Goal: Task Accomplishment & Management: Manage account settings

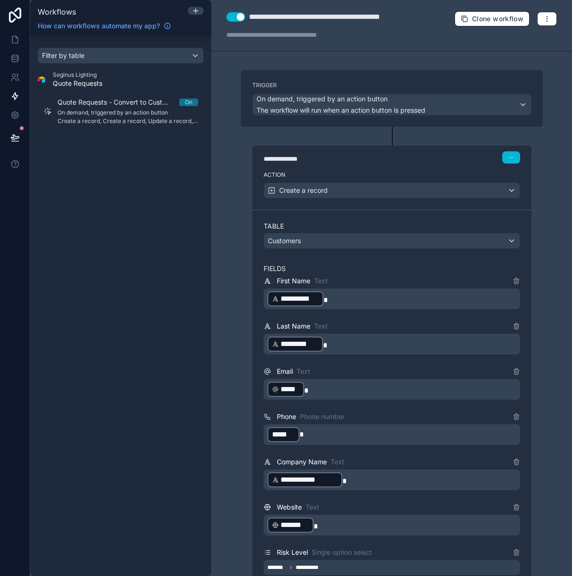
scroll to position [1042, 0]
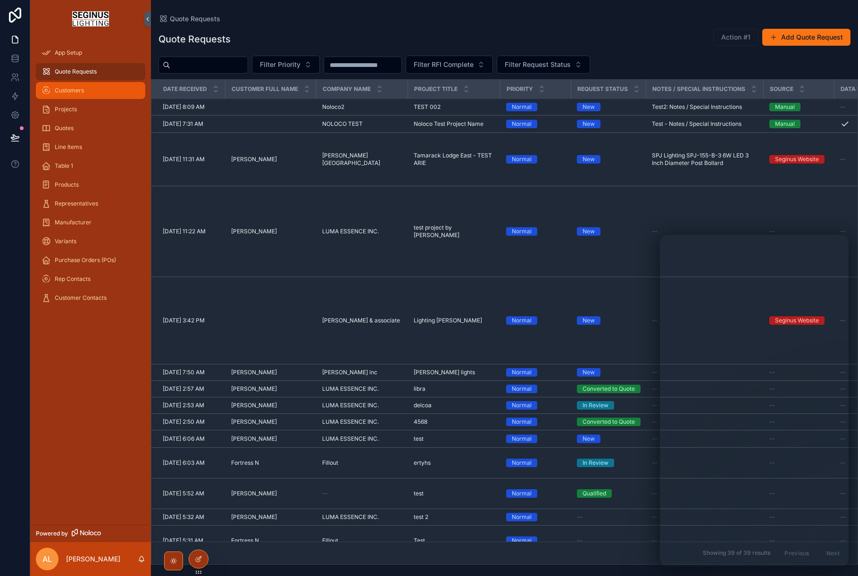
click at [71, 93] on span "Customers" at bounding box center [69, 91] width 29 height 8
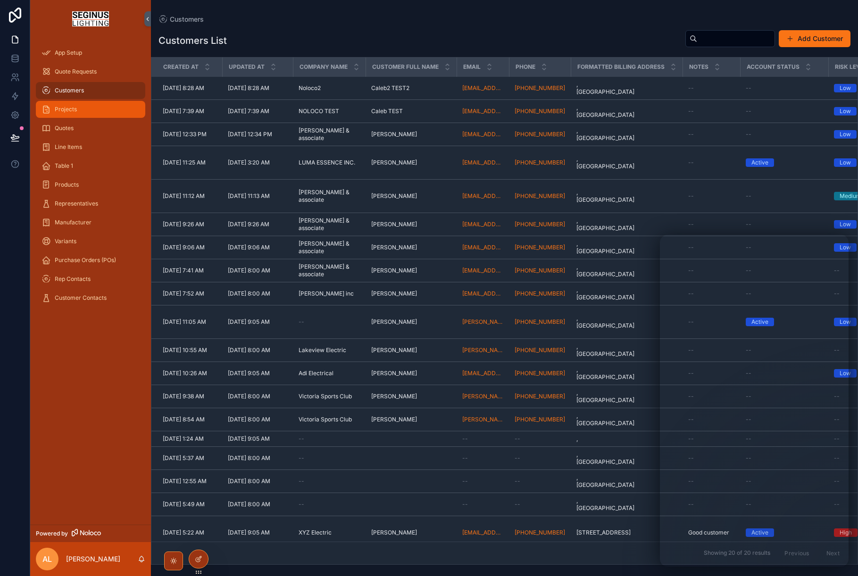
click at [70, 108] on span "Projects" at bounding box center [66, 110] width 22 height 8
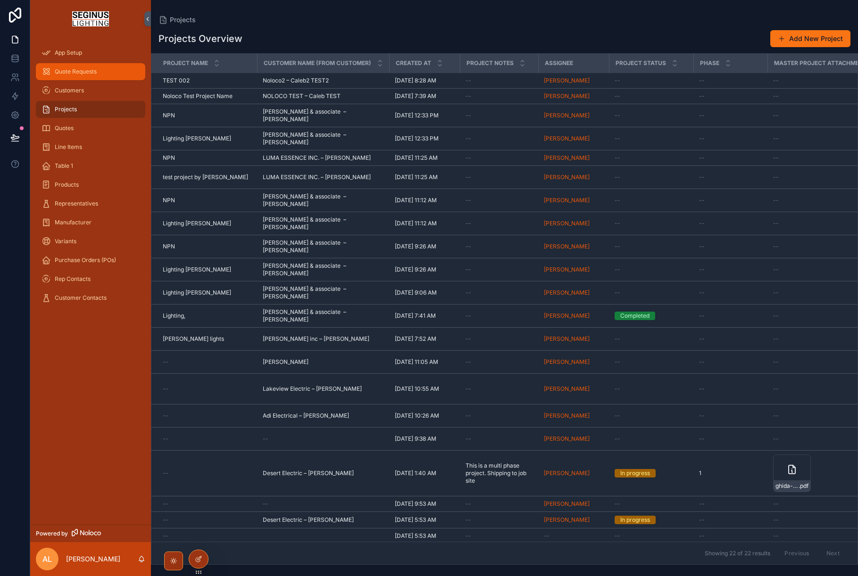
click at [72, 73] on span "Quote Requests" at bounding box center [76, 72] width 42 height 8
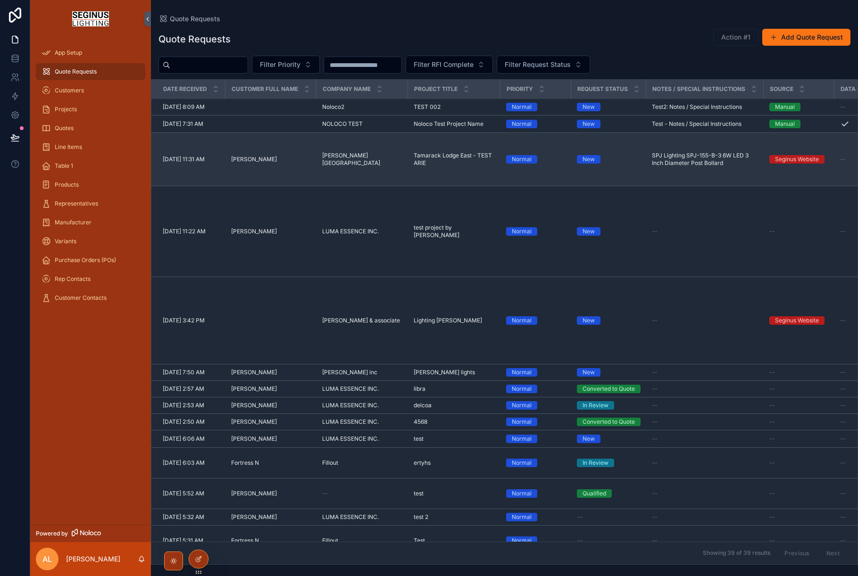
click at [432, 167] on span "Tamarack Lodge East - TEST ARIE" at bounding box center [454, 159] width 81 height 15
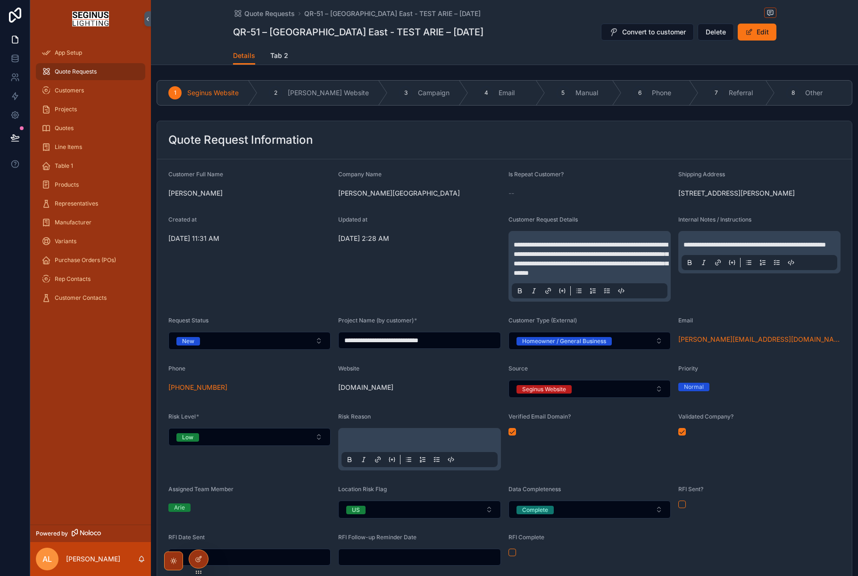
click at [467, 347] on input "**********" at bounding box center [419, 340] width 161 height 13
type input "**********"
click at [441, 302] on div "Updated at 8/12/2025 2:28 AM" at bounding box center [419, 259] width 162 height 86
click at [77, 73] on span "Quote Requests" at bounding box center [76, 72] width 42 height 8
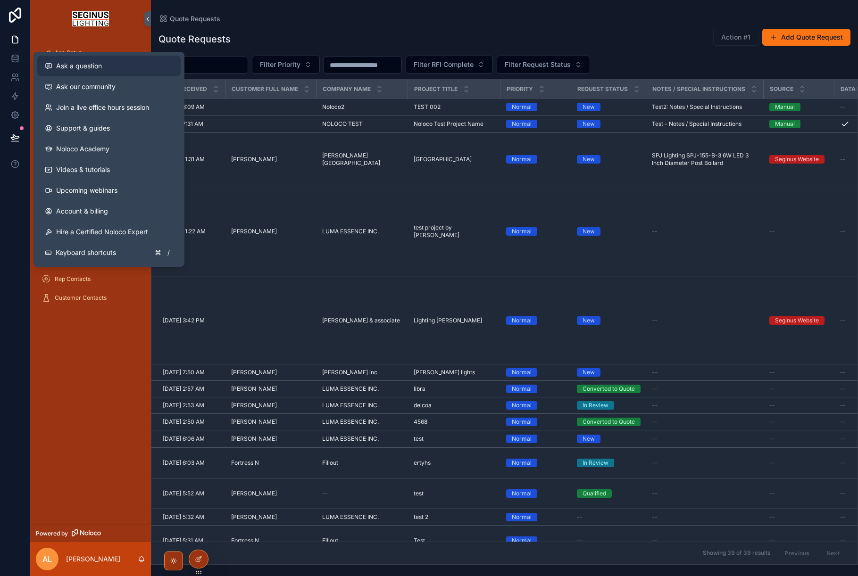
click at [72, 67] on span "Ask a question" at bounding box center [79, 65] width 46 height 9
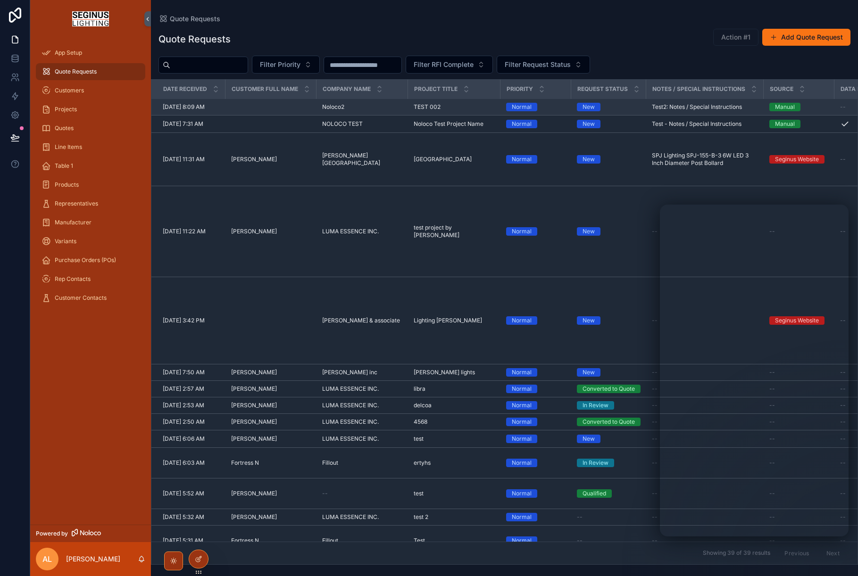
click at [198, 108] on span "[DATE] 8:09 AM" at bounding box center [184, 107] width 42 height 8
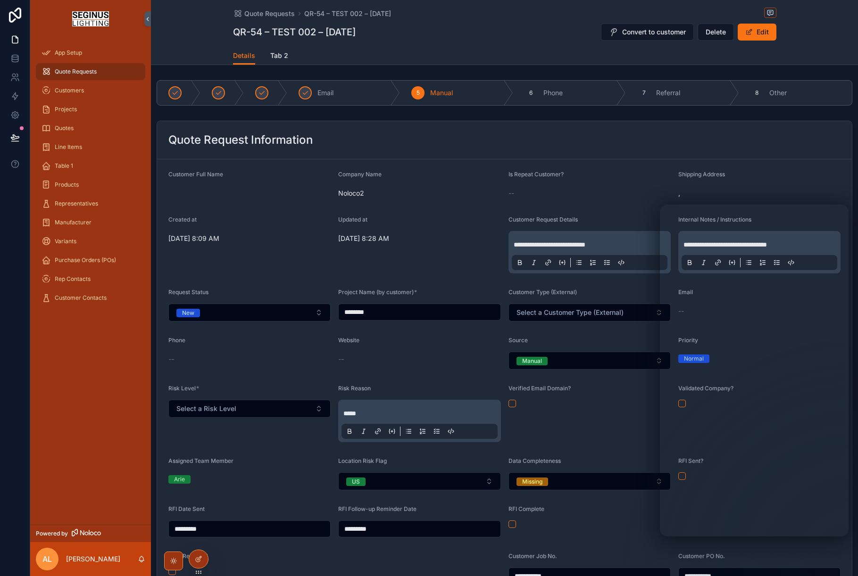
click at [411, 319] on input "********" at bounding box center [419, 312] width 161 height 13
type input "********"
click at [307, 283] on form "**********" at bounding box center [504, 401] width 695 height 484
click at [207, 177] on span "Customer Full Name" at bounding box center [195, 174] width 55 height 7
click at [207, 189] on span "scrollable content" at bounding box center [249, 193] width 162 height 9
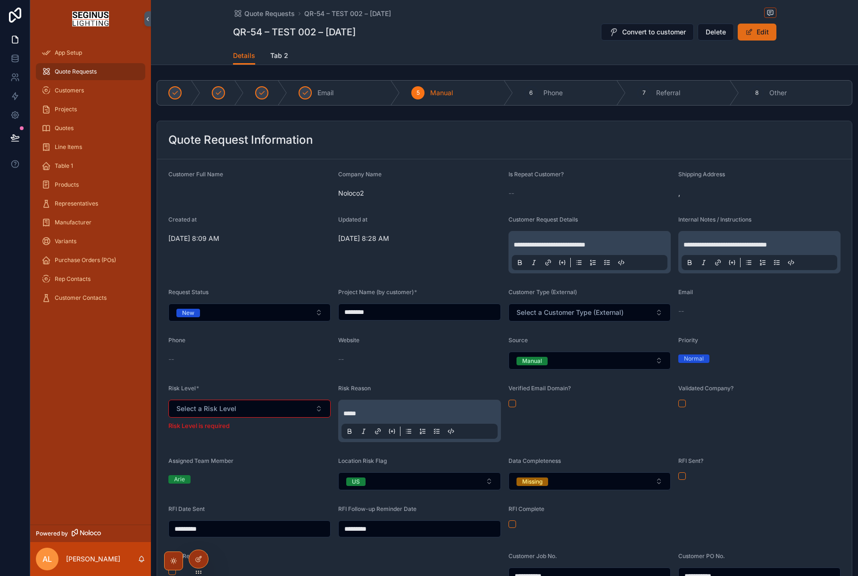
click at [763, 30] on button "Edit" at bounding box center [757, 32] width 39 height 17
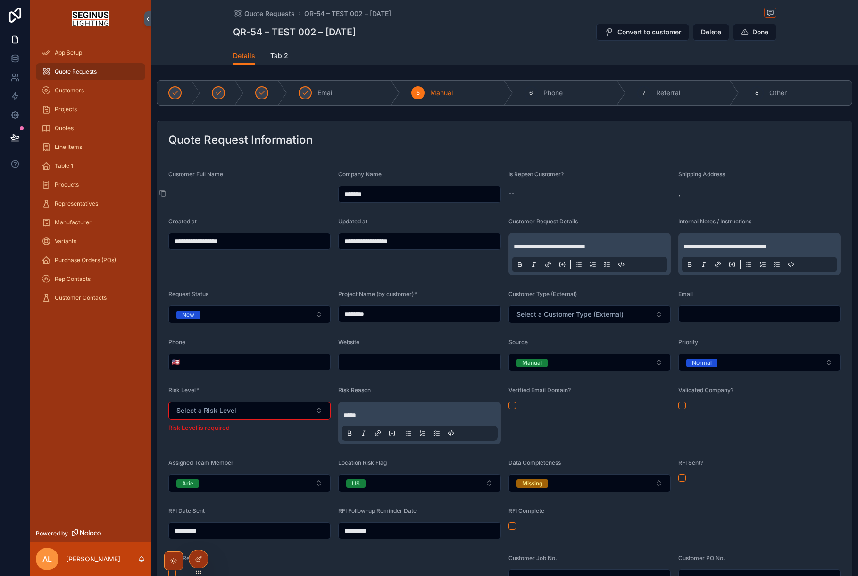
click at [208, 191] on span "scrollable content" at bounding box center [249, 193] width 162 height 9
click at [386, 197] on input "*******" at bounding box center [419, 194] width 161 height 13
click at [289, 196] on span "scrollable content" at bounding box center [249, 193] width 162 height 9
click at [85, 71] on span "Quote Requests" at bounding box center [76, 72] width 42 height 8
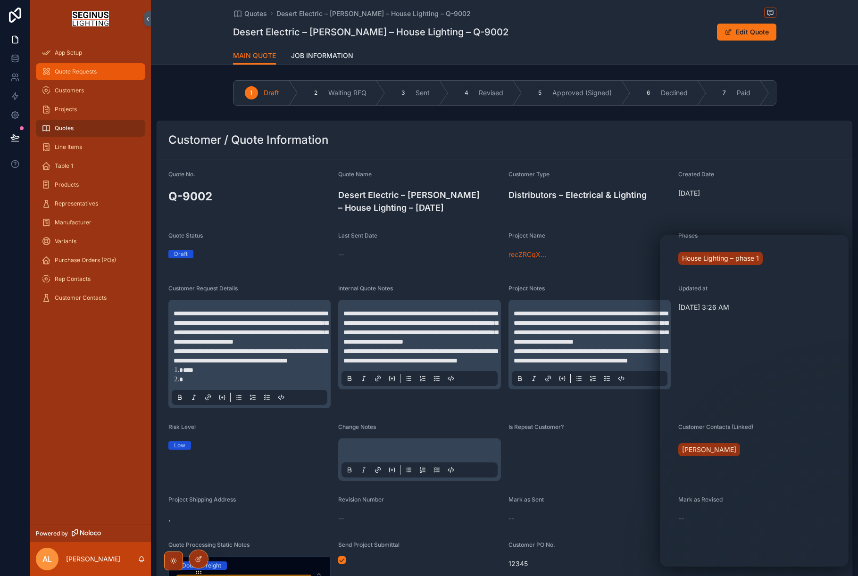
click at [65, 71] on span "Quote Requests" at bounding box center [76, 72] width 42 height 8
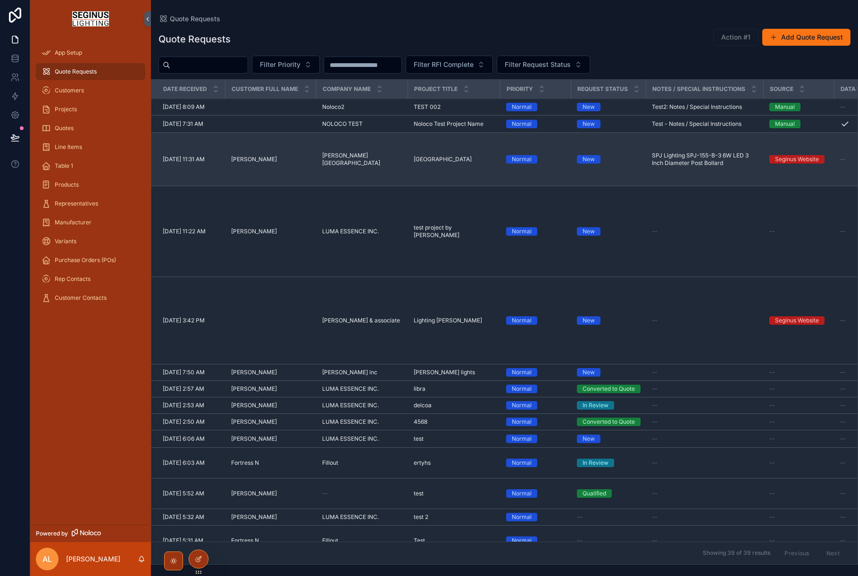
click at [360, 176] on td "[PERSON_NAME][GEOGRAPHIC_DATA][PERSON_NAME]" at bounding box center [361, 159] width 91 height 53
click at [356, 167] on span "[PERSON_NAME][GEOGRAPHIC_DATA]" at bounding box center [362, 159] width 80 height 15
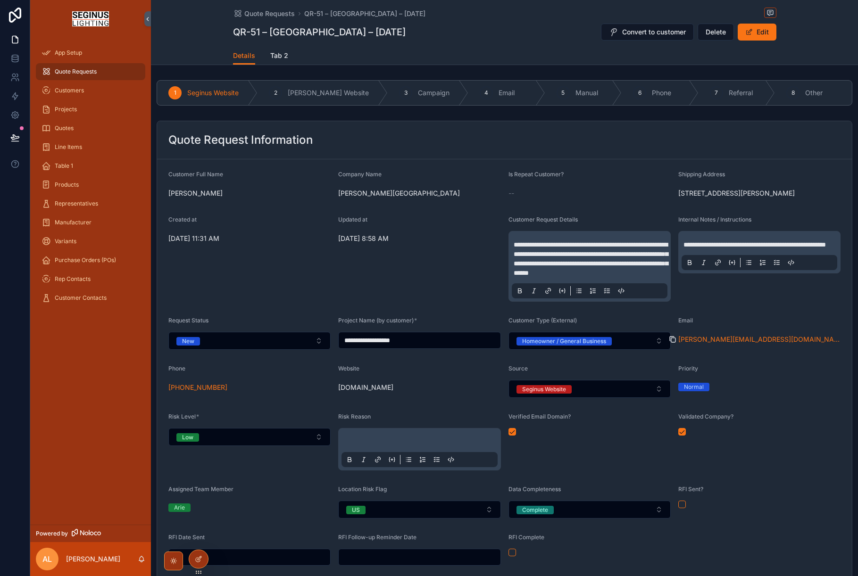
click at [674, 343] on icon "scrollable content" at bounding box center [673, 340] width 8 height 8
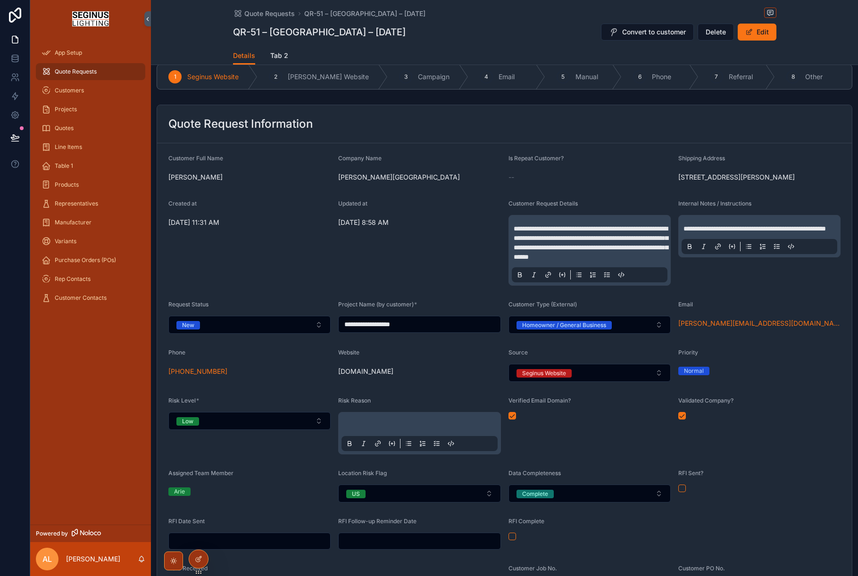
scroll to position [17, 0]
click at [195, 558] on icon at bounding box center [199, 560] width 8 height 8
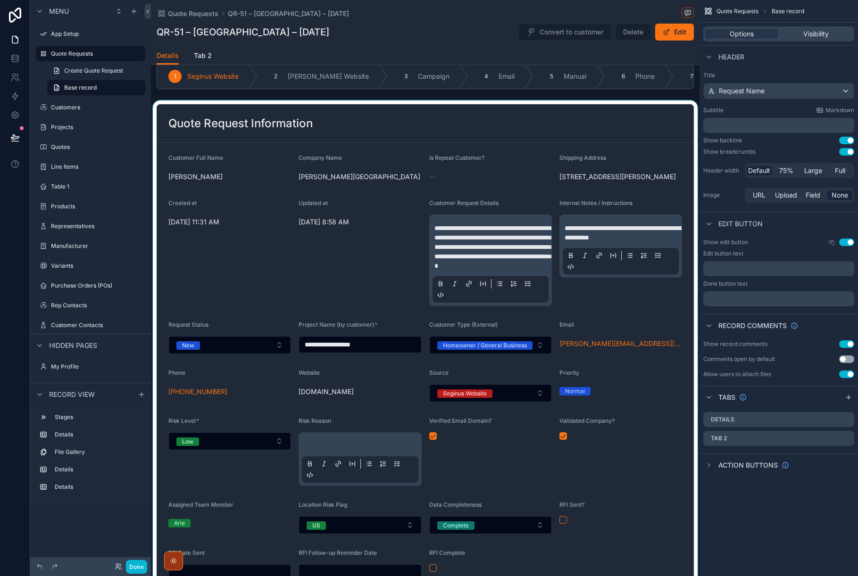
click at [507, 200] on div "scrollable content" at bounding box center [425, 395] width 548 height 591
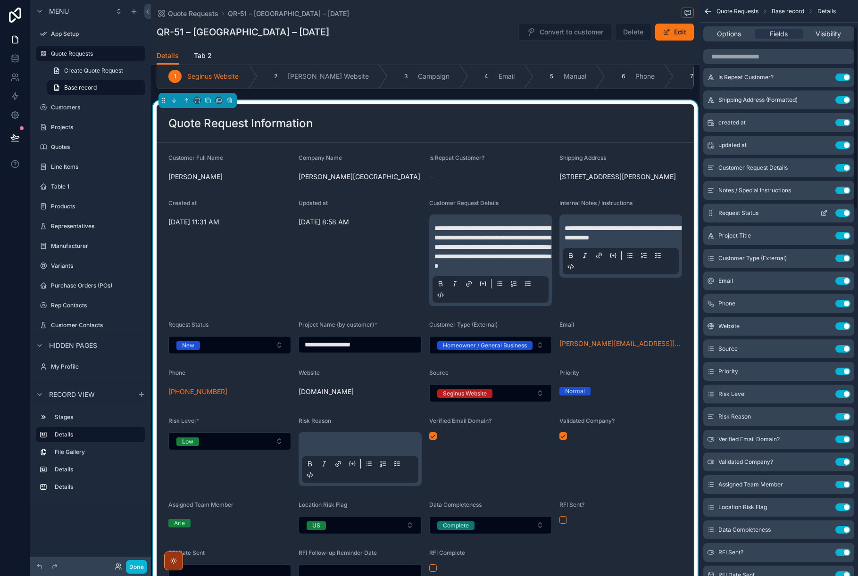
scroll to position [84, 0]
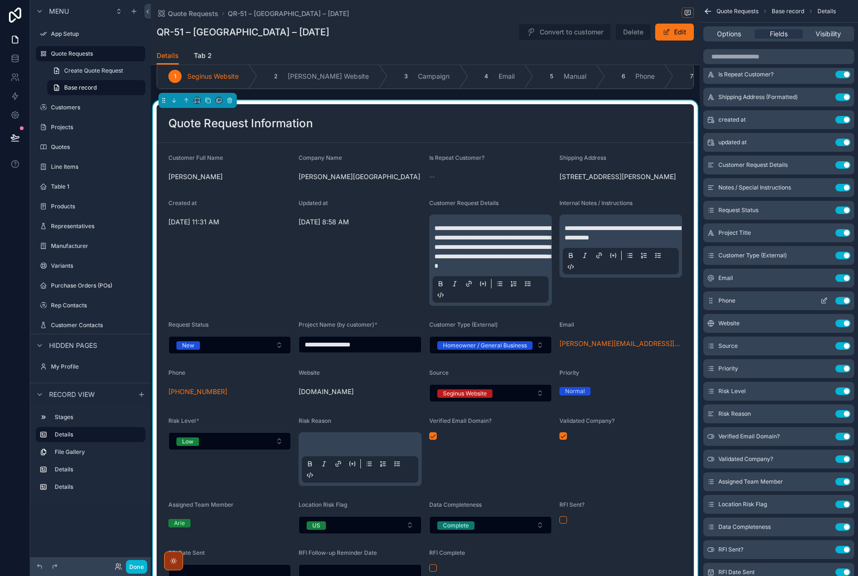
click at [823, 302] on icon "scrollable content" at bounding box center [824, 301] width 8 height 8
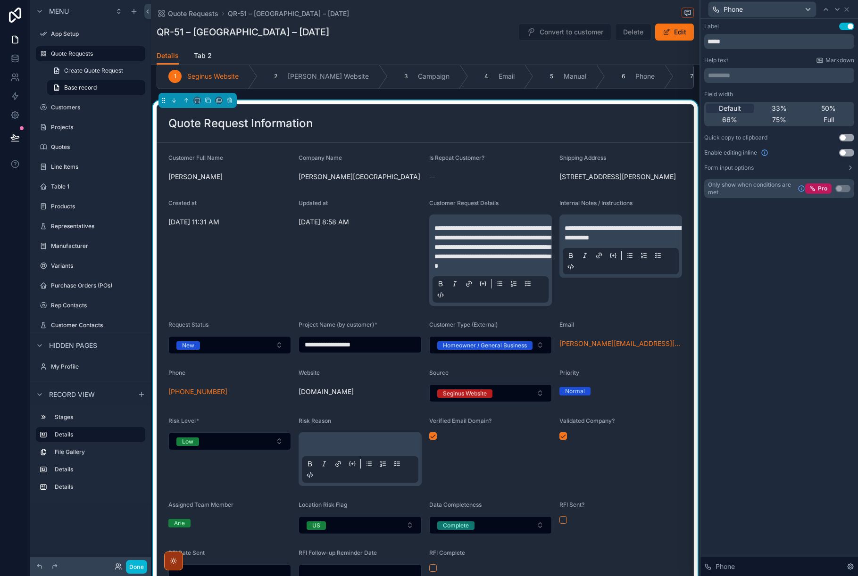
click at [851, 136] on button "Use setting" at bounding box center [846, 138] width 15 height 8
click at [849, 6] on icon at bounding box center [847, 10] width 8 height 8
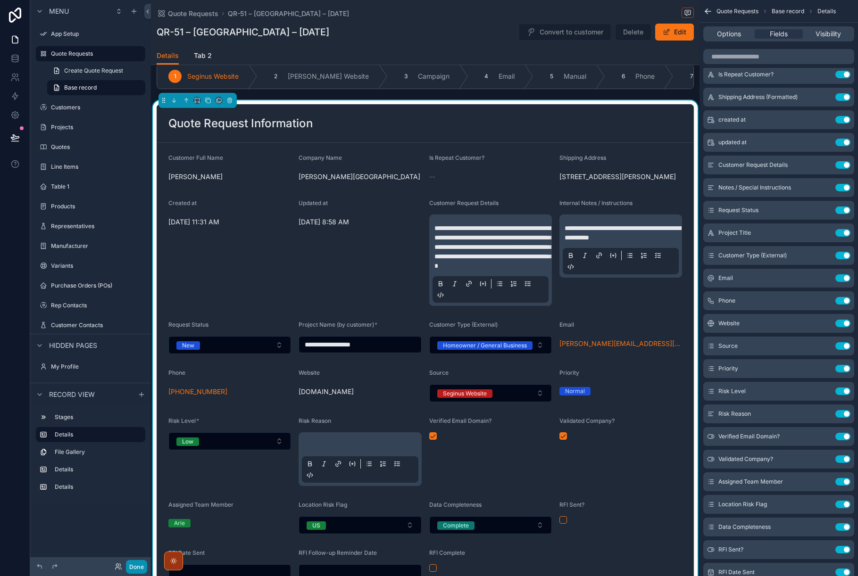
click at [137, 566] on button "Done" at bounding box center [136, 567] width 21 height 14
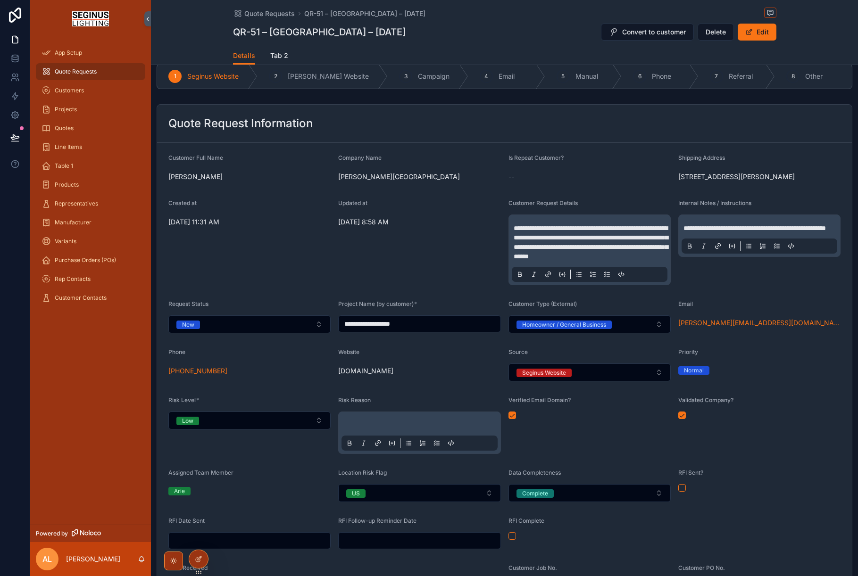
click at [164, 408] on form "**********" at bounding box center [504, 399] width 695 height 512
click at [164, 375] on icon "scrollable content" at bounding box center [163, 371] width 8 height 8
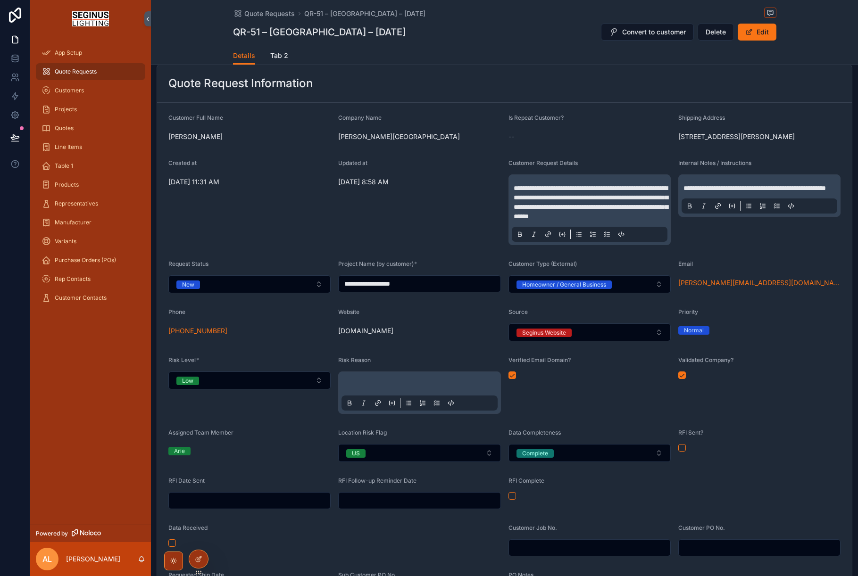
scroll to position [55, 0]
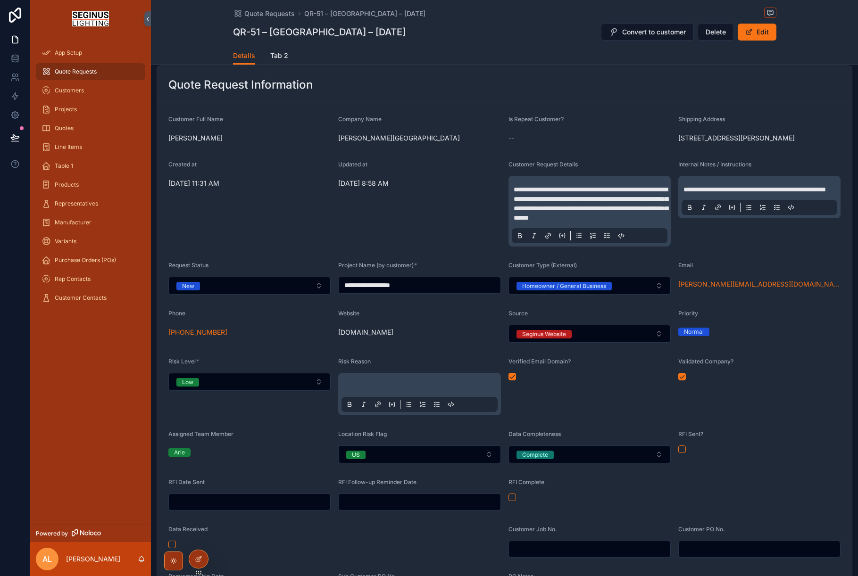
drag, startPoint x: 423, startPoint y: 324, endPoint x: 341, endPoint y: 326, distance: 81.6
click at [341, 292] on input "**********" at bounding box center [419, 285] width 161 height 13
click at [429, 146] on div "Company Name [PERSON_NAME][GEOGRAPHIC_DATA]" at bounding box center [419, 131] width 162 height 30
click at [200, 558] on icon at bounding box center [200, 558] width 4 height 4
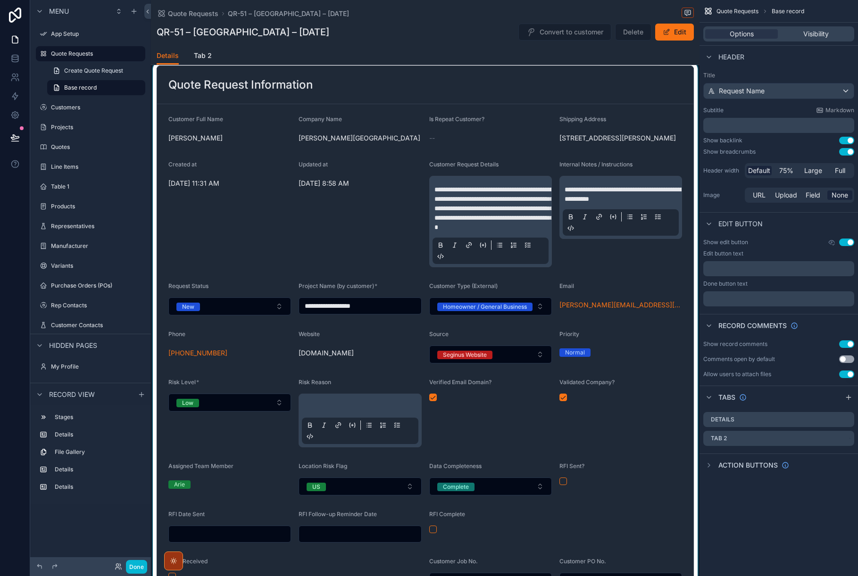
click at [643, 142] on div "scrollable content" at bounding box center [425, 357] width 548 height 591
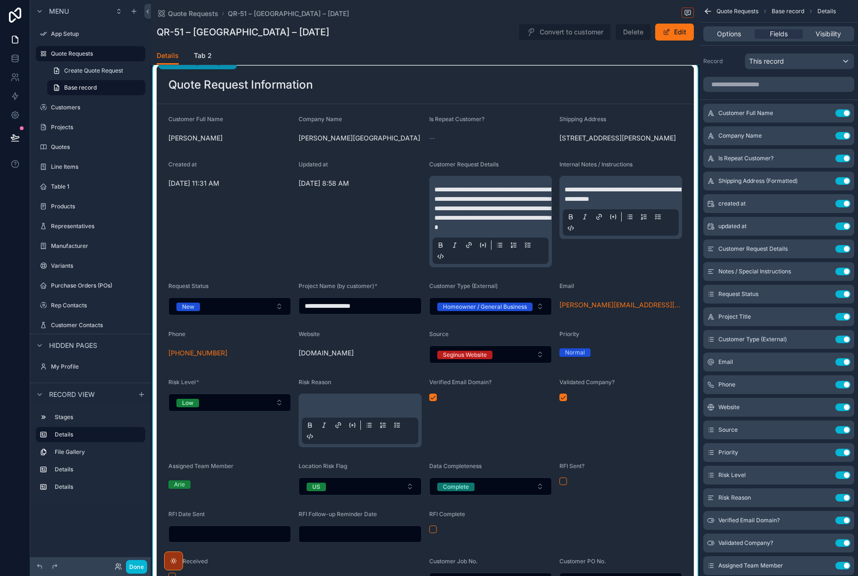
click at [493, 146] on div "Is Repeat Customer? --" at bounding box center [490, 131] width 123 height 30
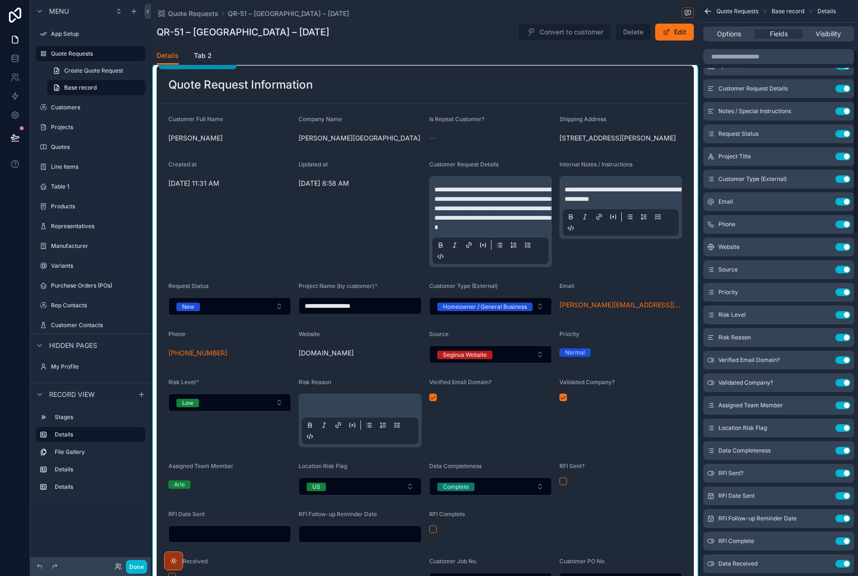
scroll to position [161, 0]
click at [266, 249] on div "Created at [DATE] 11:31 AM" at bounding box center [229, 214] width 123 height 107
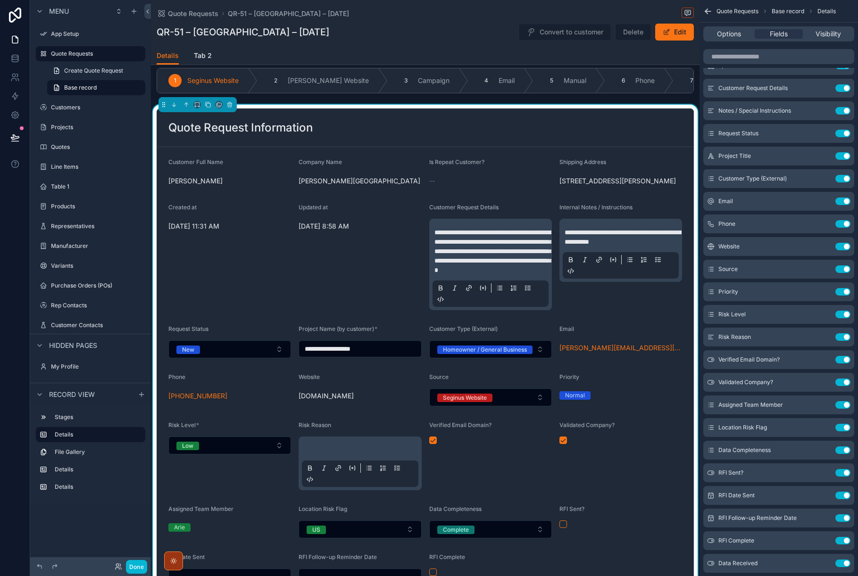
scroll to position [11, 0]
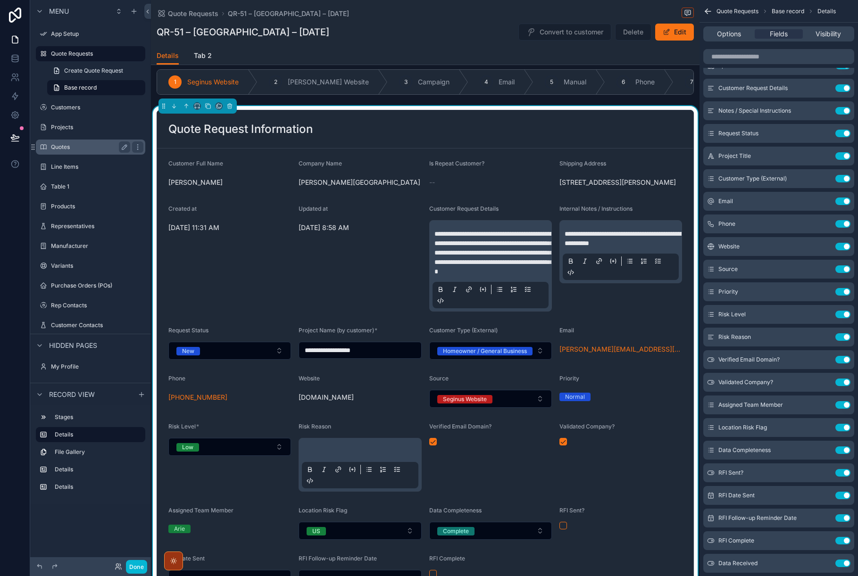
click at [66, 146] on label "Quotes" at bounding box center [88, 147] width 75 height 8
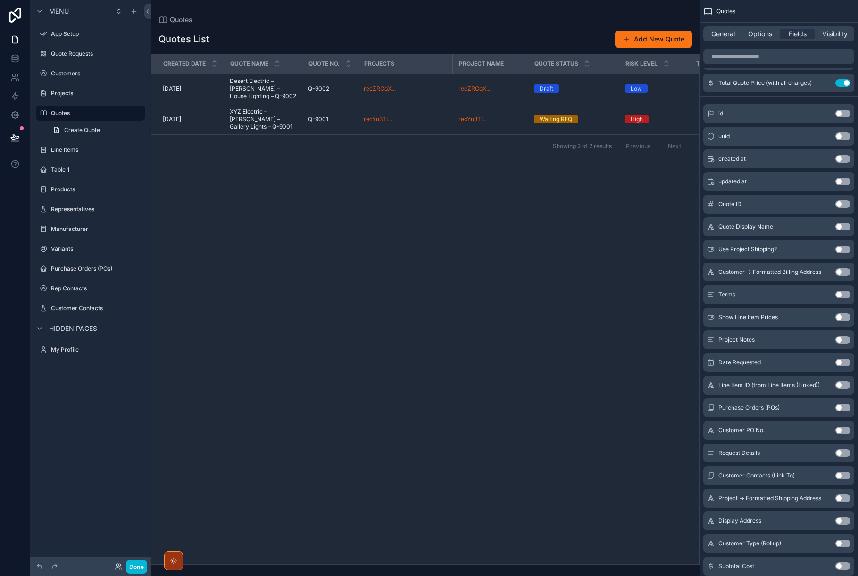
click at [249, 87] on div "scrollable content" at bounding box center [425, 288] width 548 height 576
click at [249, 87] on span "Desert Electric – [PERSON_NAME] – House Lighting – Q-9002" at bounding box center [263, 88] width 67 height 23
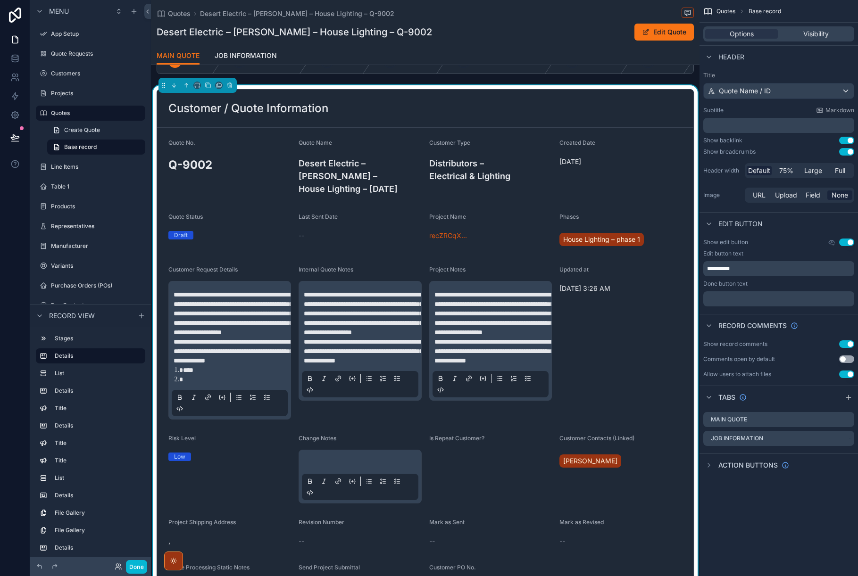
scroll to position [25, 0]
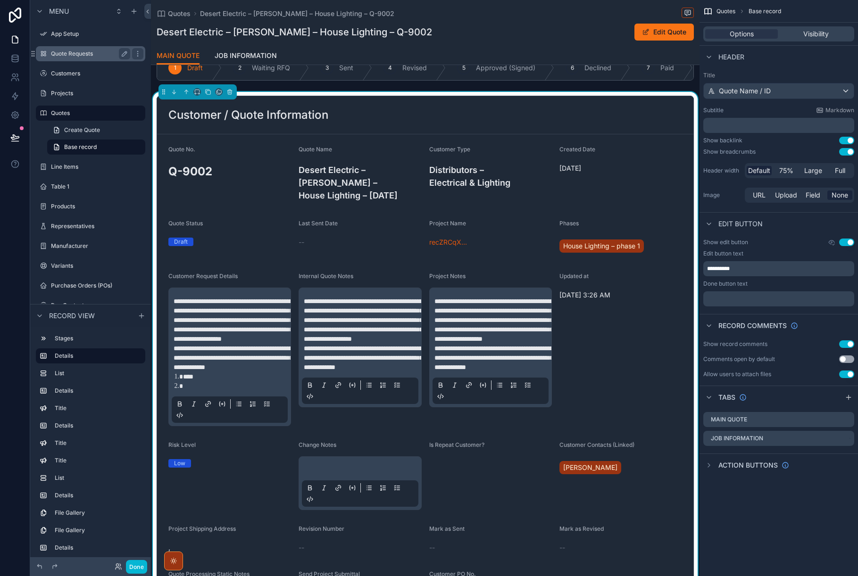
click at [73, 56] on label "Quote Requests" at bounding box center [88, 54] width 75 height 8
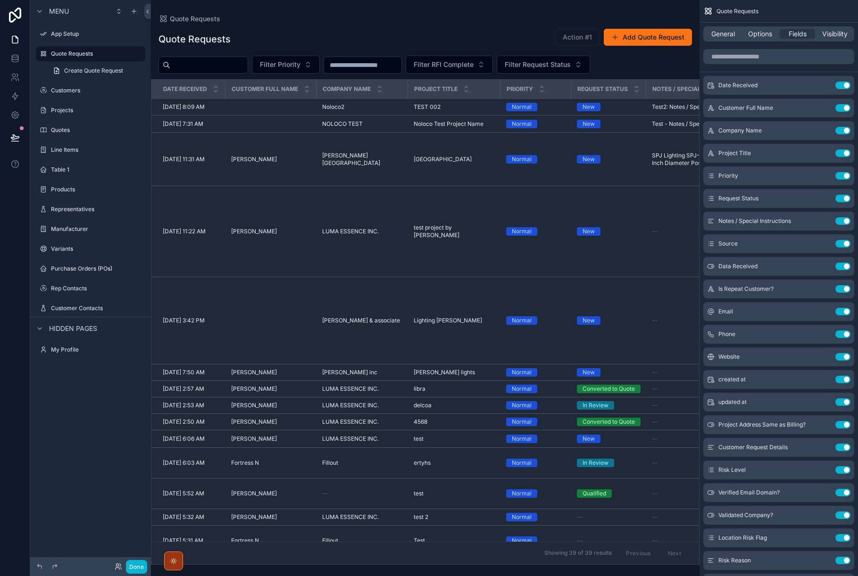
click at [204, 173] on div "scrollable content" at bounding box center [425, 288] width 548 height 576
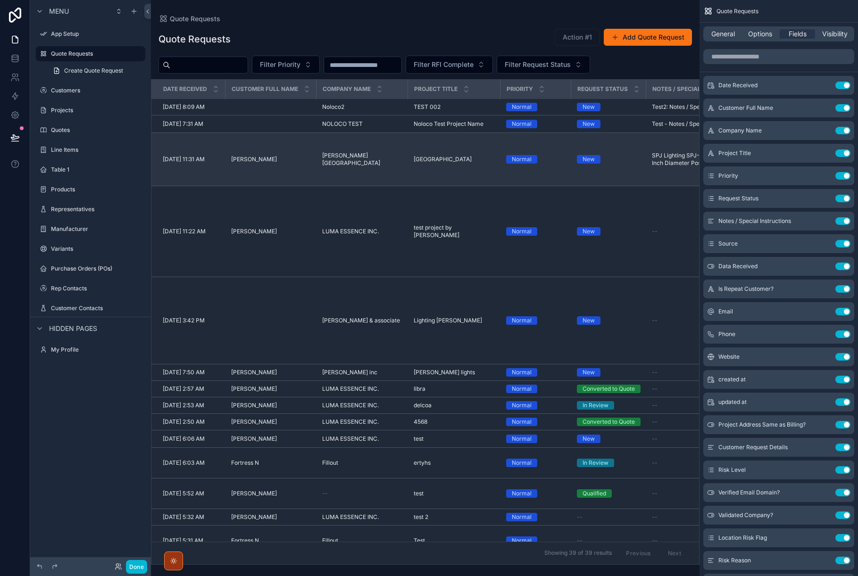
click at [245, 163] on span "[PERSON_NAME]" at bounding box center [254, 160] width 46 height 8
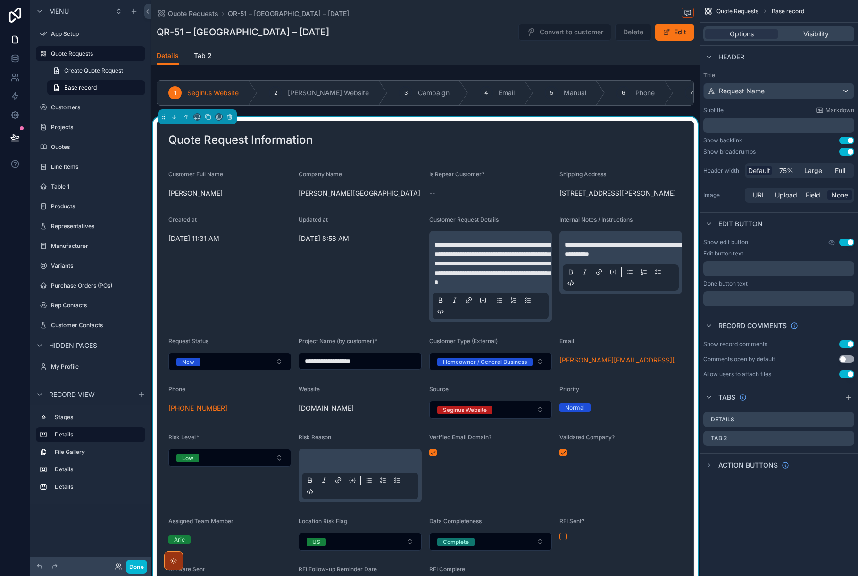
click at [656, 149] on div "Quote Request Information" at bounding box center [425, 140] width 536 height 38
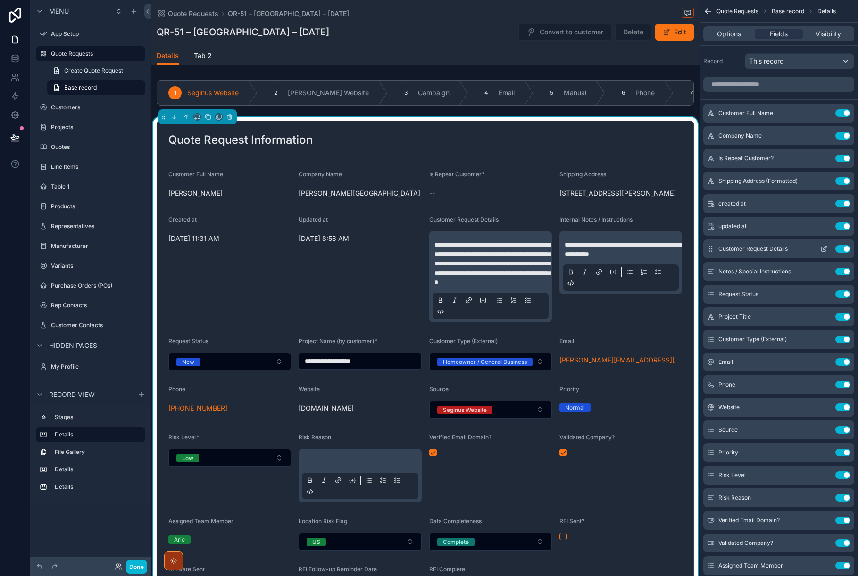
click at [822, 250] on icon "scrollable content" at bounding box center [824, 249] width 8 height 8
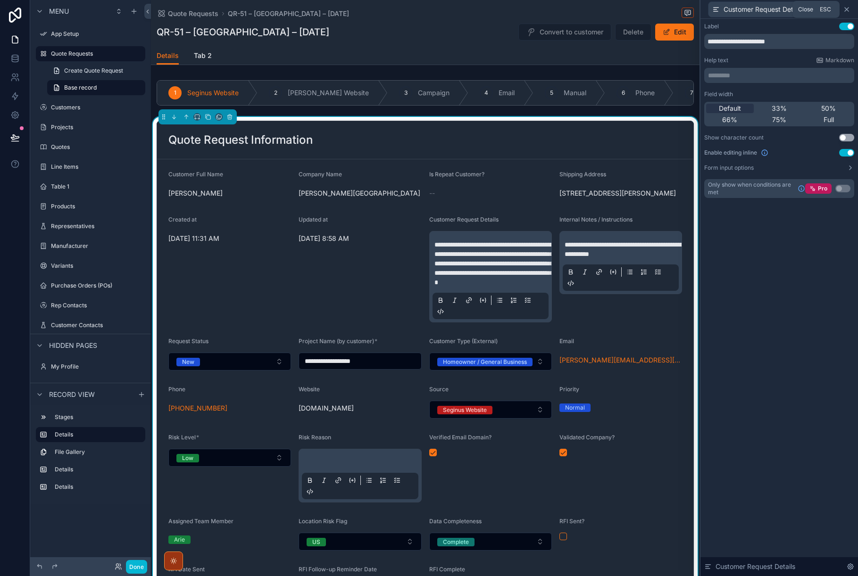
click at [847, 10] on icon at bounding box center [847, 10] width 8 height 8
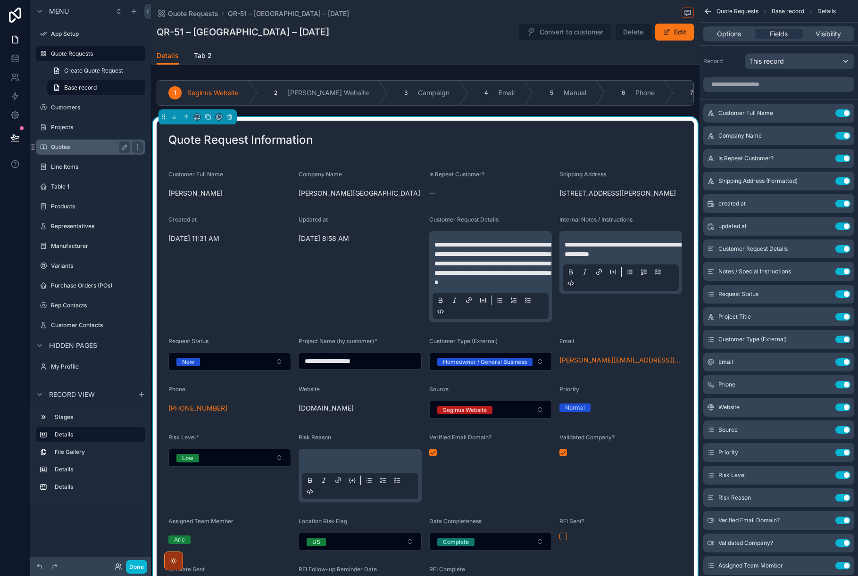
click at [64, 146] on label "Quotes" at bounding box center [88, 147] width 75 height 8
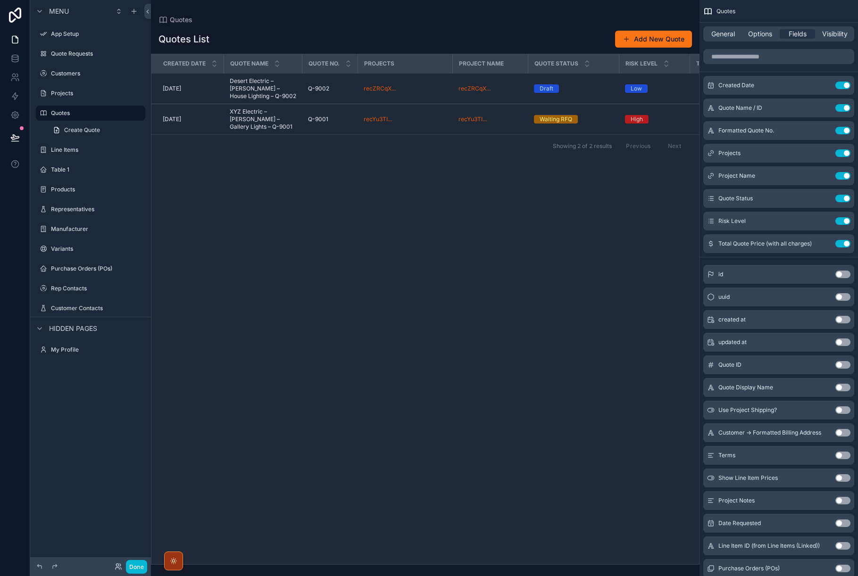
click at [266, 86] on div "scrollable content" at bounding box center [425, 288] width 548 height 576
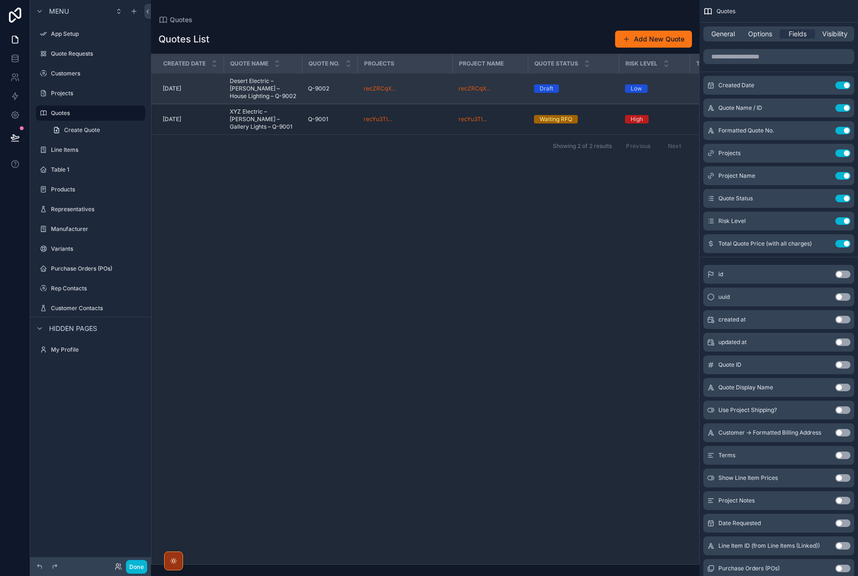
click at [316, 89] on span "Q-9002" at bounding box center [318, 89] width 21 height 8
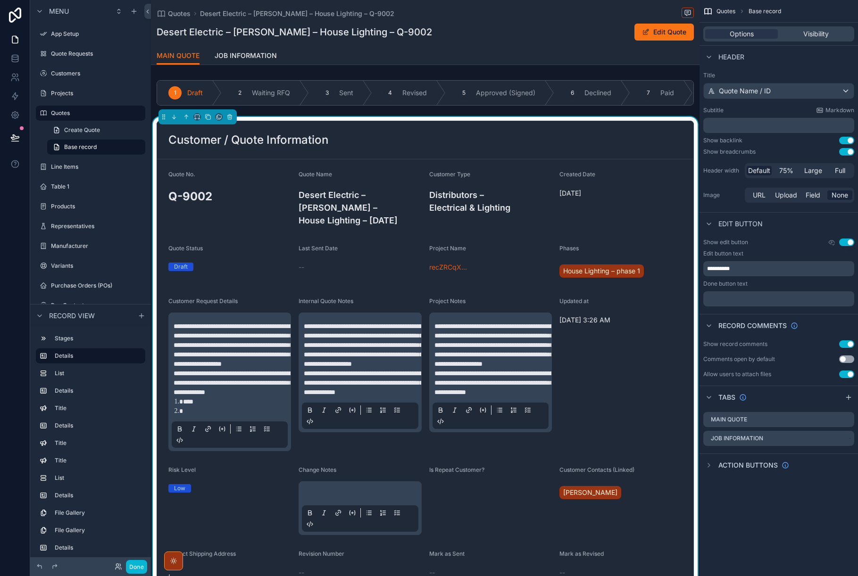
click at [653, 140] on div "Customer / Quote Information" at bounding box center [425, 140] width 514 height 15
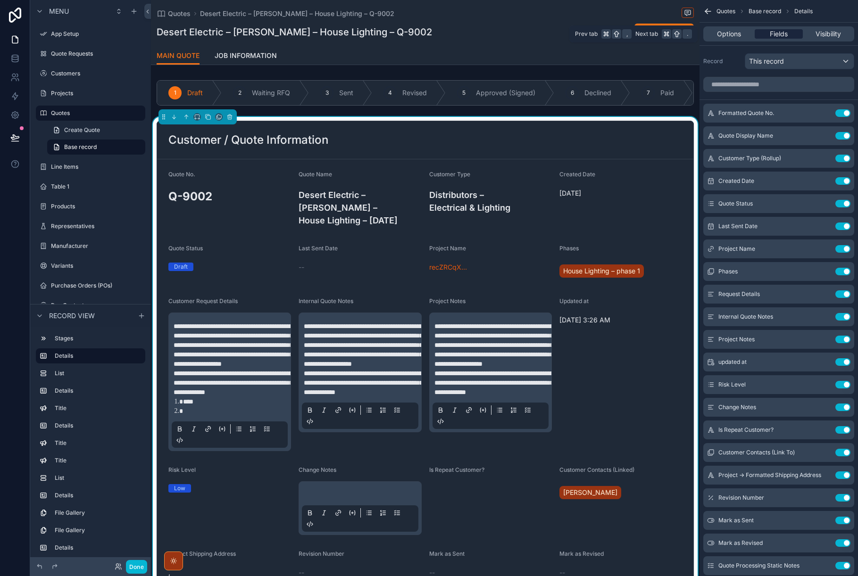
click at [780, 35] on span "Fields" at bounding box center [779, 33] width 18 height 9
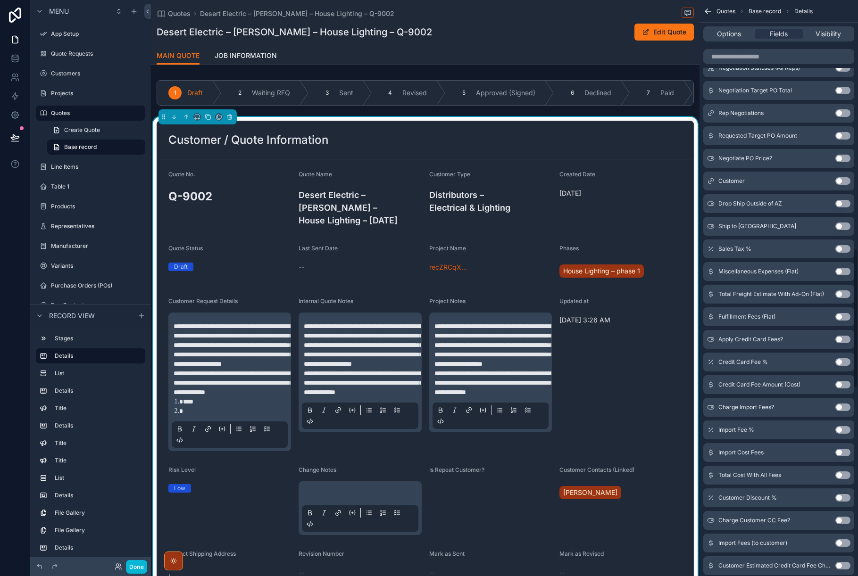
scroll to position [1028, 0]
click at [768, 61] on input "scrollable content" at bounding box center [778, 56] width 151 height 15
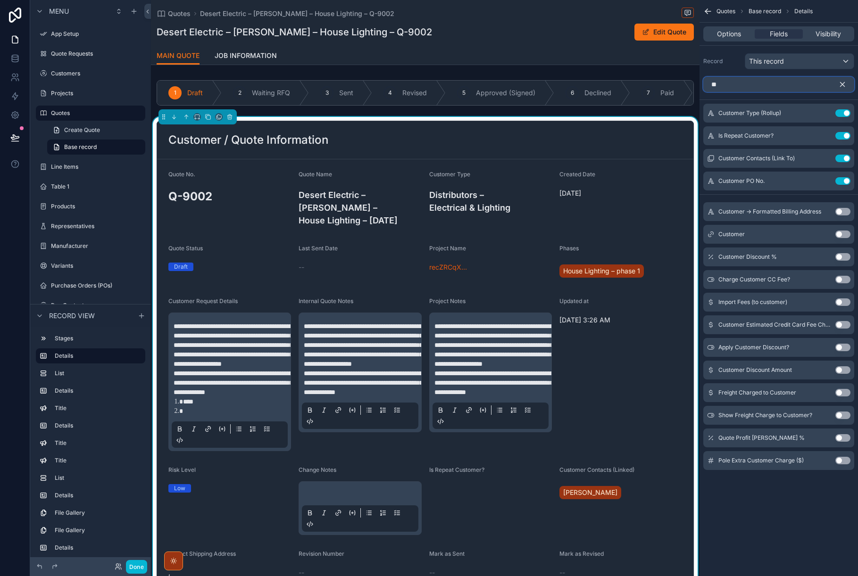
scroll to position [0, 0]
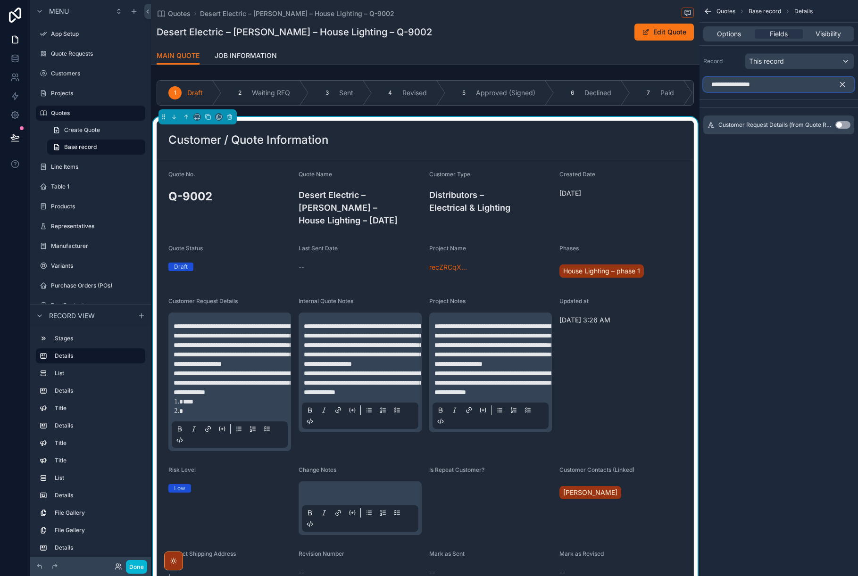
type input "**********"
click at [847, 126] on button "Use setting" at bounding box center [842, 125] width 15 height 8
click at [596, 152] on div "Customer / Quote Information" at bounding box center [425, 140] width 536 height 38
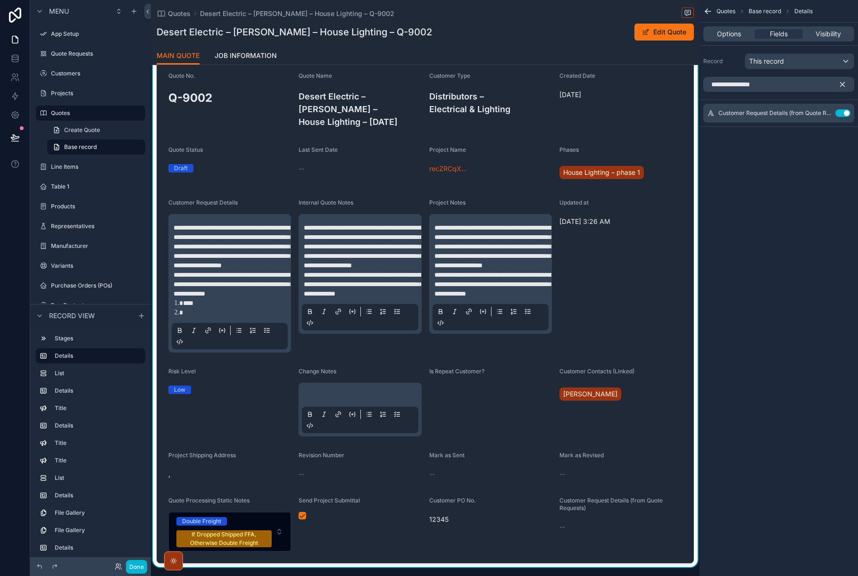
scroll to position [96, 0]
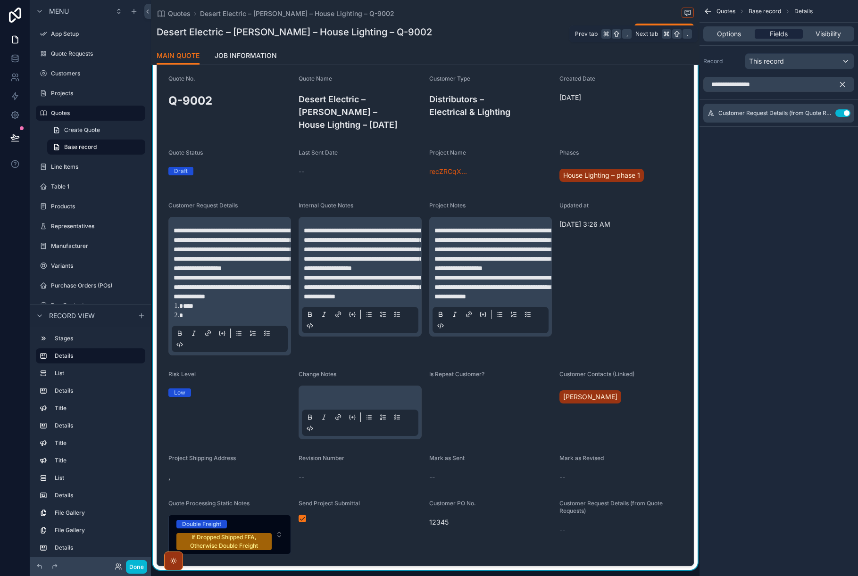
click at [781, 35] on span "Fields" at bounding box center [779, 33] width 18 height 9
click at [633, 263] on div "Updated at [DATE] 3:26 AM" at bounding box center [620, 279] width 123 height 154
click at [843, 84] on icon "scrollable content" at bounding box center [842, 84] width 8 height 8
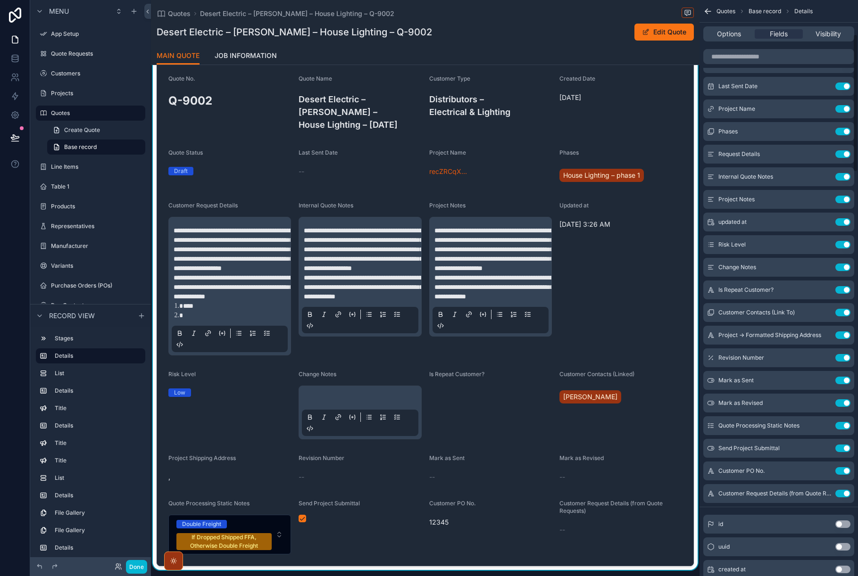
scroll to position [142, 0]
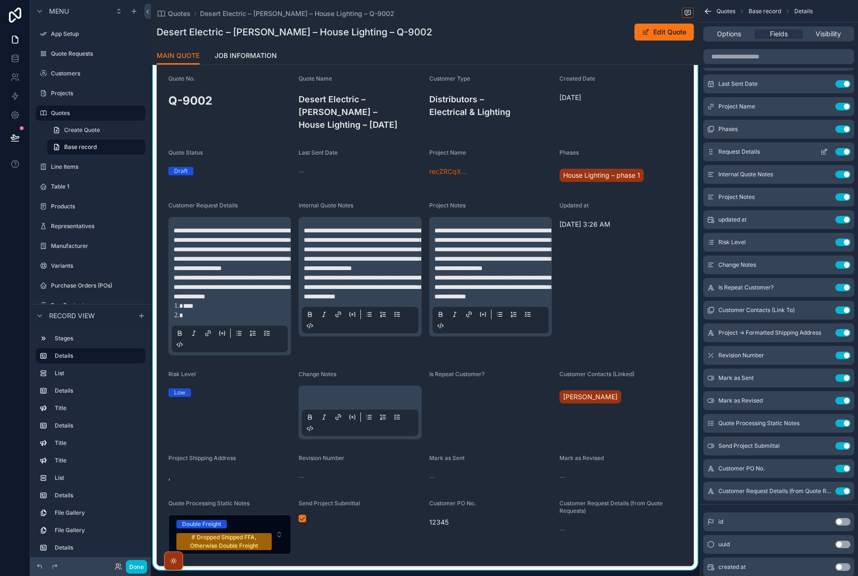
click at [825, 151] on icon "scrollable content" at bounding box center [824, 152] width 8 height 8
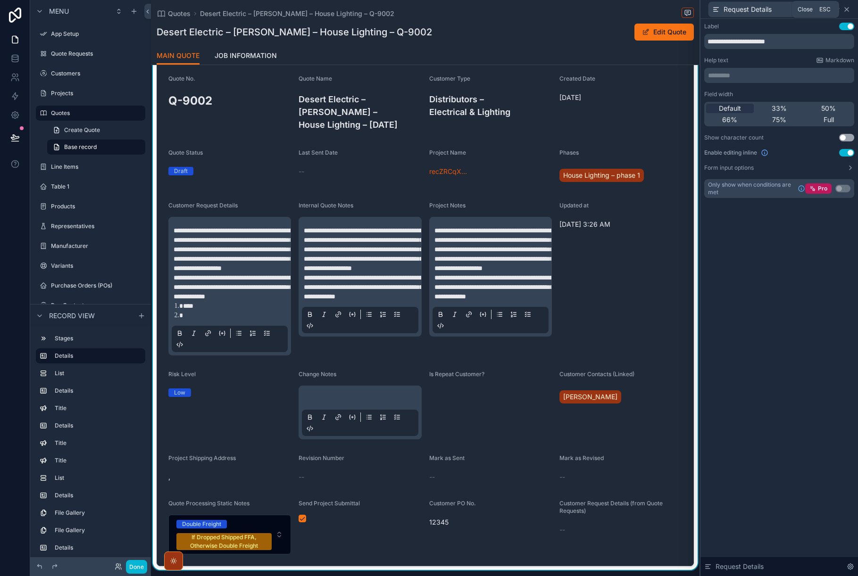
click at [846, 8] on icon at bounding box center [847, 10] width 4 height 4
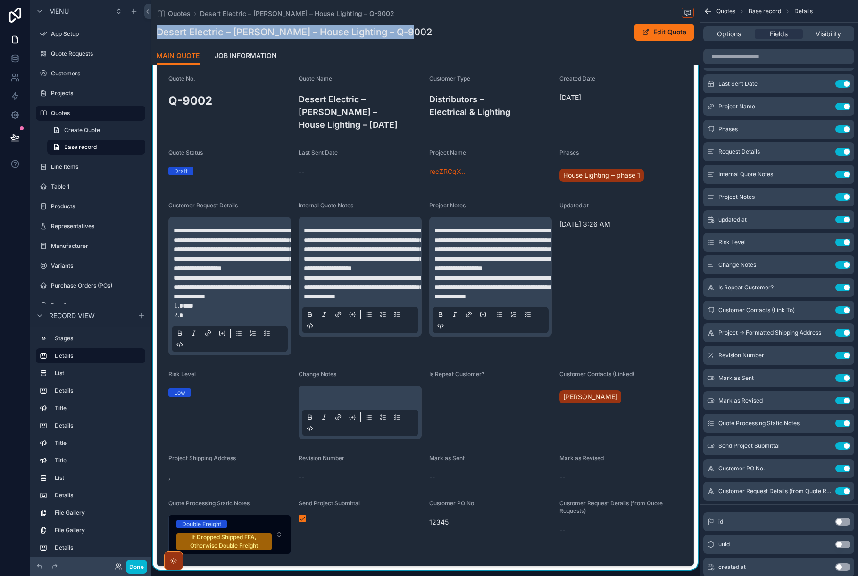
drag, startPoint x: 158, startPoint y: 33, endPoint x: 412, endPoint y: 33, distance: 253.2
click at [412, 33] on div "Desert Electric – [PERSON_NAME] – House Lighting – Q-9002 Edit Quote" at bounding box center [425, 32] width 537 height 18
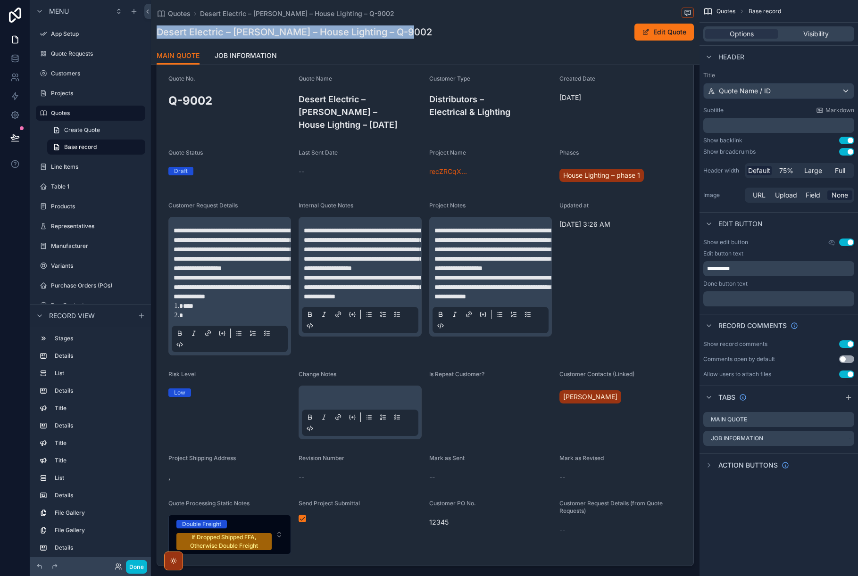
scroll to position [0, 0]
copy h1 "Desert Electric – [PERSON_NAME] – House Lighting – Q-9002"
click at [89, 56] on label "Quote Requests" at bounding box center [88, 54] width 75 height 8
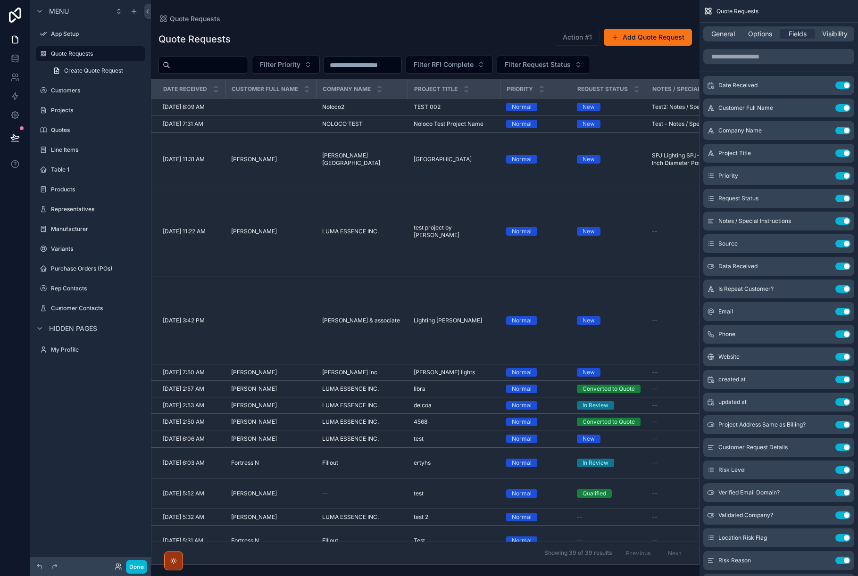
click at [198, 66] on div "scrollable content" at bounding box center [425, 288] width 548 height 576
click at [191, 66] on input "scrollable content" at bounding box center [208, 64] width 77 height 13
paste input "**********"
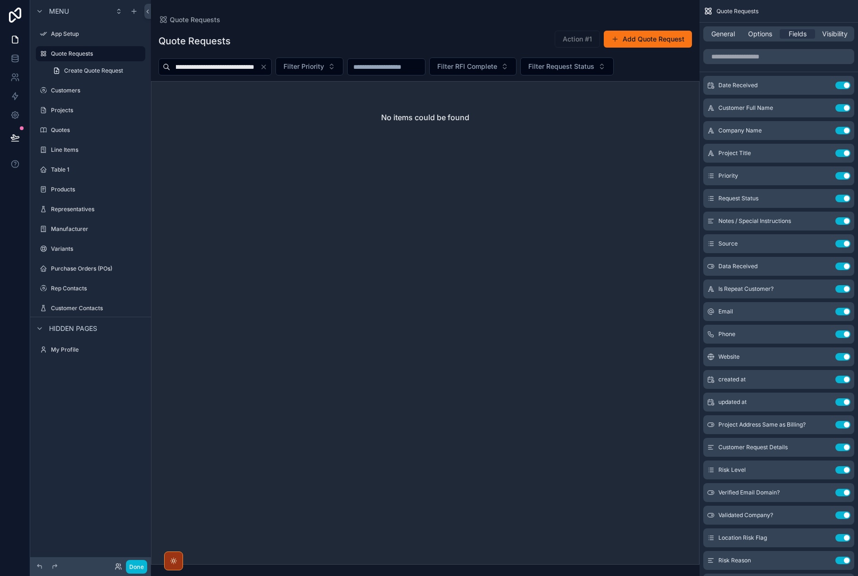
scroll to position [0, 67]
type input "**********"
click at [265, 67] on icon "Clear" at bounding box center [264, 67] width 8 height 8
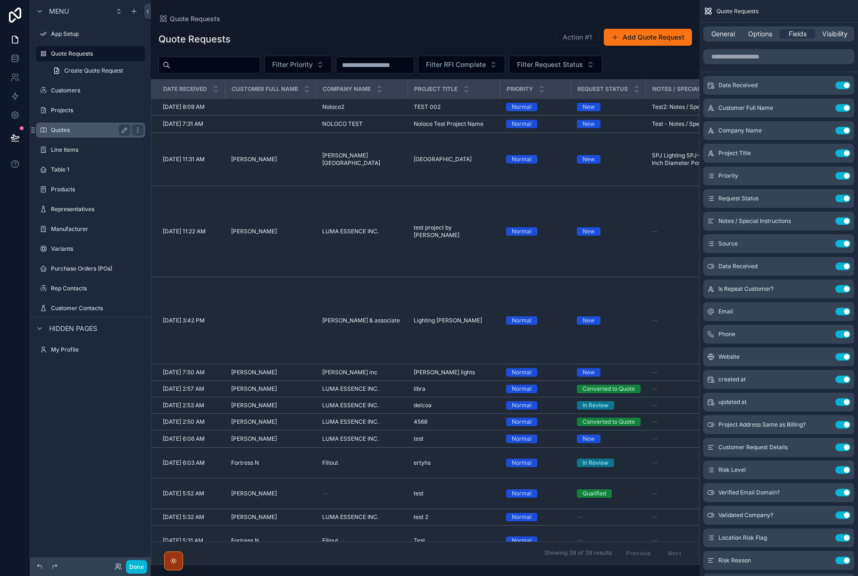
click at [63, 131] on label "Quotes" at bounding box center [88, 130] width 75 height 8
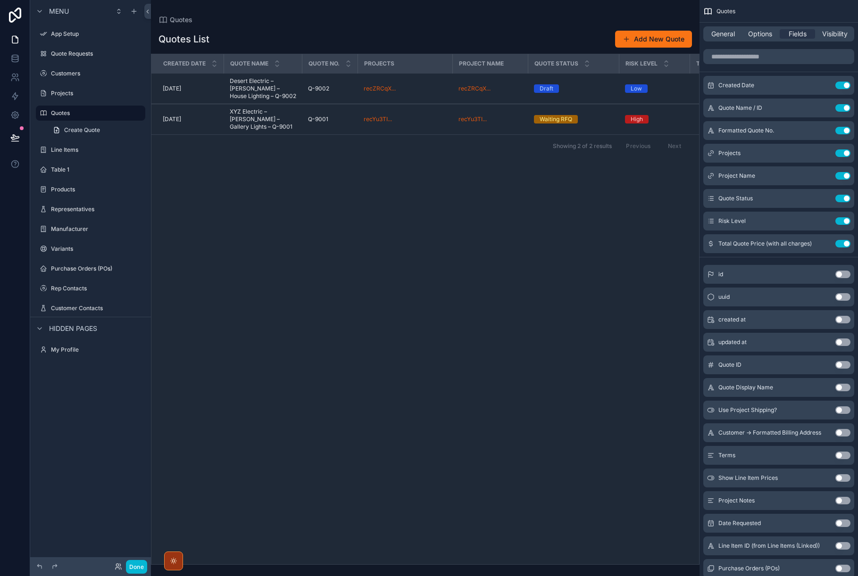
click at [272, 91] on div "scrollable content" at bounding box center [425, 288] width 548 height 576
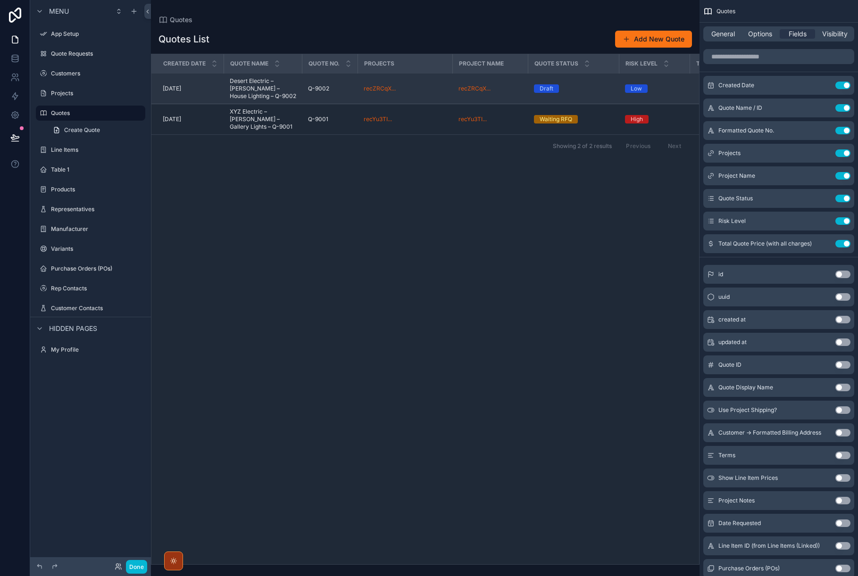
click at [269, 84] on span "Desert Electric – [PERSON_NAME] – House Lighting – Q-9002" at bounding box center [263, 88] width 67 height 23
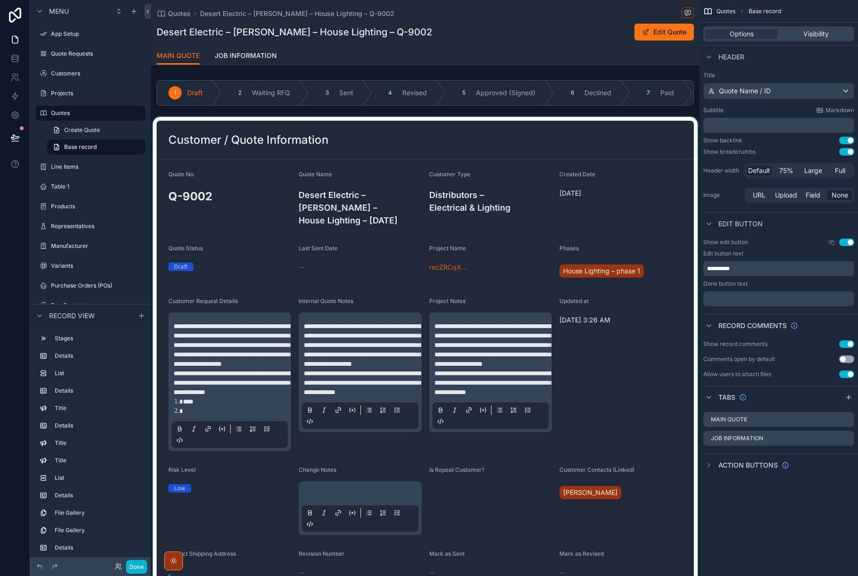
click at [237, 362] on div "scrollable content" at bounding box center [425, 391] width 548 height 549
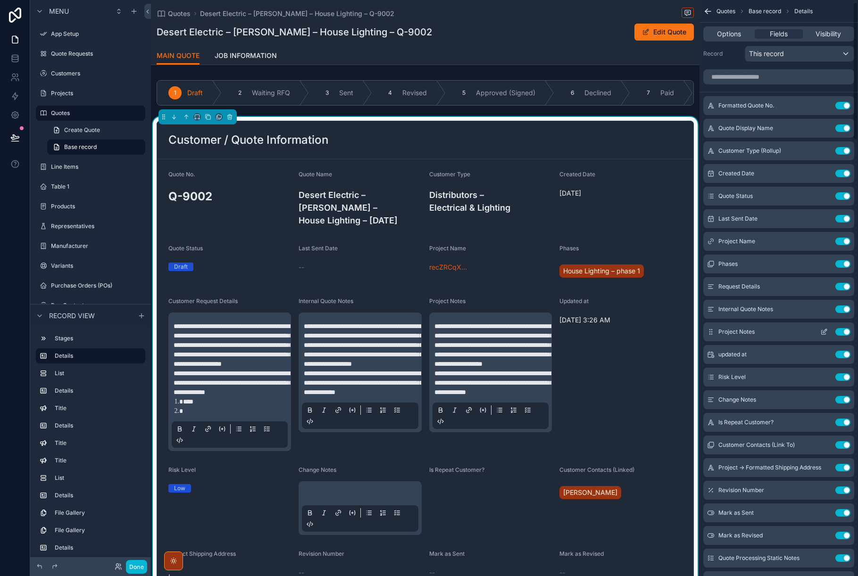
scroll to position [10, 0]
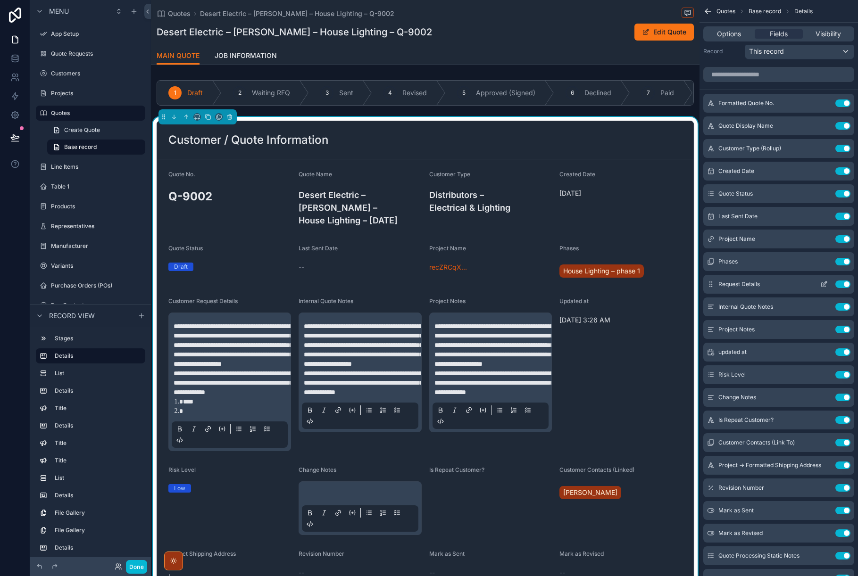
click at [840, 284] on button "Use setting" at bounding box center [842, 285] width 15 height 8
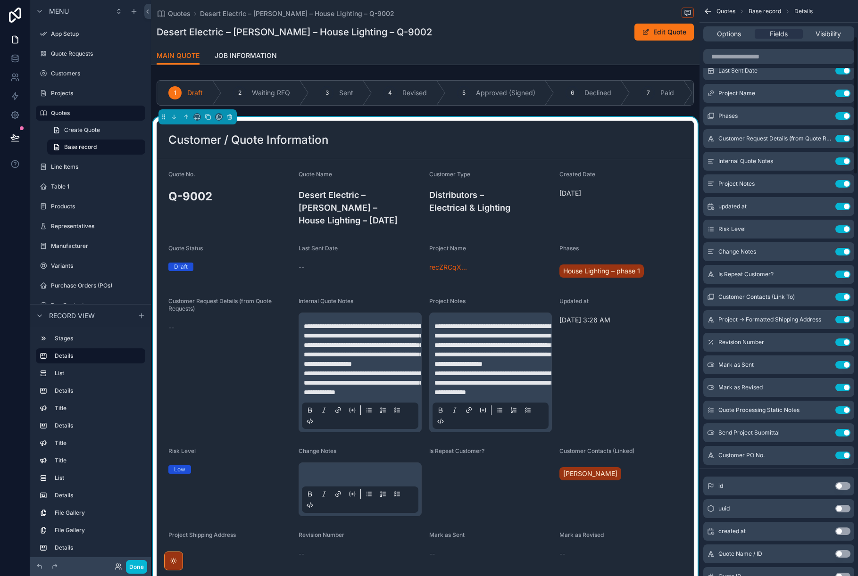
scroll to position [146, 0]
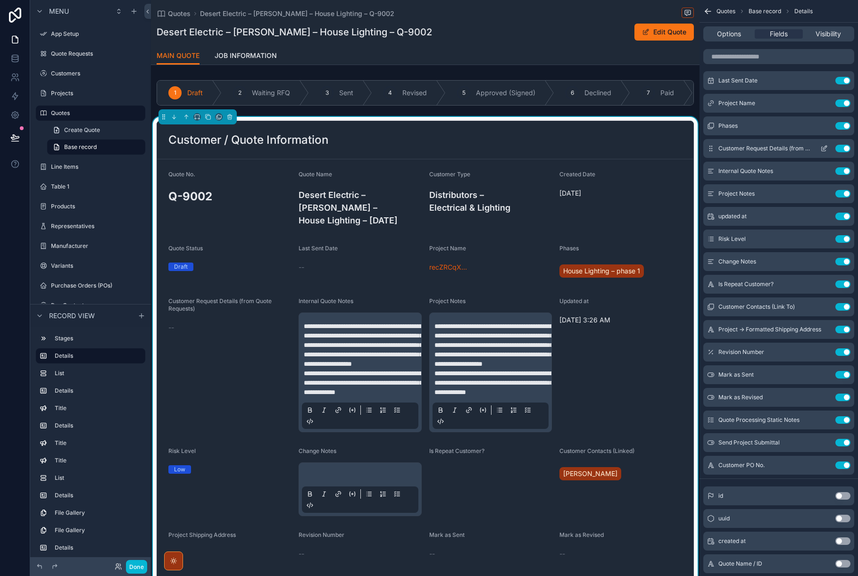
click at [823, 149] on icon "scrollable content" at bounding box center [824, 149] width 8 height 8
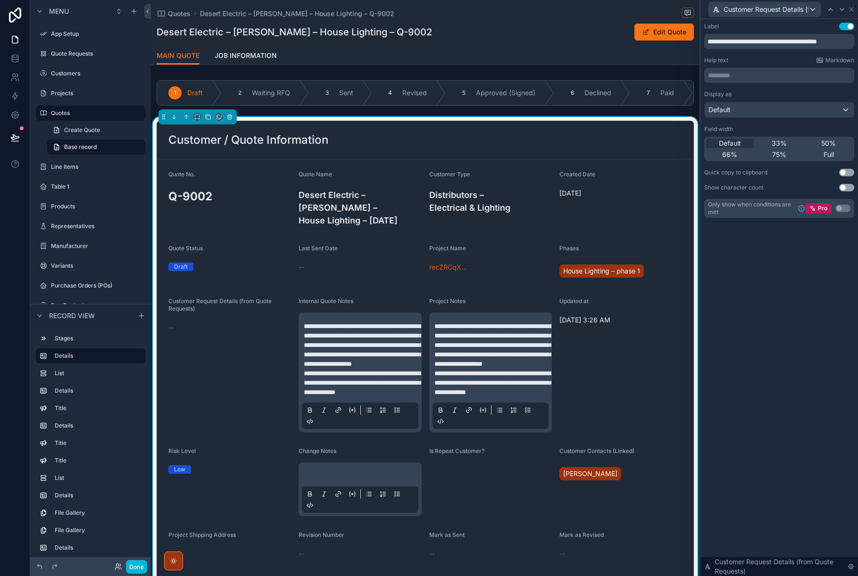
click at [851, 174] on button "Use setting" at bounding box center [846, 173] width 15 height 8
click at [846, 110] on div "Default" at bounding box center [779, 109] width 149 height 15
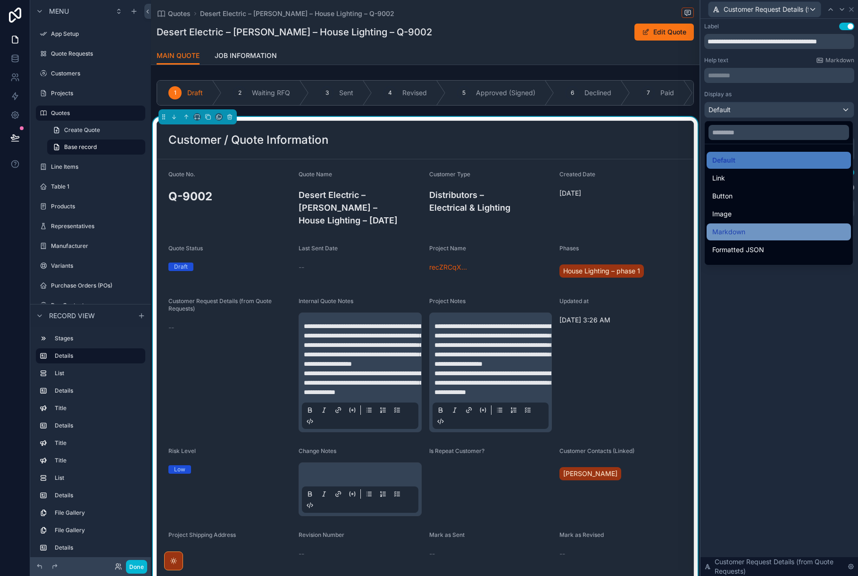
click at [738, 232] on span "Markdown" at bounding box center [728, 231] width 33 height 11
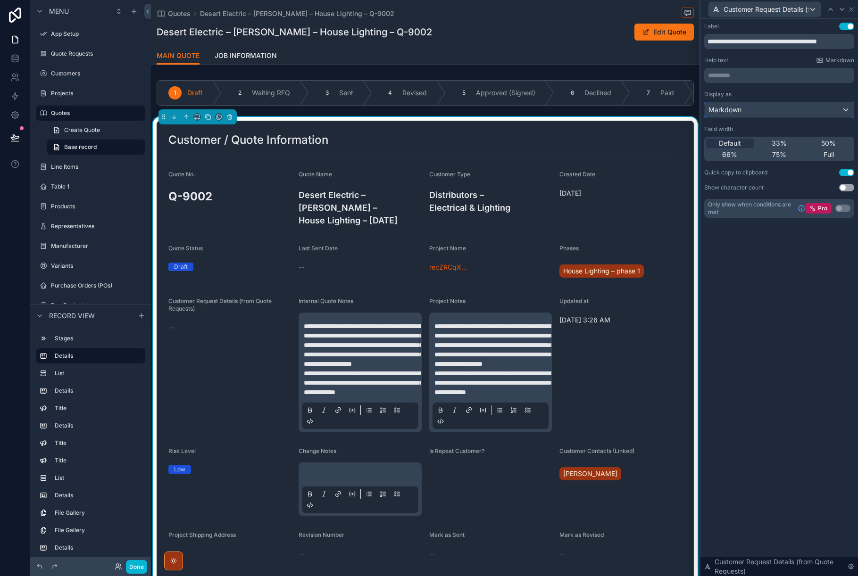
click at [844, 111] on div "Markdown" at bounding box center [779, 109] width 149 height 15
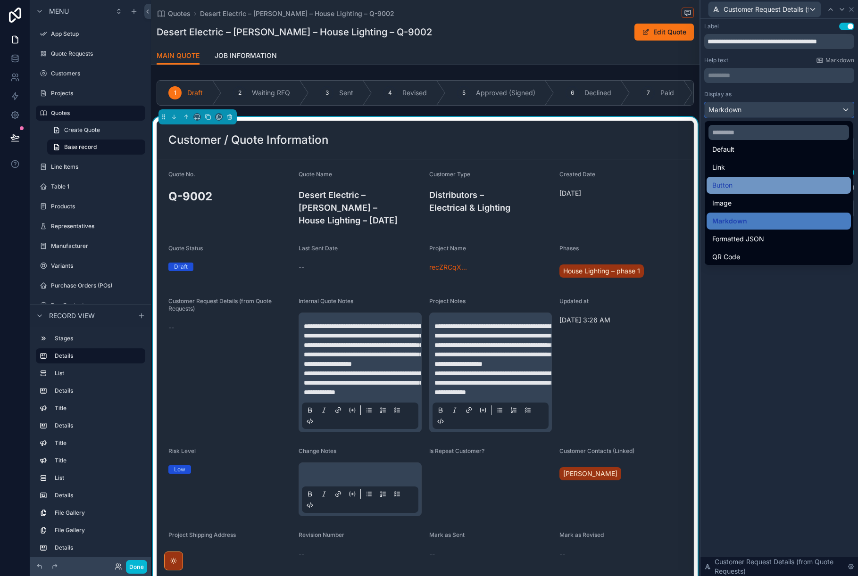
scroll to position [0, 0]
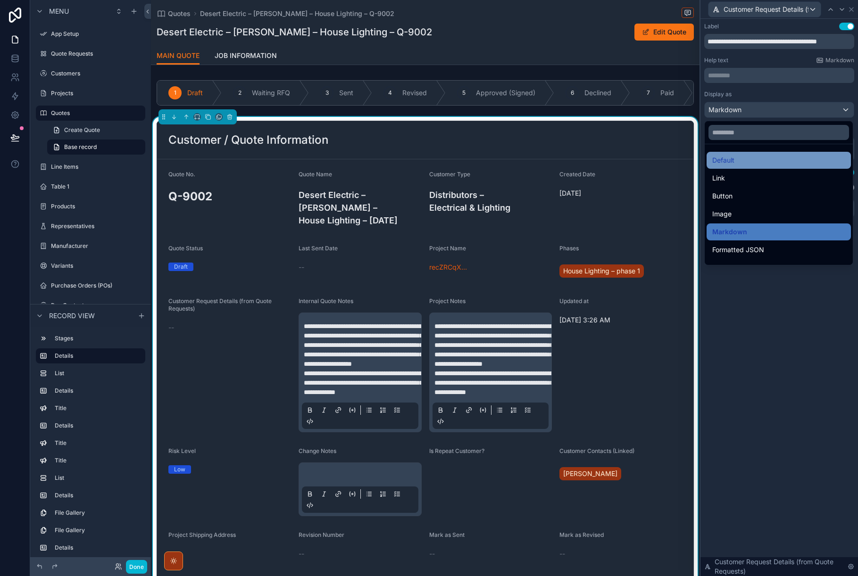
click at [738, 161] on div "Default" at bounding box center [778, 160] width 133 height 11
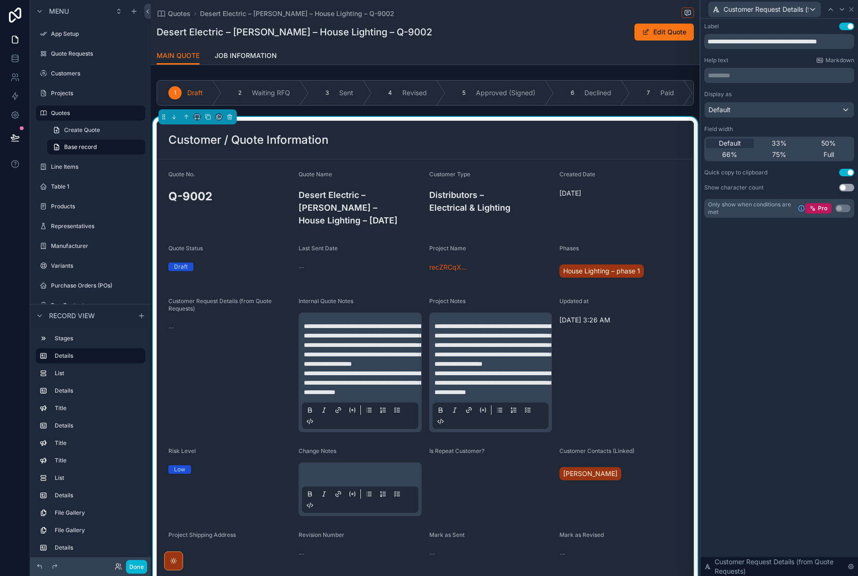
click at [245, 348] on div "Customer Request Details (from Quote Requests) --" at bounding box center [229, 365] width 123 height 135
click at [239, 357] on div "Customer Request Details (from Quote Requests) --" at bounding box center [229, 365] width 123 height 135
click at [195, 359] on div "Customer Request Details (from Quote Requests) --" at bounding box center [229, 365] width 123 height 135
click at [345, 334] on span "**********" at bounding box center [363, 345] width 119 height 44
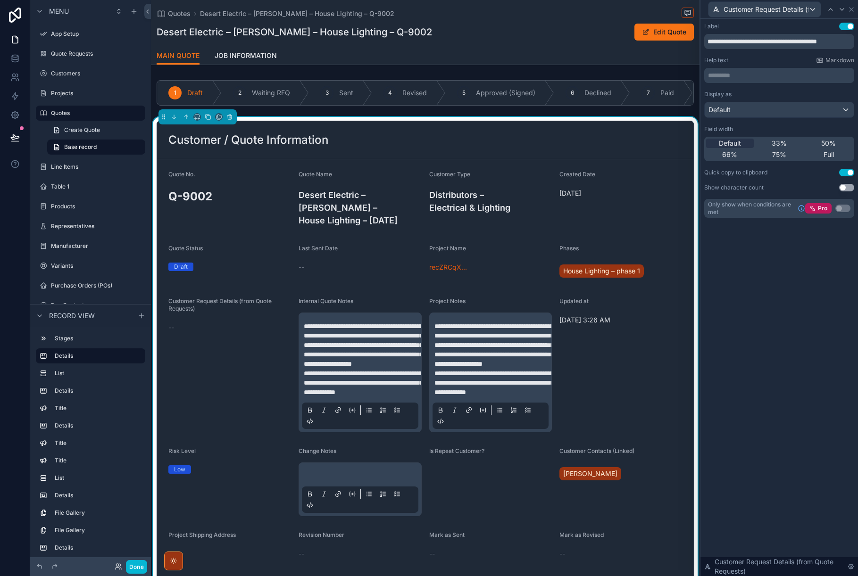
click at [340, 329] on span "**********" at bounding box center [363, 345] width 119 height 44
click at [666, 30] on button "Edit Quote" at bounding box center [663, 32] width 59 height 17
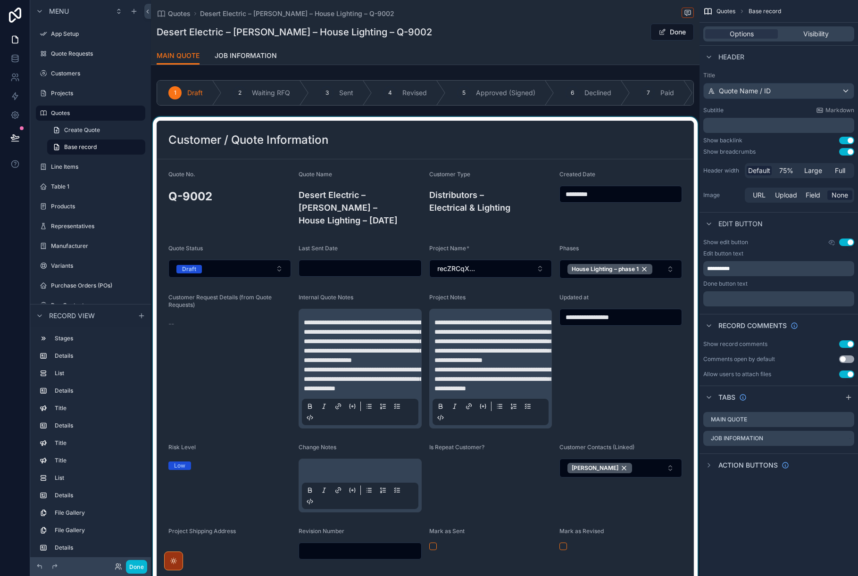
click at [206, 354] on div "scrollable content" at bounding box center [425, 381] width 548 height 528
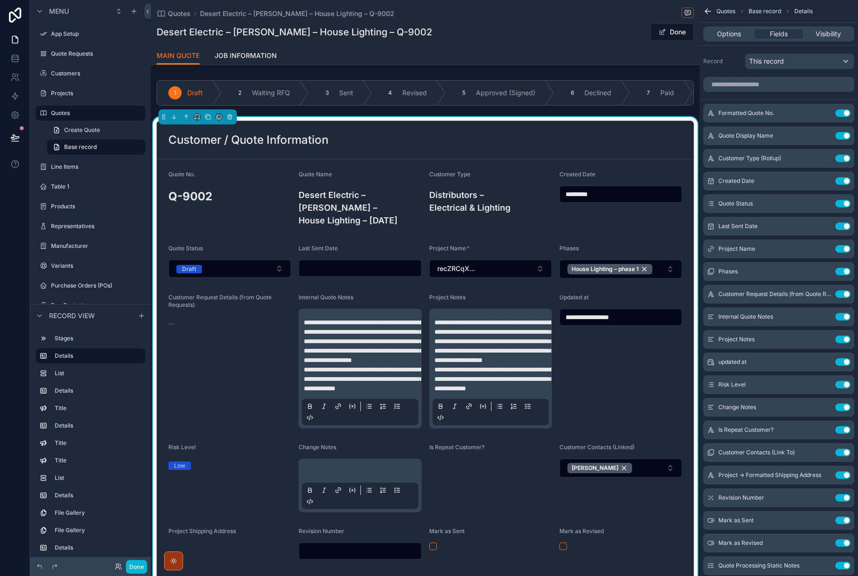
click at [211, 341] on div "Customer Request Details (from Quote Requests) --" at bounding box center [229, 361] width 123 height 135
click at [346, 327] on span "**********" at bounding box center [363, 341] width 119 height 44
type input "**********"
click at [740, 83] on input "scrollable content" at bounding box center [778, 84] width 151 height 15
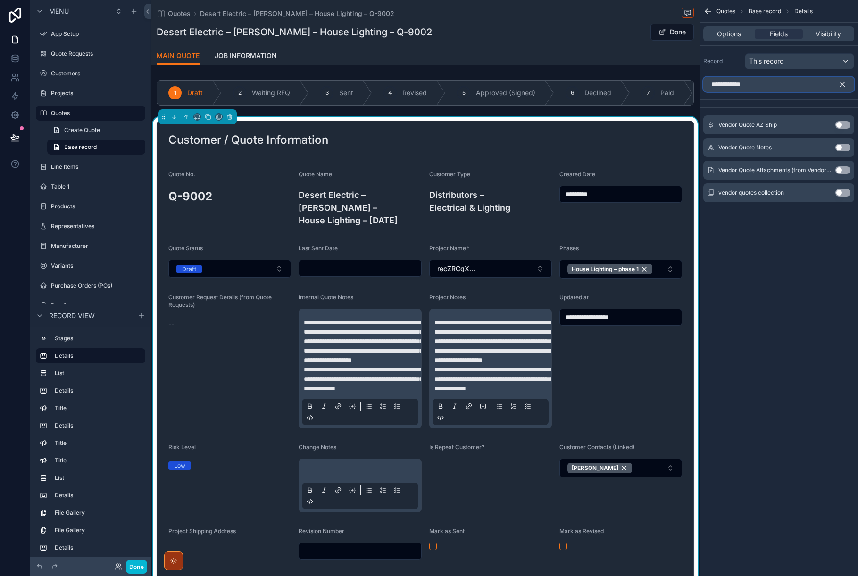
type input "**********"
click at [847, 148] on button "Use setting" at bounding box center [842, 148] width 15 height 8
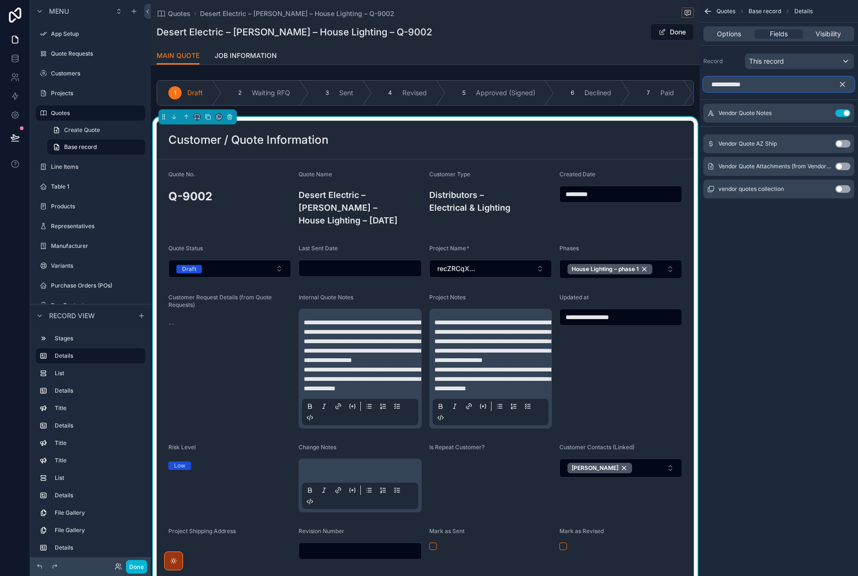
click at [756, 87] on input "**********" at bounding box center [778, 84] width 151 height 15
type input "**********"
click at [845, 190] on button "Use setting" at bounding box center [842, 189] width 15 height 8
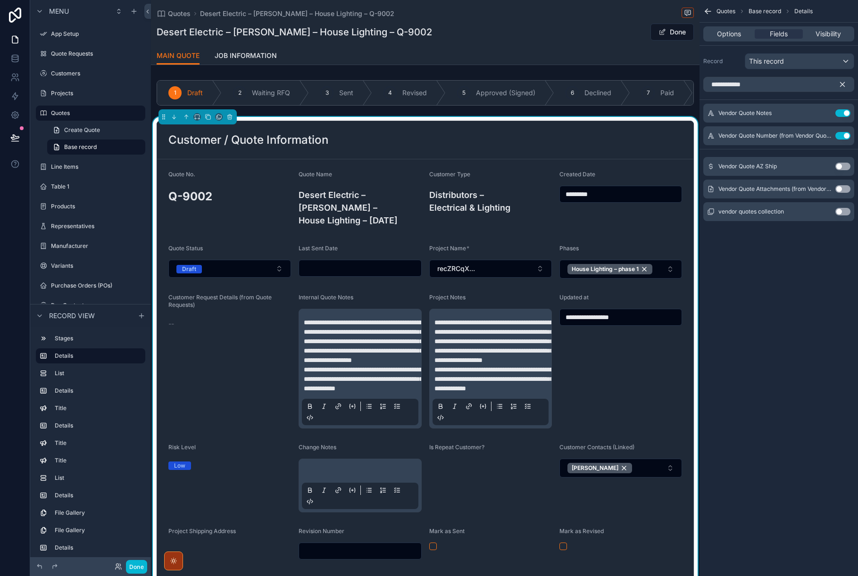
click at [844, 84] on icon "scrollable content" at bounding box center [842, 84] width 8 height 8
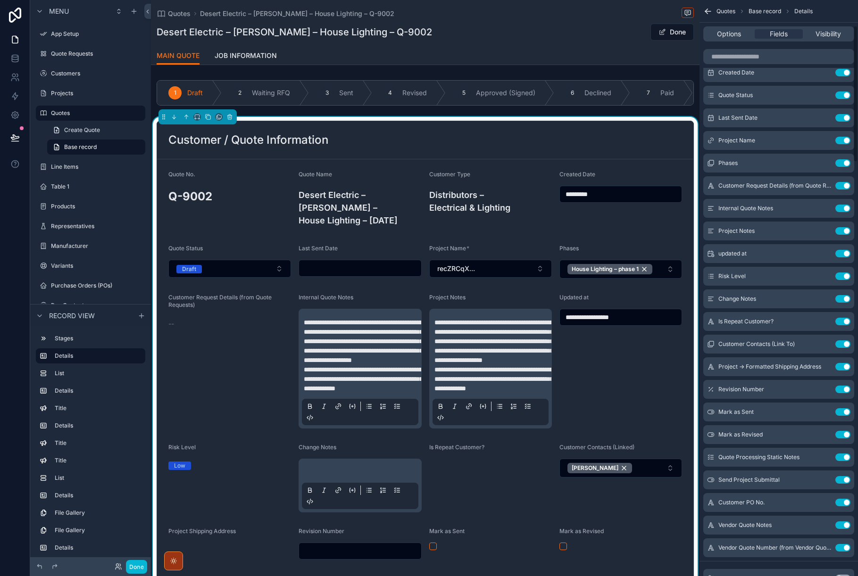
scroll to position [108, 0]
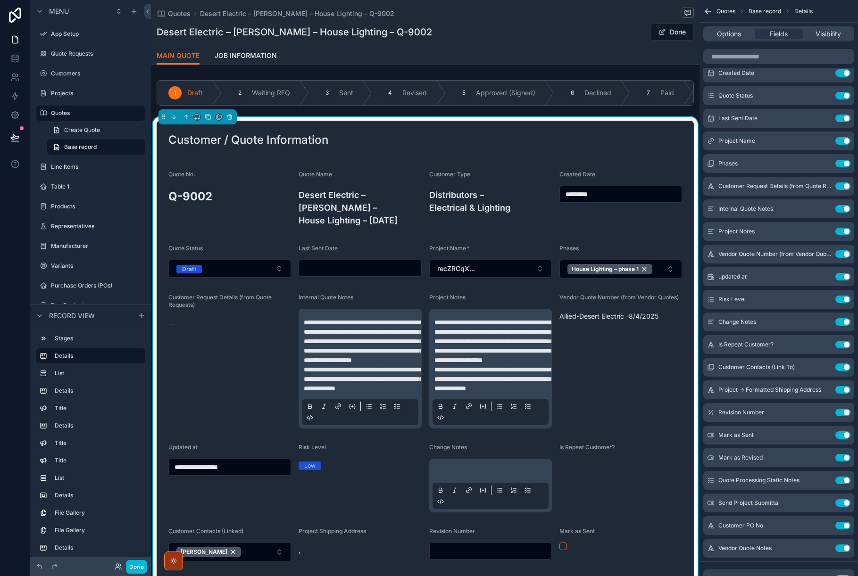
click at [608, 366] on div "Vendor Quote Number (from Vendor Quotes) Allied-Desert Electric -8/4/2025" at bounding box center [620, 361] width 123 height 135
click at [822, 257] on icon "scrollable content" at bounding box center [824, 255] width 4 height 4
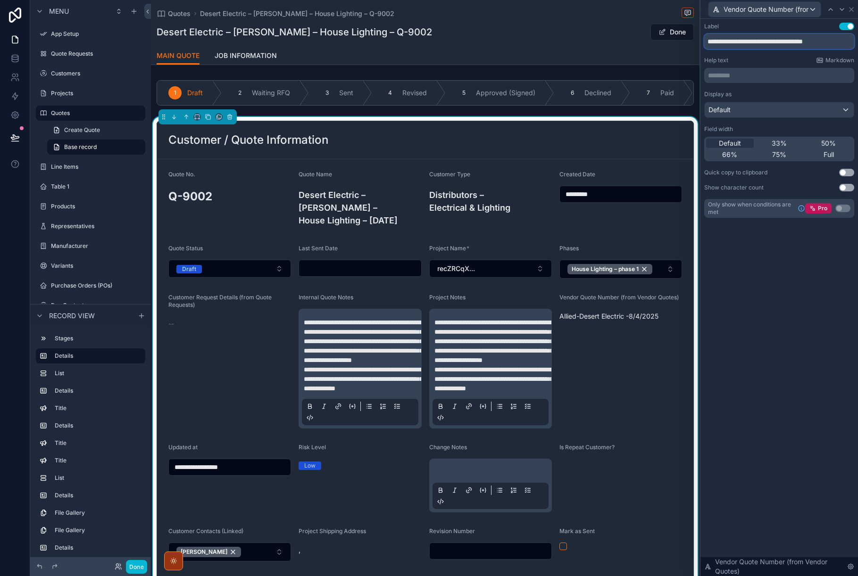
click at [778, 43] on input "**********" at bounding box center [779, 41] width 150 height 15
drag, startPoint x: 778, startPoint y: 43, endPoint x: 848, endPoint y: 46, distance: 70.3
click at [848, 46] on input "**********" at bounding box center [779, 41] width 150 height 15
type input "**********"
click at [850, 174] on button "Use setting" at bounding box center [846, 173] width 15 height 8
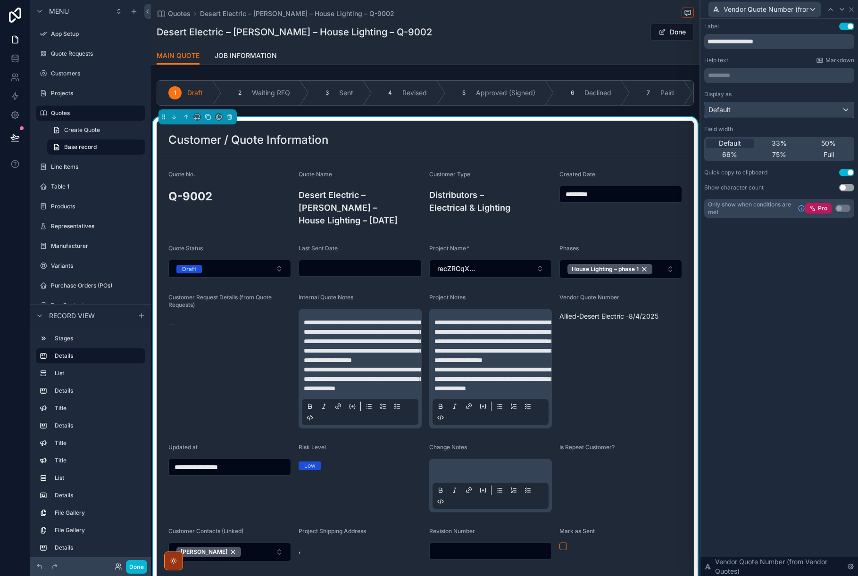
click at [845, 108] on div "Default" at bounding box center [779, 109] width 149 height 15
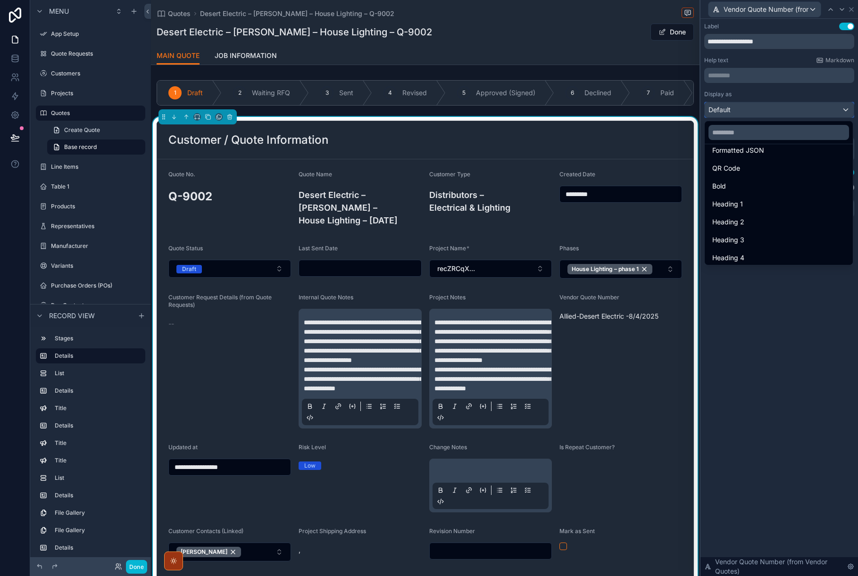
scroll to position [103, 0]
click at [731, 255] on span "Heading 4" at bounding box center [728, 254] width 32 height 11
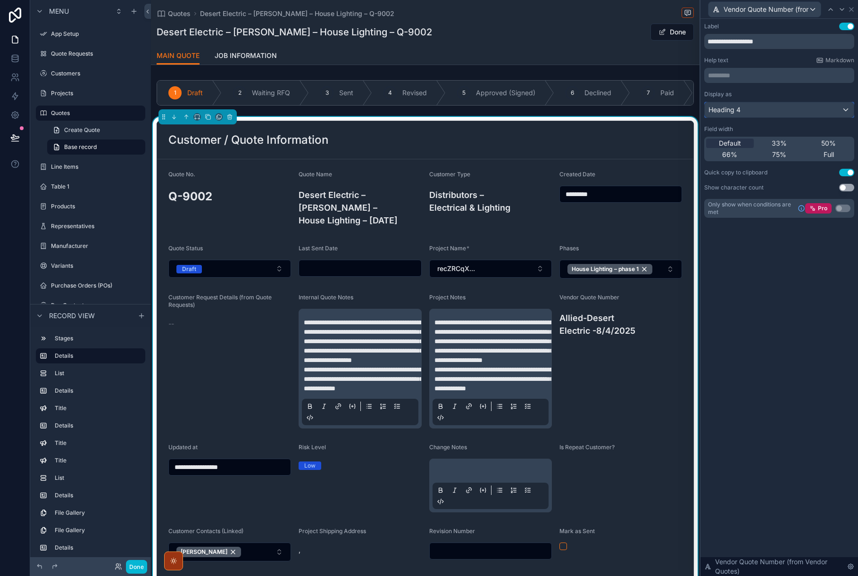
click at [847, 110] on div "Heading 4" at bounding box center [779, 109] width 149 height 15
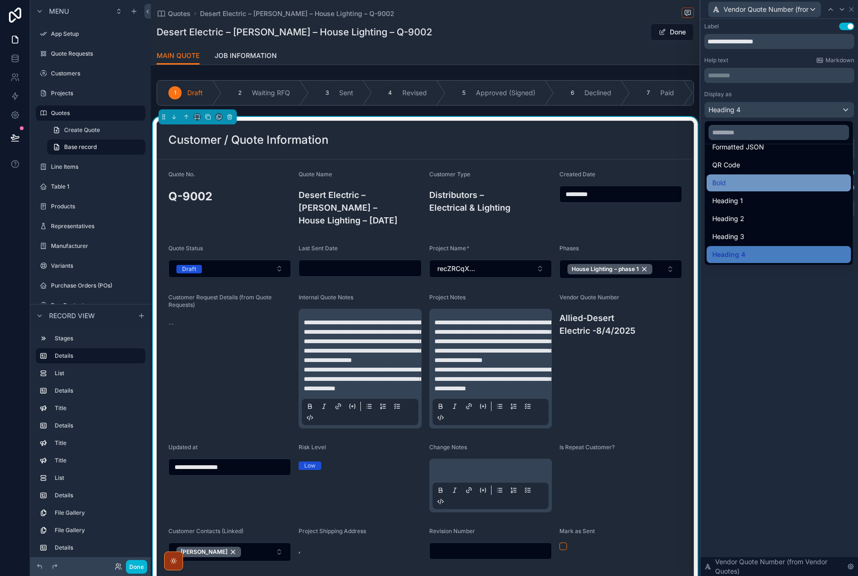
click at [719, 181] on span "Bold" at bounding box center [719, 182] width 14 height 11
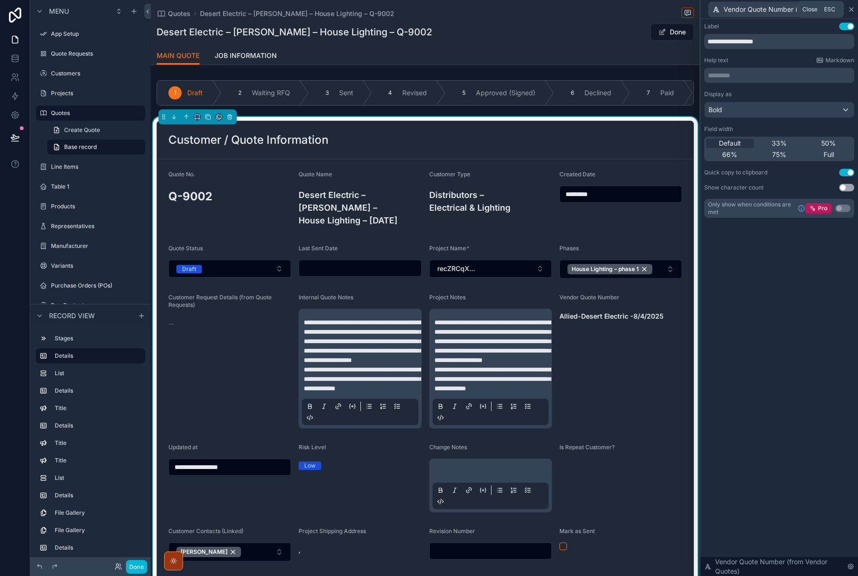
click at [851, 9] on icon at bounding box center [851, 10] width 4 height 4
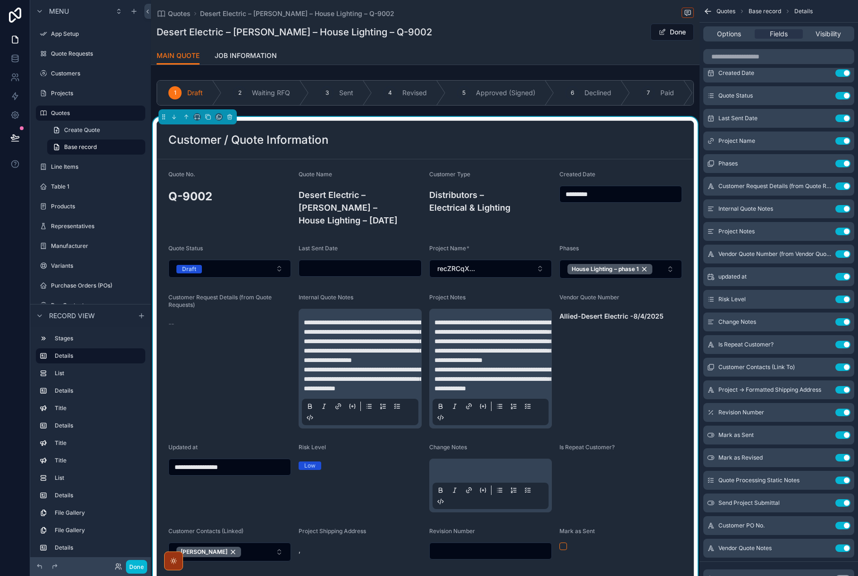
click at [604, 338] on div "Vendor Quote Number Allied-Desert Electric -8/4/2025" at bounding box center [620, 361] width 123 height 135
click at [607, 299] on span "Vendor Quote Number" at bounding box center [589, 297] width 60 height 7
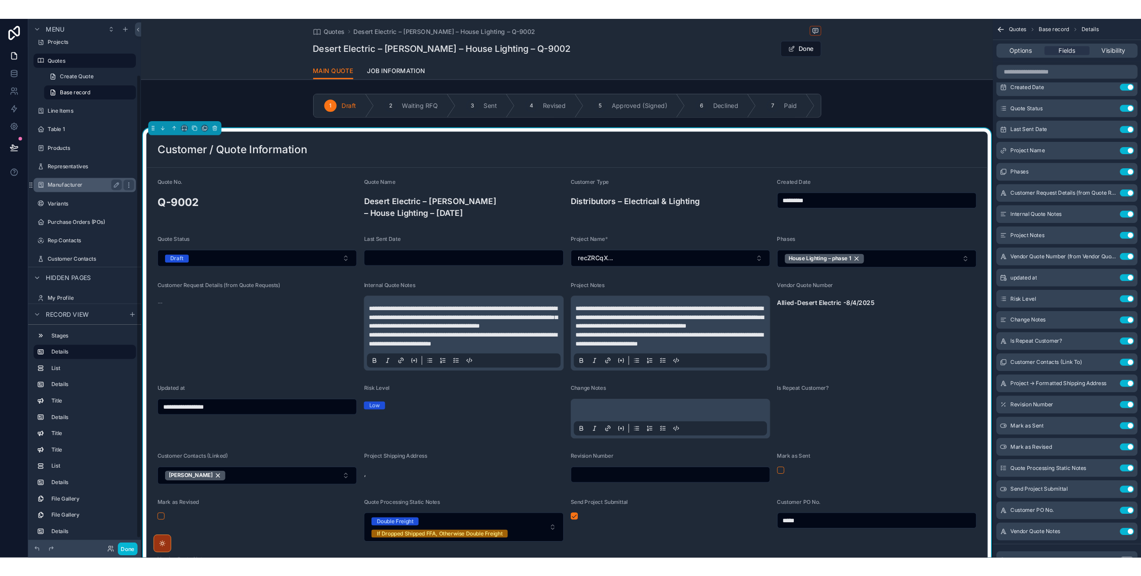
scroll to position [79, 0]
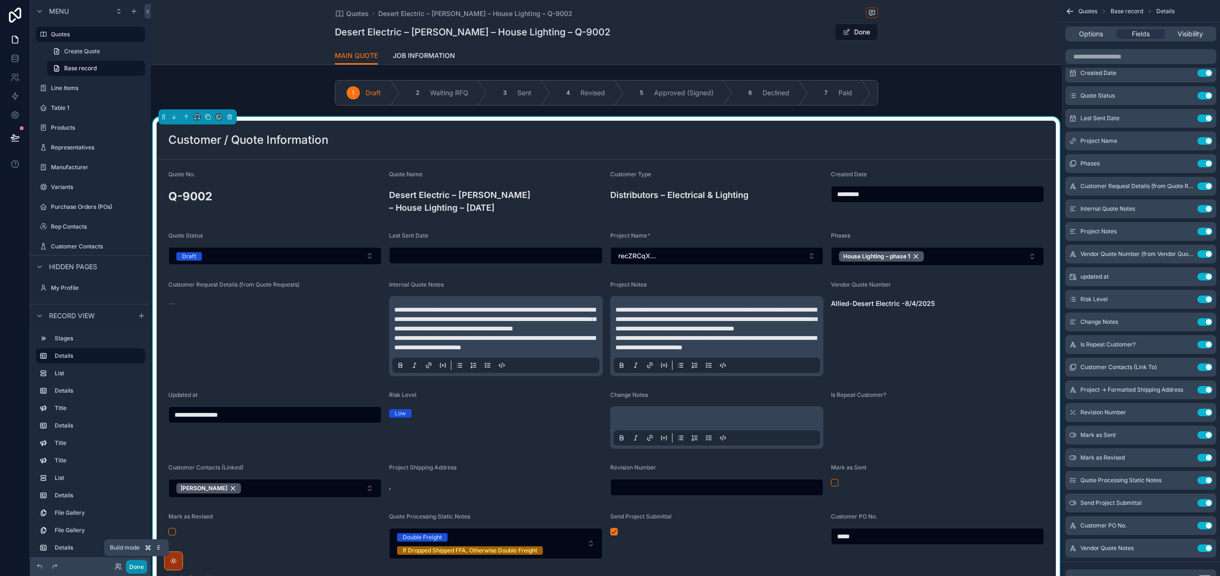
click at [135, 564] on button "Done" at bounding box center [136, 567] width 21 height 14
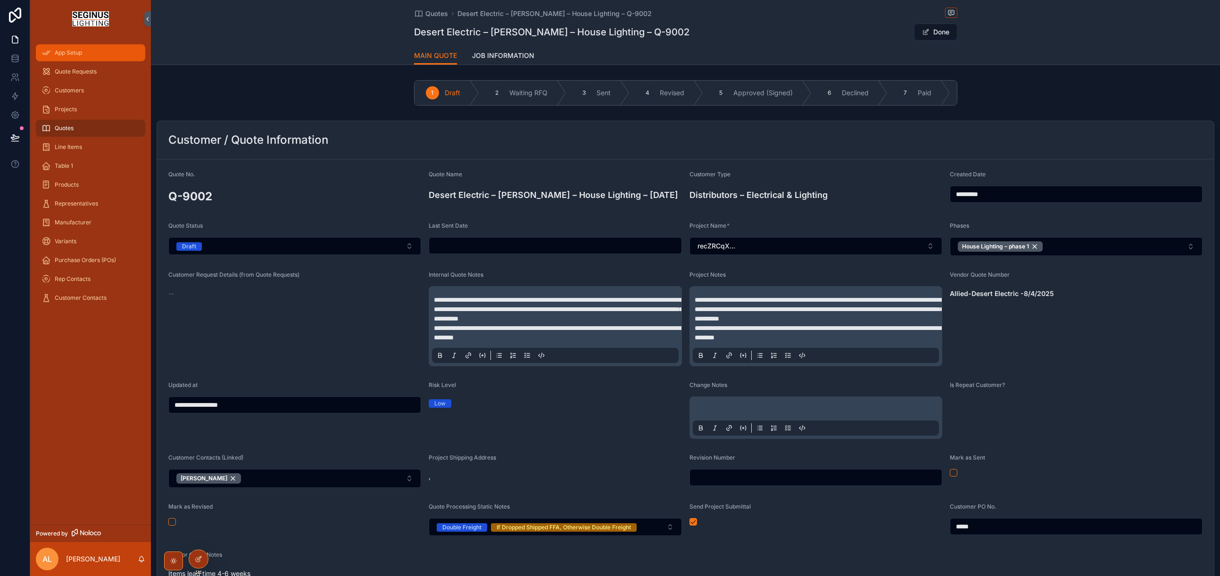
click at [68, 53] on span "App Setup" at bounding box center [68, 53] width 27 height 8
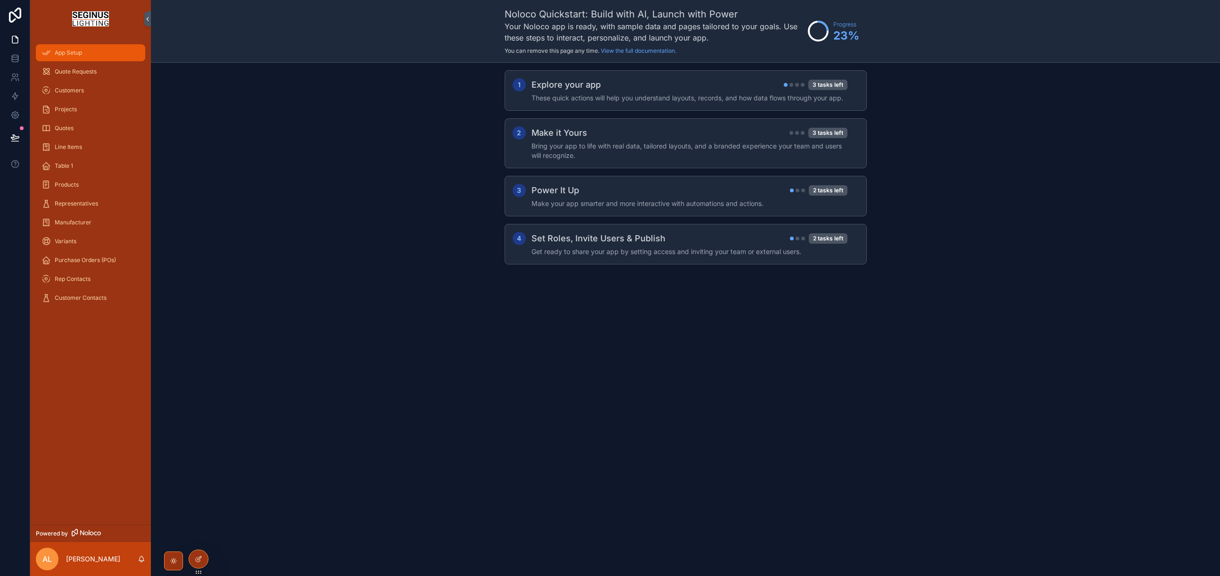
click at [68, 52] on span "App Setup" at bounding box center [68, 53] width 27 height 8
click at [71, 363] on div "App Setup Quote Requests Customers Projects Quotes Line Items Table 1 Products …" at bounding box center [90, 281] width 121 height 487
click at [14, 58] on icon at bounding box center [14, 58] width 9 height 9
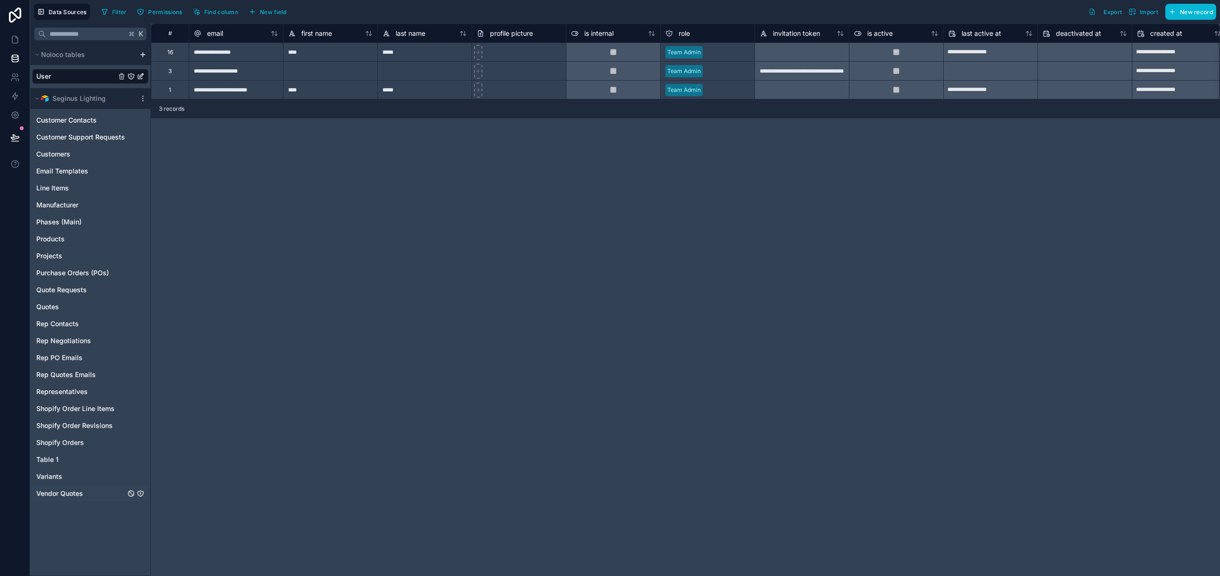
click at [80, 496] on span "Vendor Quotes" at bounding box center [59, 493] width 47 height 9
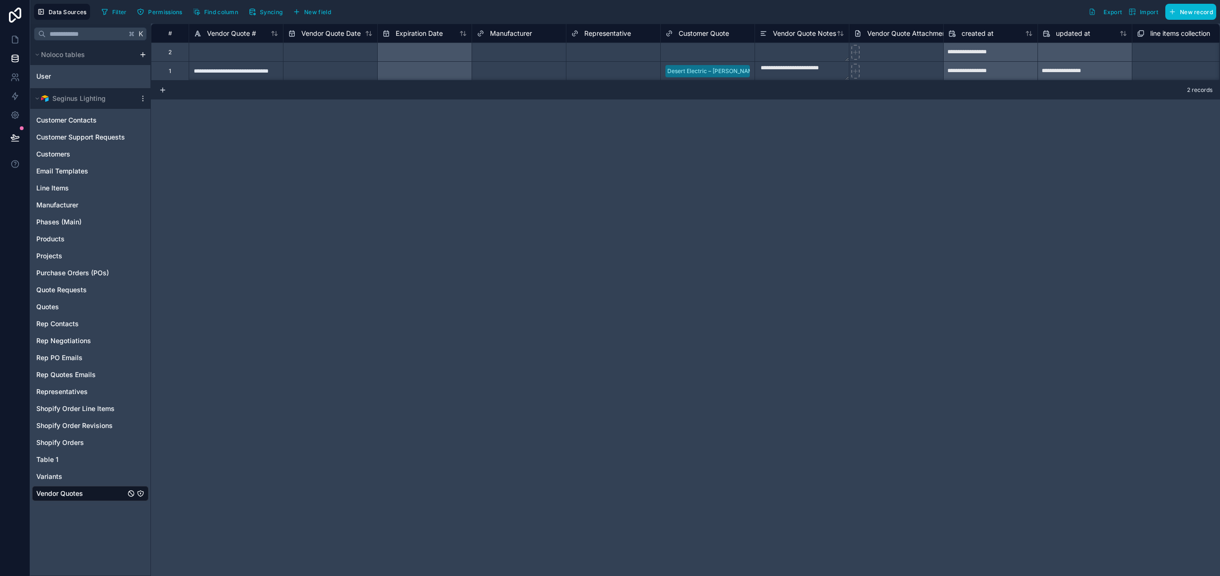
click at [106, 495] on div "Vendor Quotes" at bounding box center [90, 493] width 116 height 15
click at [94, 493] on div "Vendor Quotes" at bounding box center [90, 493] width 116 height 15
click at [14, 39] on icon at bounding box center [14, 39] width 9 height 9
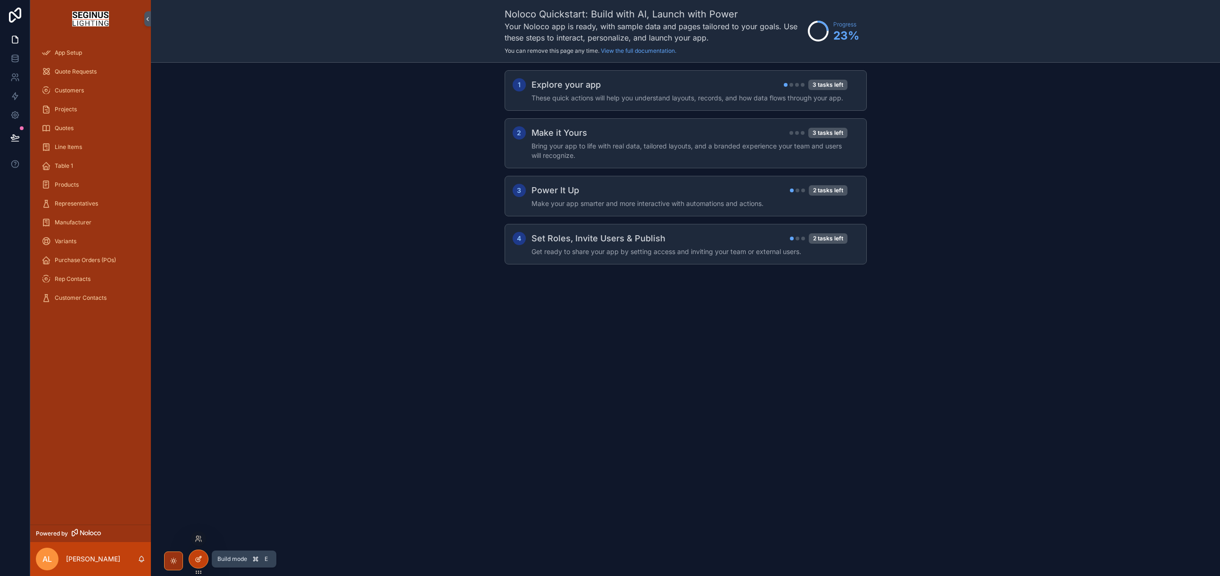
click at [198, 558] on icon at bounding box center [200, 558] width 4 height 4
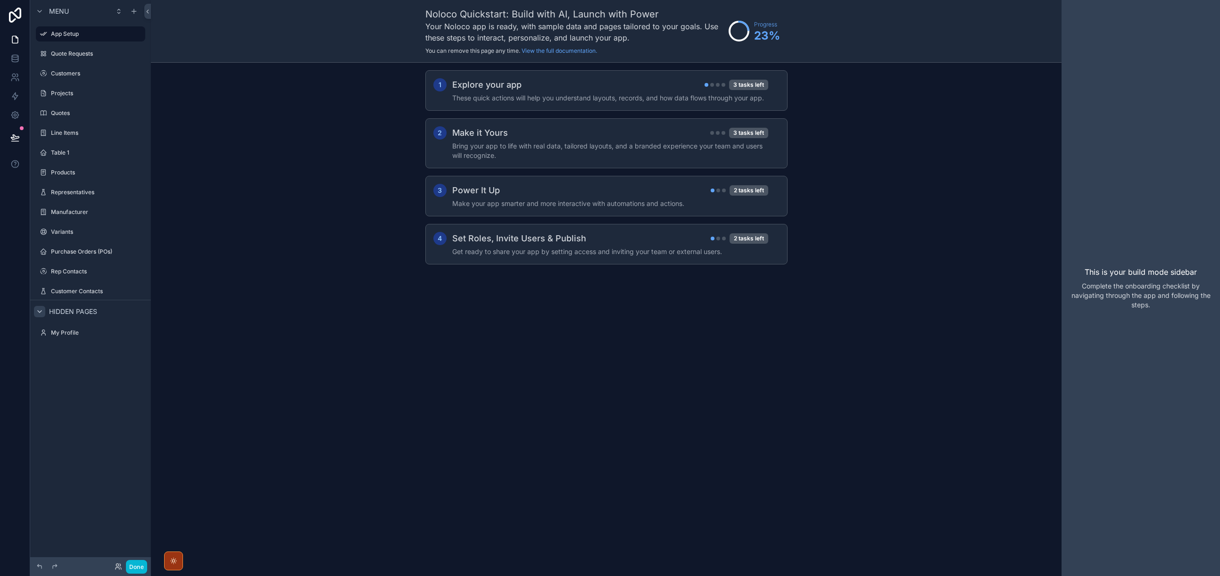
click at [39, 309] on icon "scrollable content" at bounding box center [40, 312] width 8 height 8
click at [41, 313] on icon "scrollable content" at bounding box center [40, 312] width 8 height 8
click at [16, 39] on icon at bounding box center [14, 39] width 9 height 9
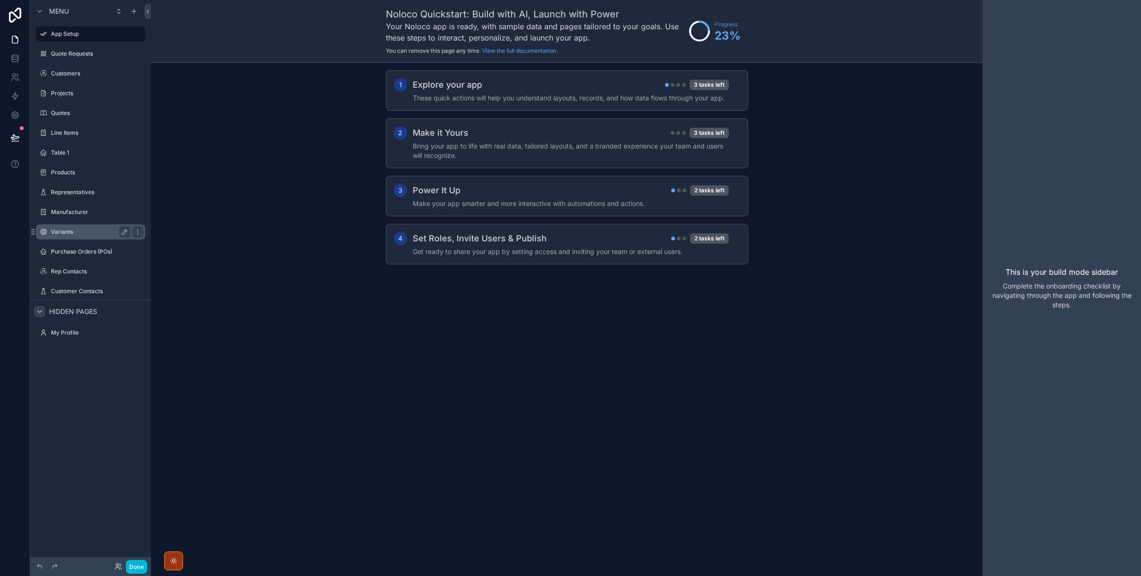
click at [56, 232] on label "Variants" at bounding box center [88, 232] width 75 height 8
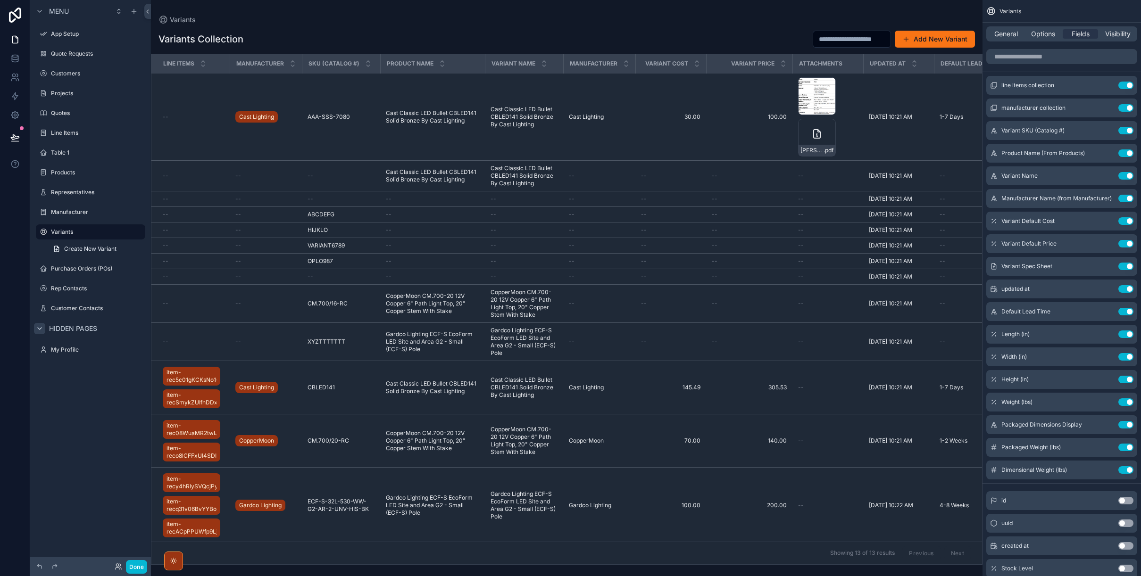
click at [315, 118] on div "scrollable content" at bounding box center [566, 288] width 831 height 576
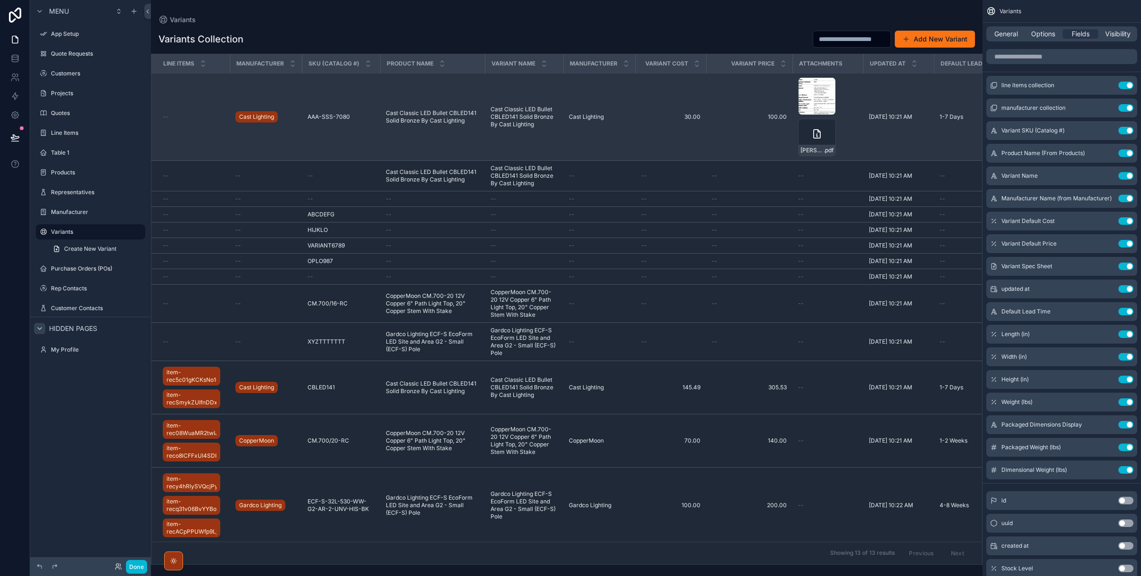
click at [329, 116] on span "AAA-SSS-7080" at bounding box center [328, 117] width 42 height 8
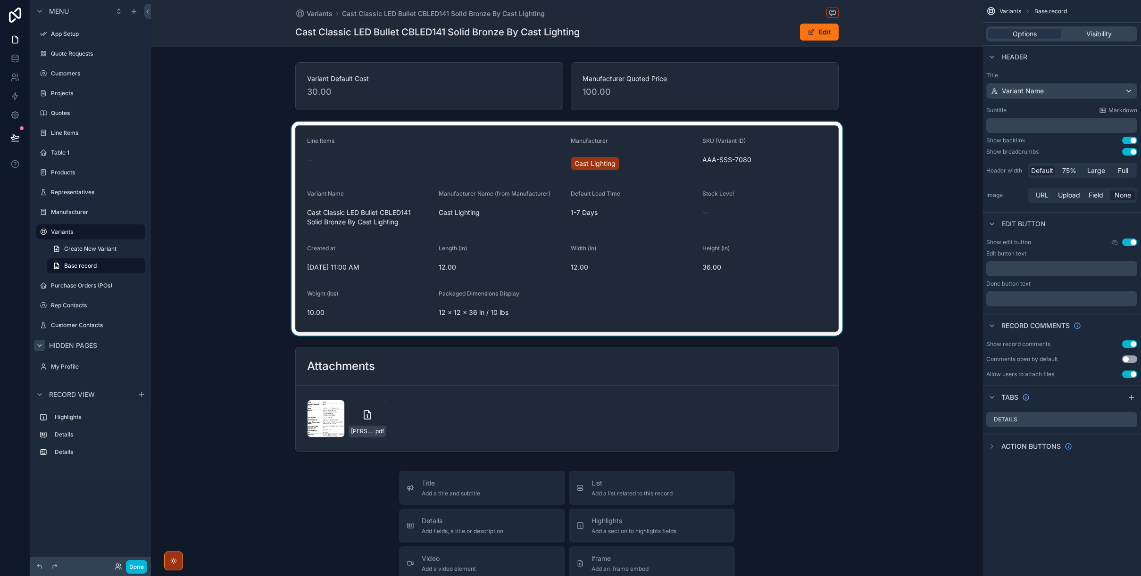
click at [675, 234] on div "scrollable content" at bounding box center [566, 229] width 831 height 214
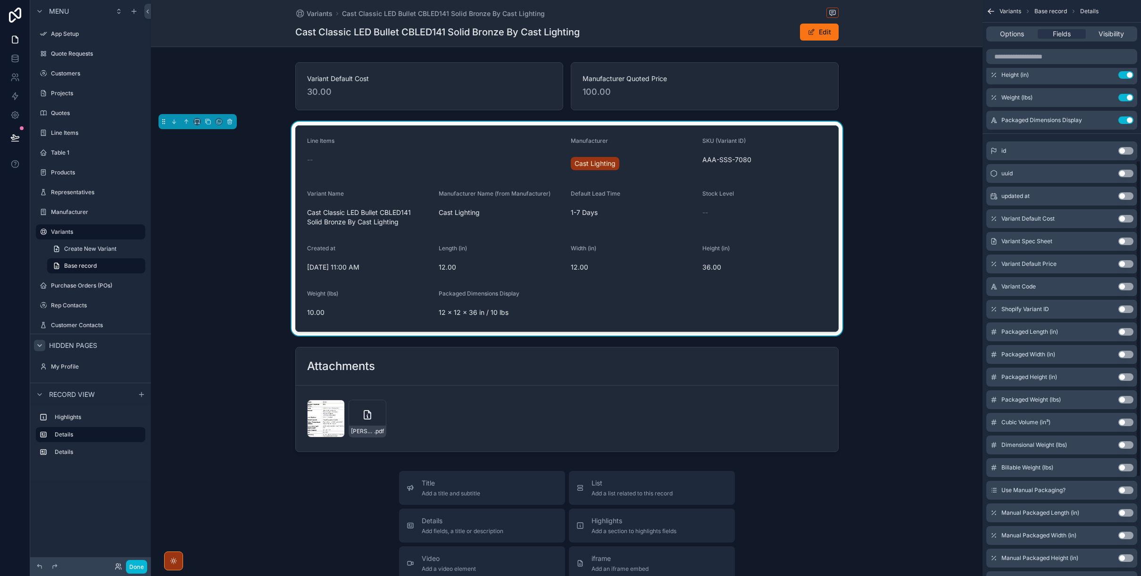
scroll to position [292, 0]
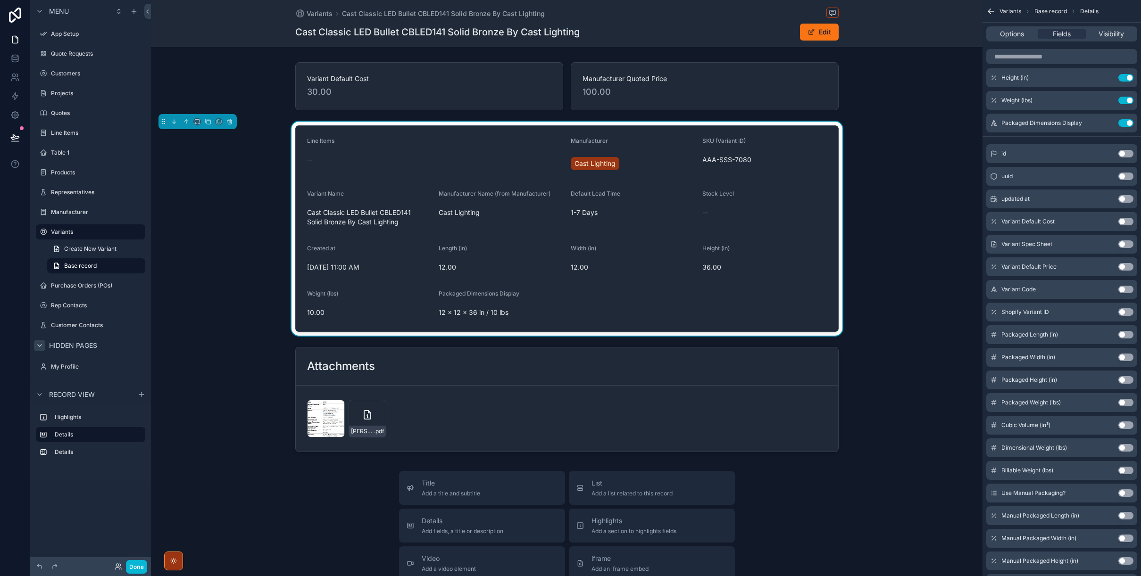
click at [857, 224] on button "Use setting" at bounding box center [1125, 222] width 15 height 8
click at [857, 222] on button "Use setting" at bounding box center [1125, 222] width 15 height 8
click at [857, 246] on button "Use setting" at bounding box center [1125, 245] width 15 height 8
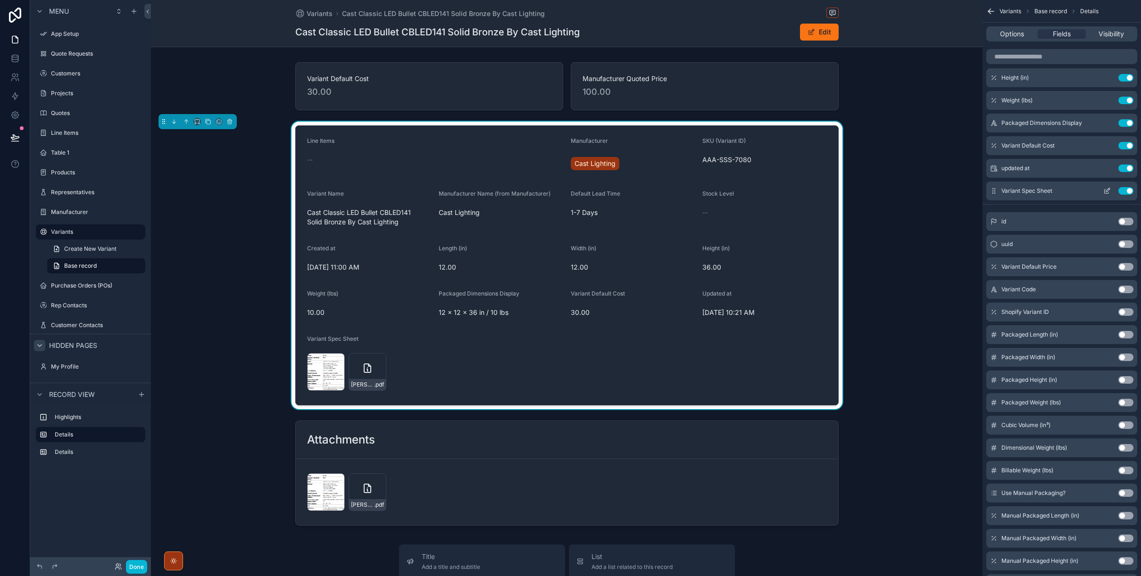
click at [857, 193] on button "Use setting" at bounding box center [1125, 191] width 15 height 8
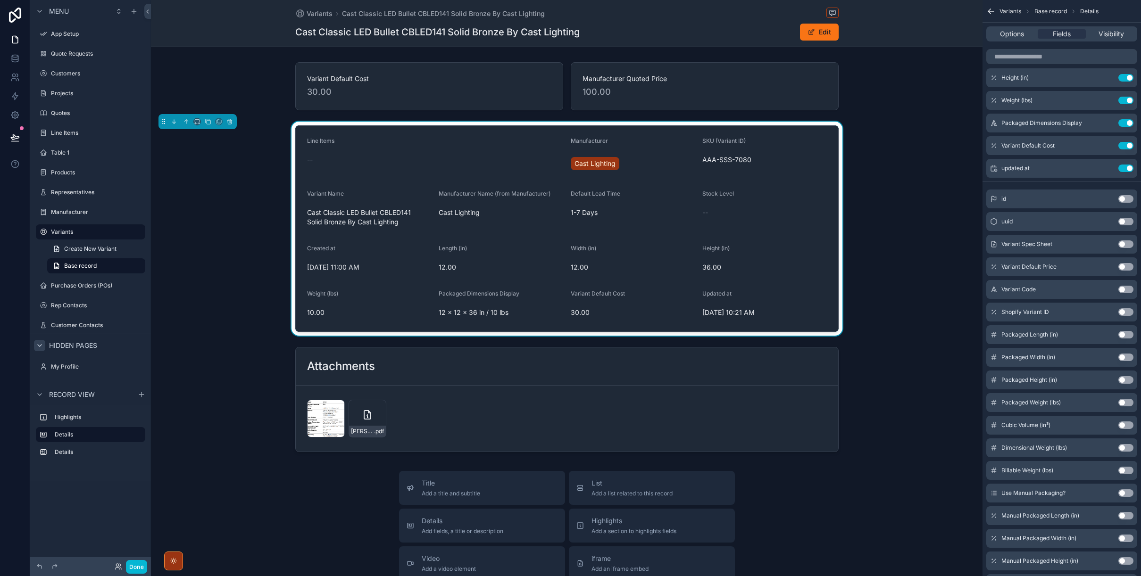
click at [857, 269] on button "Use setting" at bounding box center [1125, 267] width 15 height 8
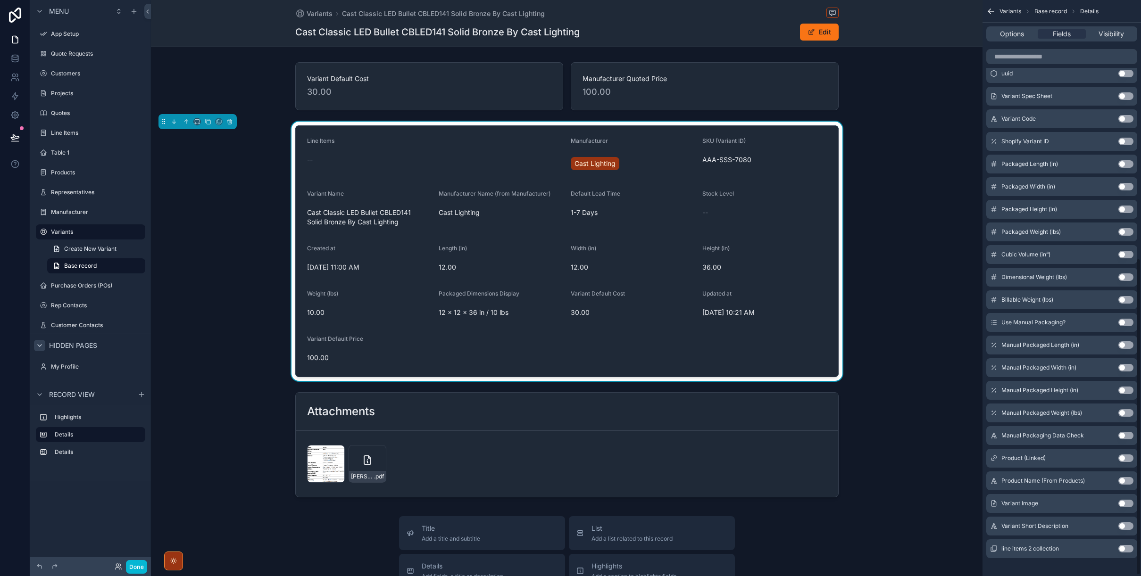
scroll to position [471, 0]
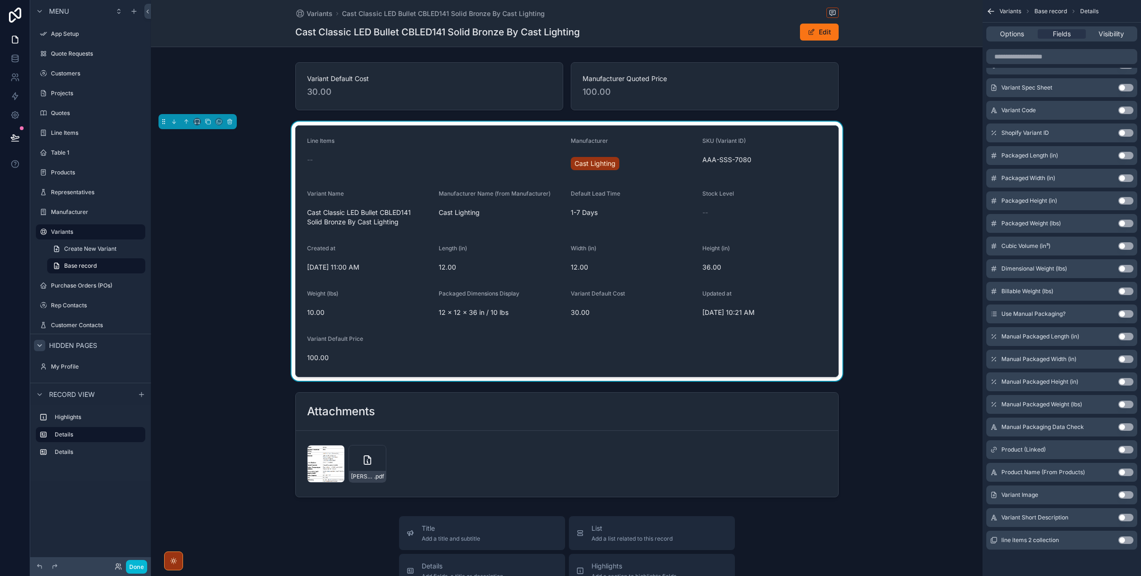
click at [857, 316] on button "Use setting" at bounding box center [1125, 314] width 15 height 8
click at [857, 337] on button "Use setting" at bounding box center [1125, 337] width 15 height 8
click at [857, 358] on button "Use setting" at bounding box center [1125, 360] width 15 height 8
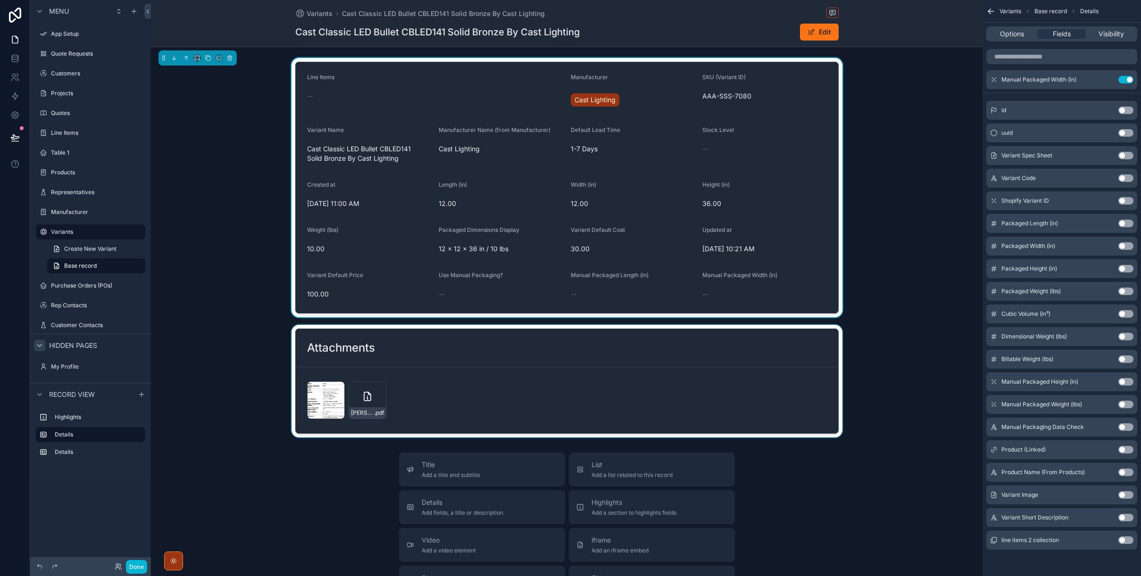
scroll to position [54, 0]
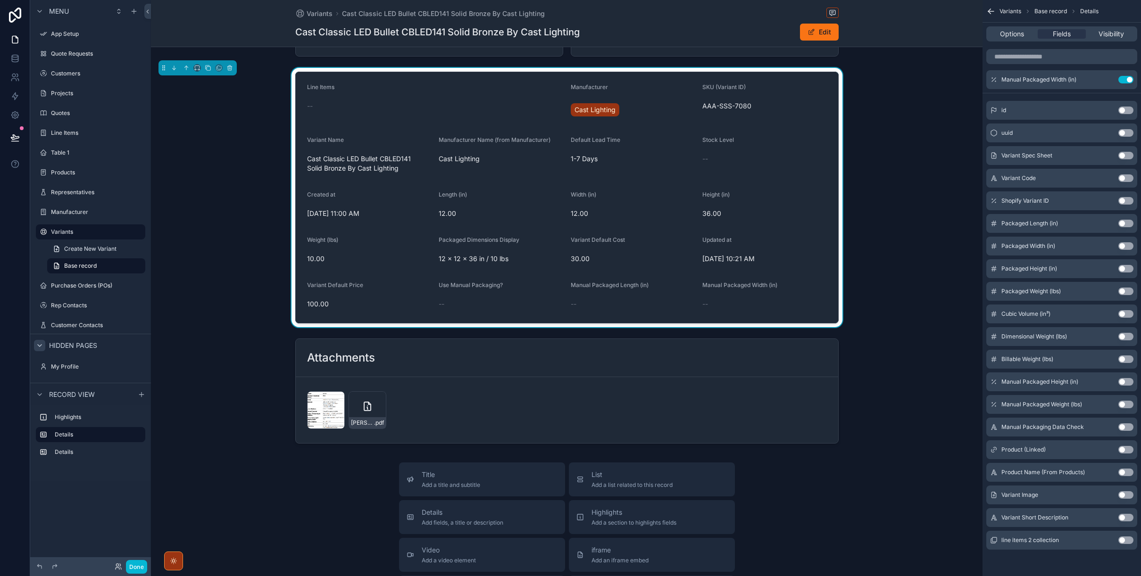
click at [857, 452] on button "Use setting" at bounding box center [1125, 450] width 15 height 8
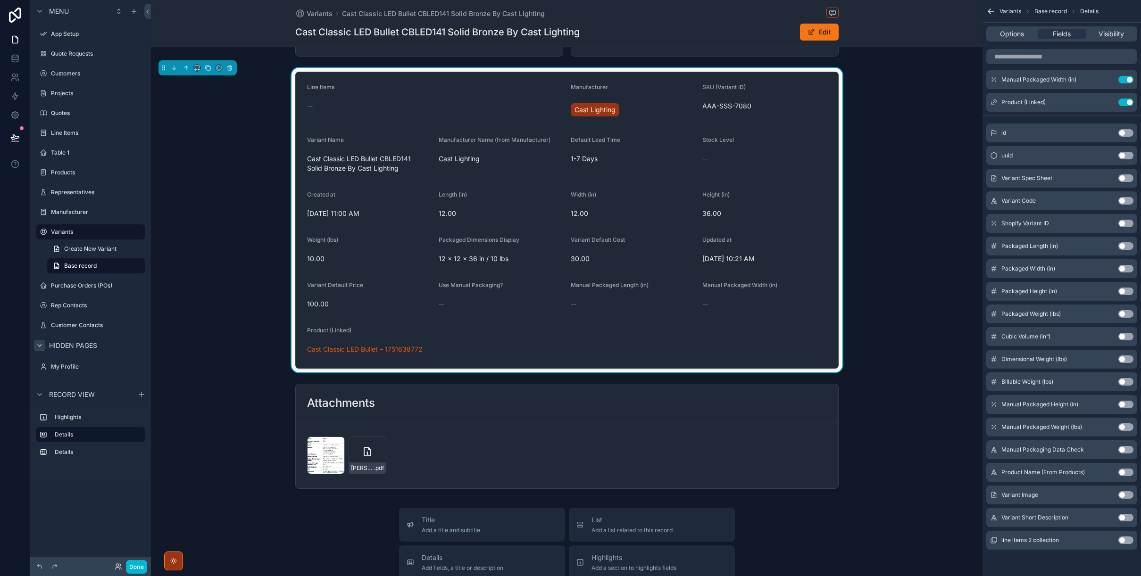
click at [857, 475] on button "Use setting" at bounding box center [1125, 473] width 15 height 8
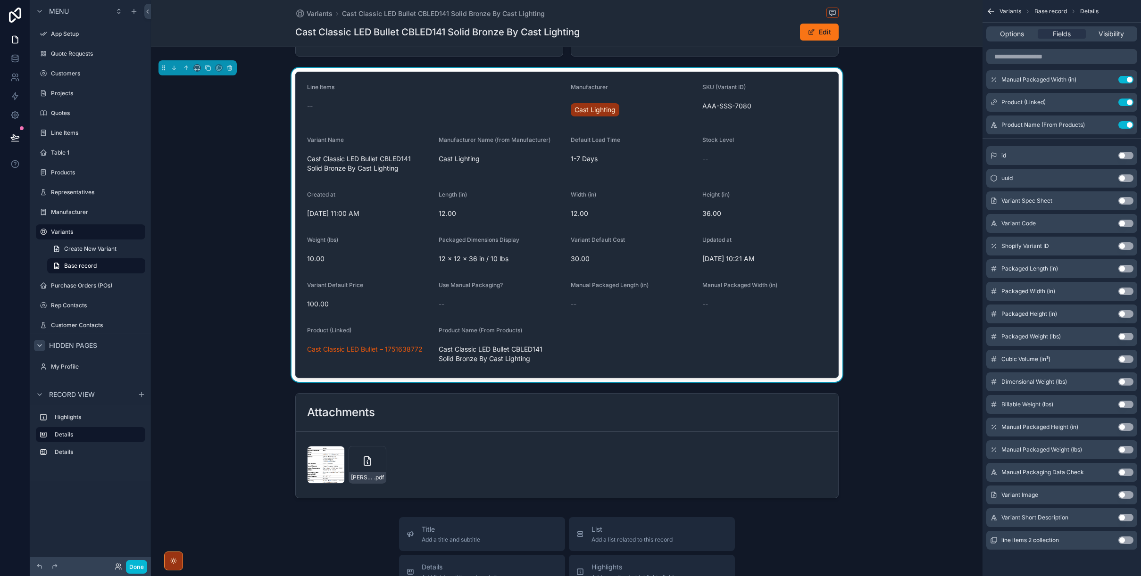
click at [857, 497] on button "Use setting" at bounding box center [1125, 495] width 15 height 8
click at [857, 519] on button "Use setting" at bounding box center [1125, 518] width 15 height 8
click at [857, 170] on icon "scrollable content" at bounding box center [1107, 170] width 8 height 8
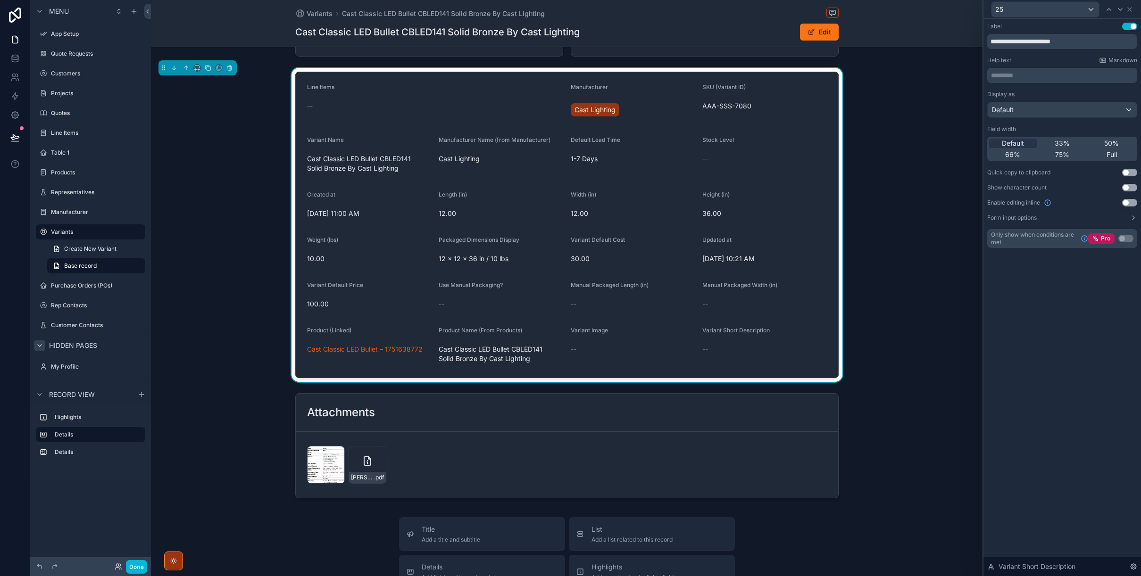
click at [857, 174] on button "Use setting" at bounding box center [1129, 173] width 15 height 8
click at [857, 202] on button "Use setting" at bounding box center [1129, 203] width 15 height 8
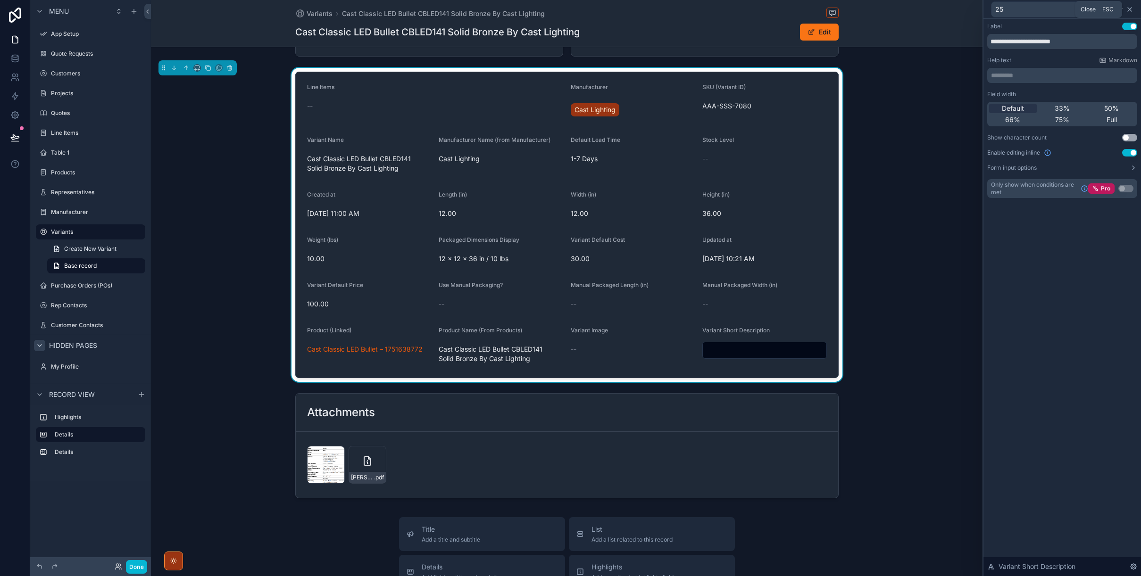
click at [857, 11] on icon at bounding box center [1130, 10] width 8 height 8
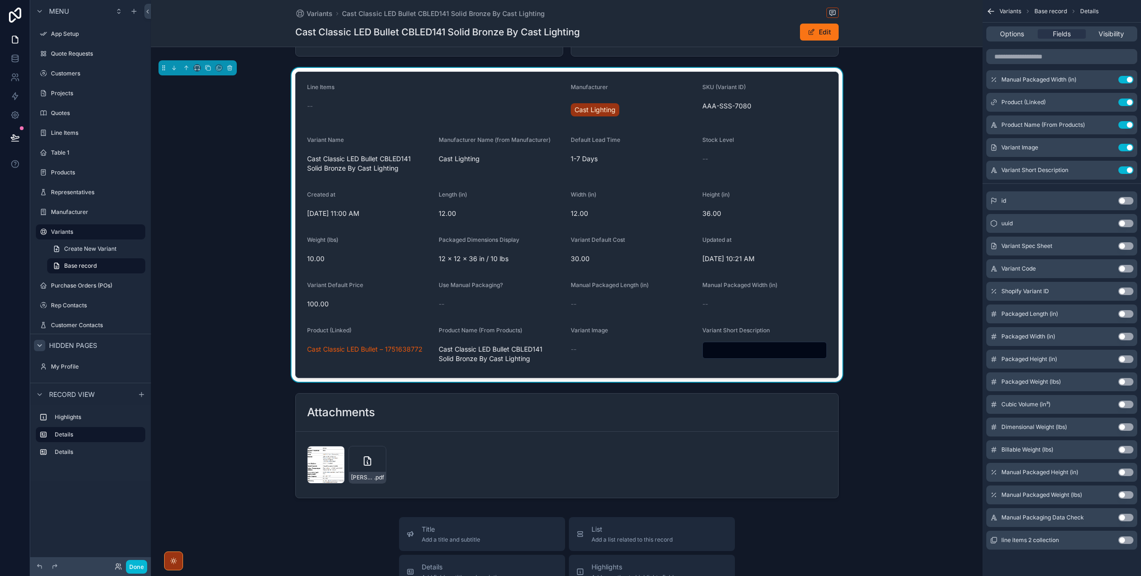
click at [719, 350] on input "scrollable content" at bounding box center [765, 350] width 124 height 13
type input "****"
click at [666, 335] on div "Variant Image" at bounding box center [633, 332] width 125 height 11
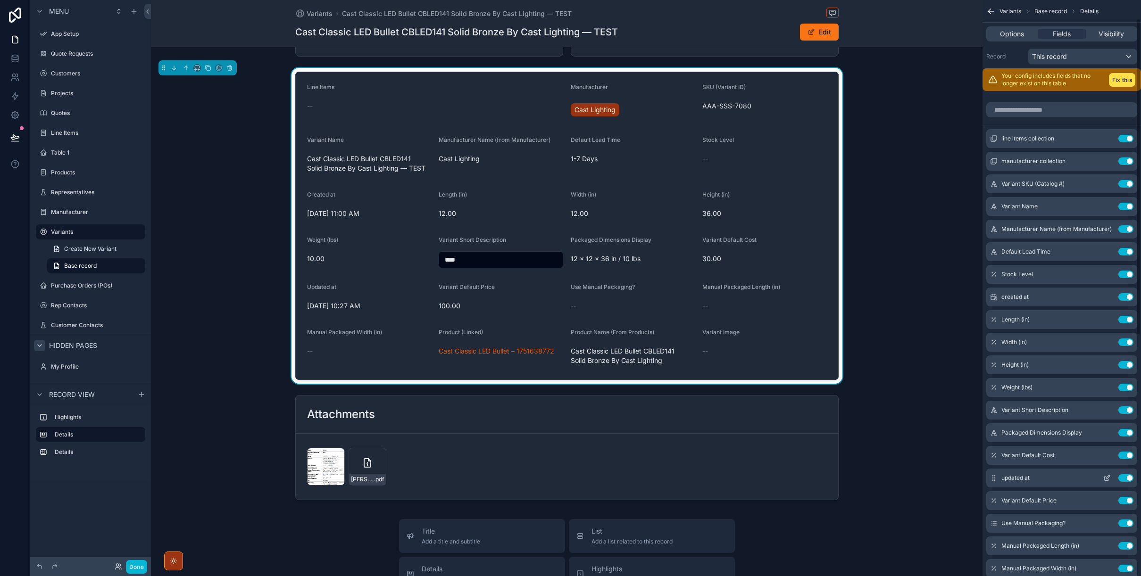
scroll to position [0, 0]
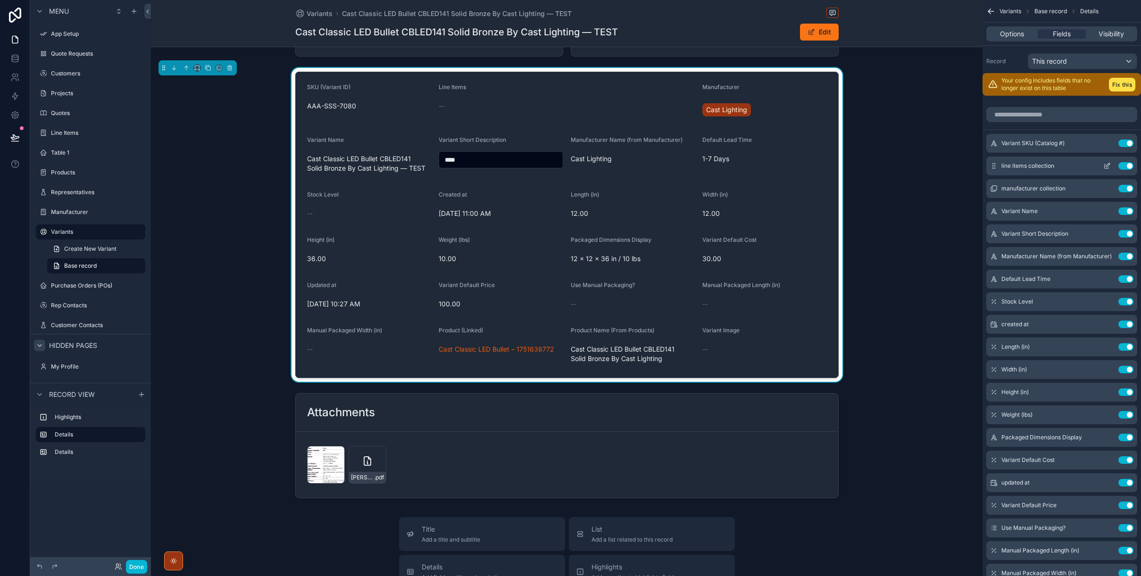
click at [857, 166] on button "Use setting" at bounding box center [1125, 166] width 15 height 8
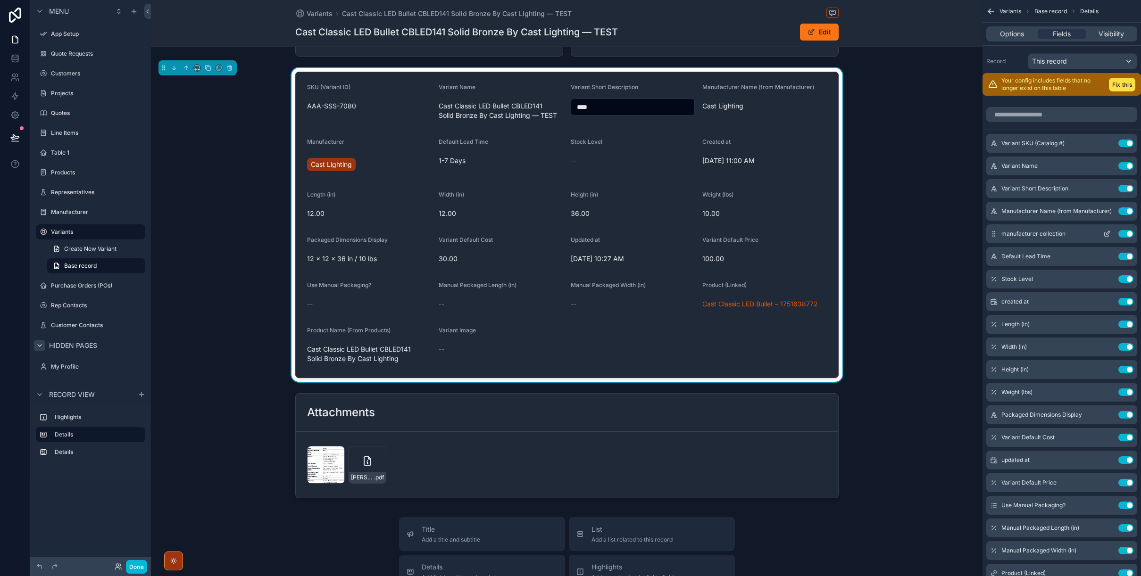
click at [857, 232] on button "Use setting" at bounding box center [1125, 234] width 15 height 8
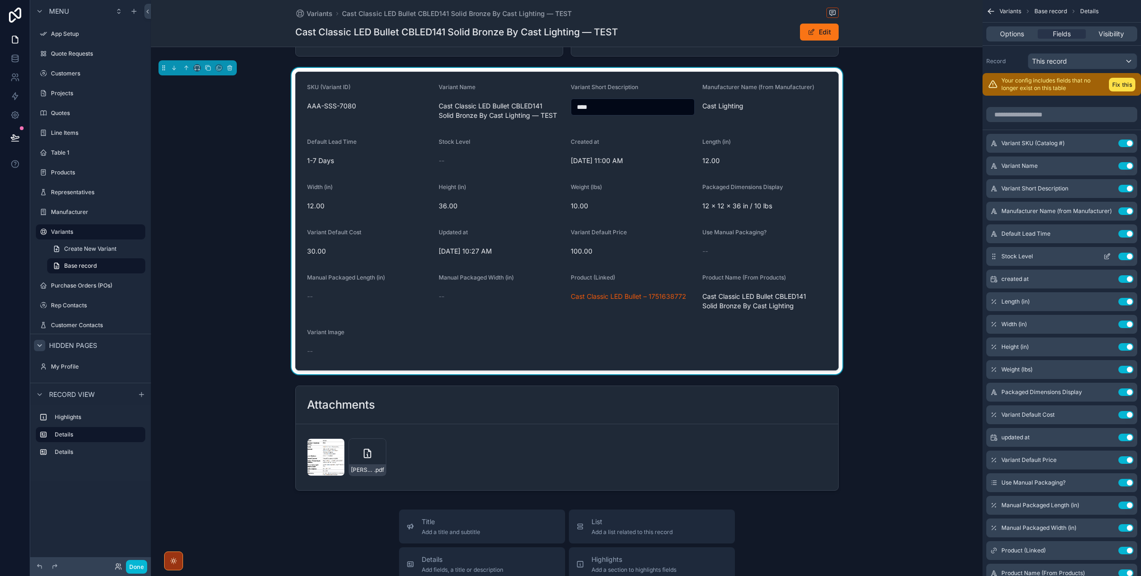
click at [857, 257] on button "Use setting" at bounding box center [1125, 257] width 15 height 8
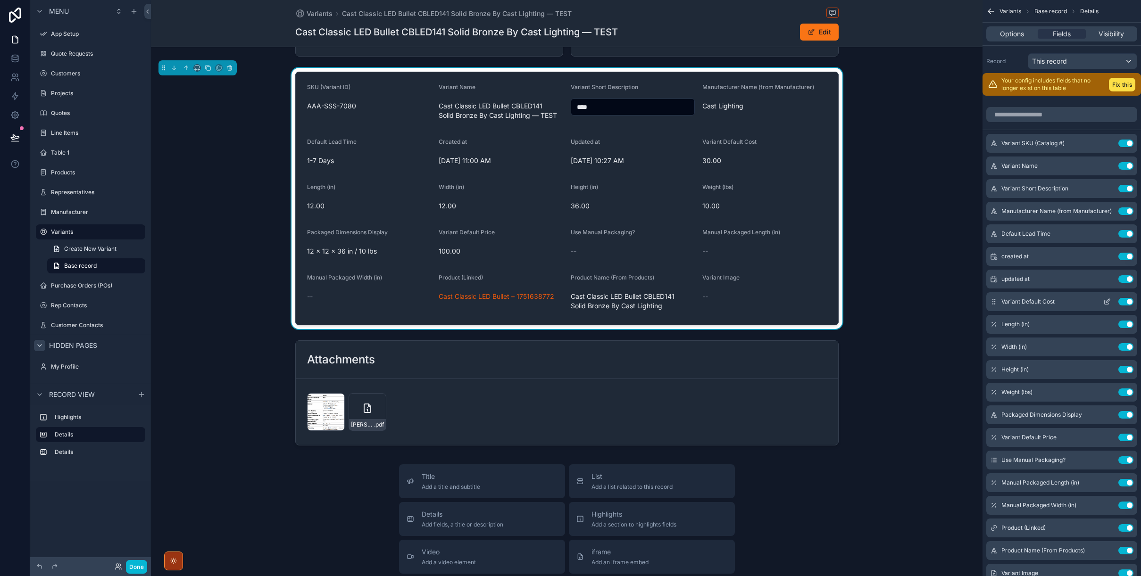
click at [857, 301] on icon "scrollable content" at bounding box center [1107, 302] width 8 height 8
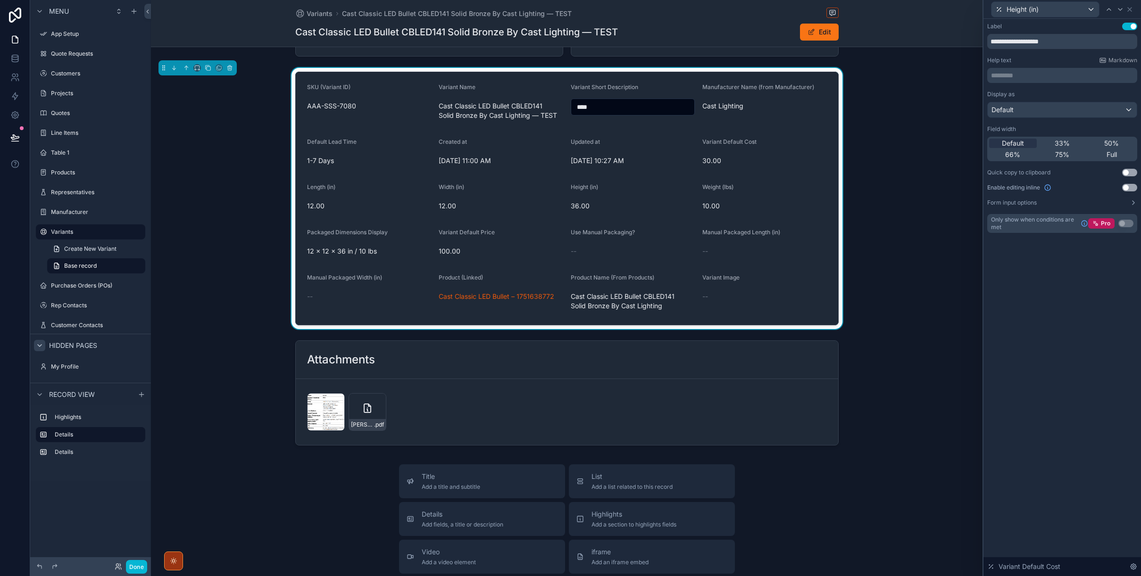
click at [857, 172] on button "Use setting" at bounding box center [1129, 173] width 15 height 8
click at [857, 187] on button "Use setting" at bounding box center [1129, 188] width 15 height 8
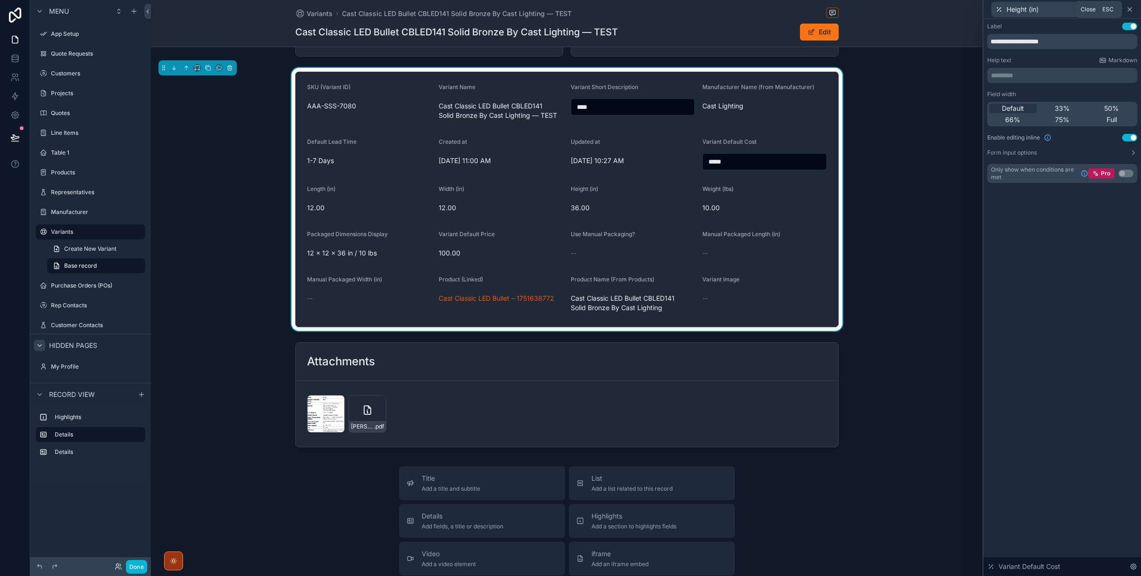
click at [857, 11] on icon at bounding box center [1130, 10] width 8 height 8
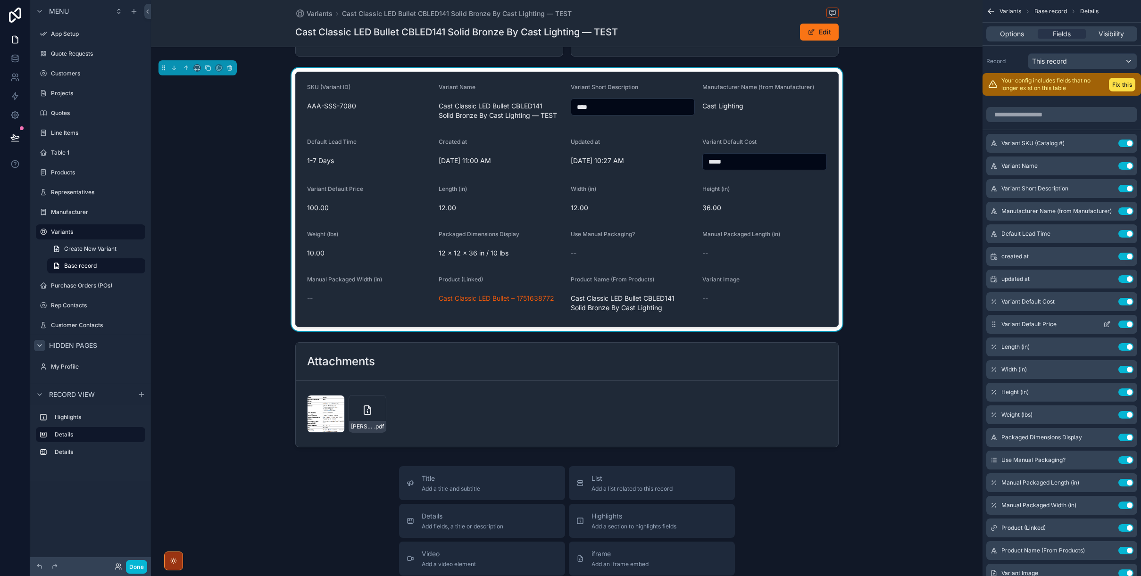
click at [857, 325] on icon "scrollable content" at bounding box center [1107, 325] width 8 height 8
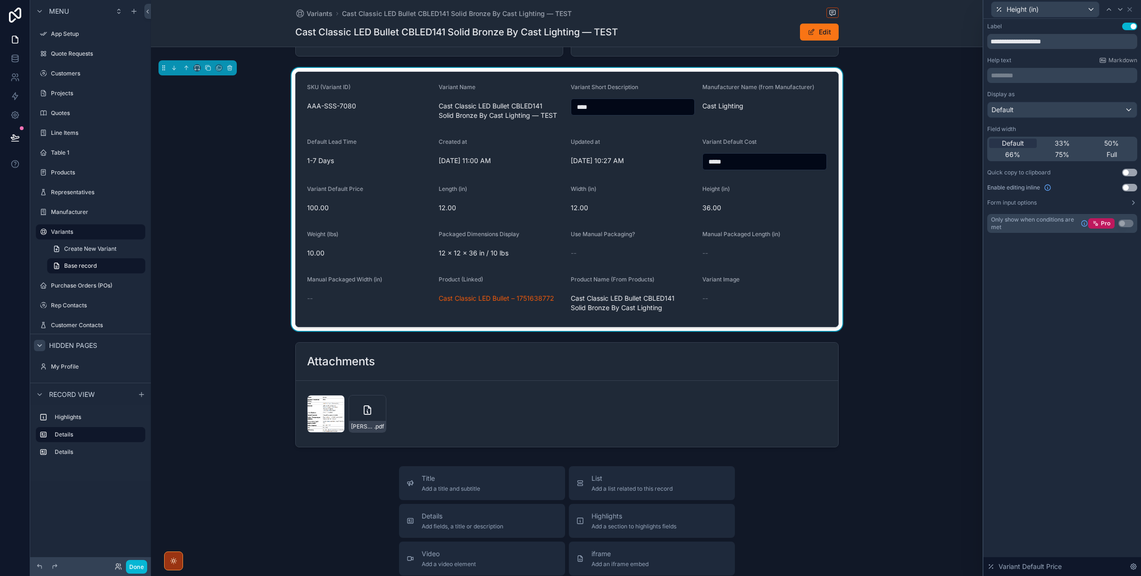
click at [857, 174] on button "Use setting" at bounding box center [1129, 173] width 15 height 8
click at [857, 186] on button "Use setting" at bounding box center [1129, 188] width 15 height 8
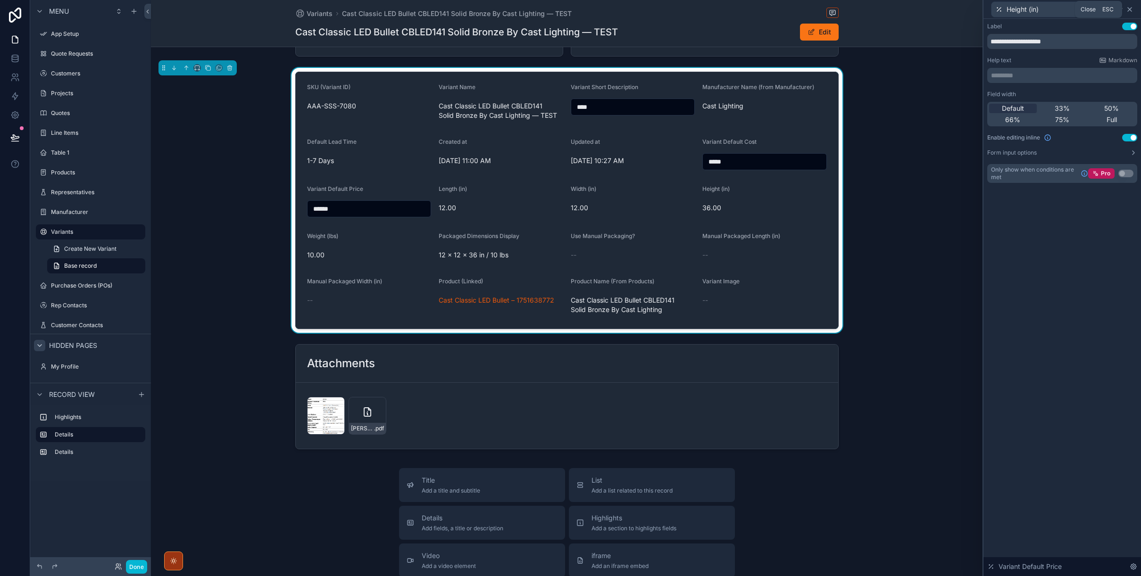
click at [857, 9] on icon at bounding box center [1130, 10] width 4 height 4
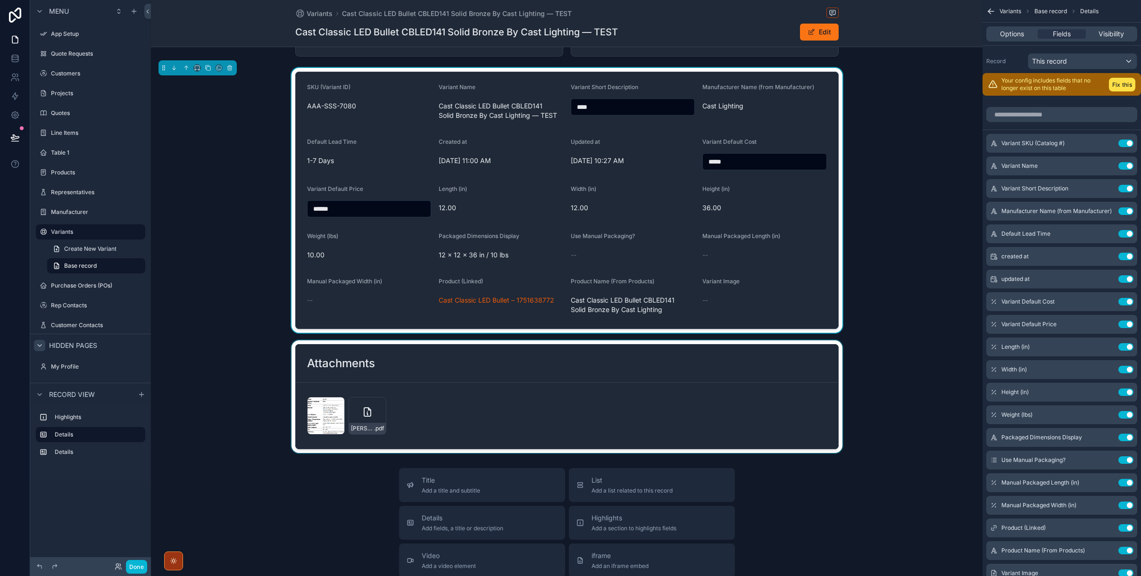
click at [438, 384] on div "scrollable content" at bounding box center [566, 396] width 831 height 113
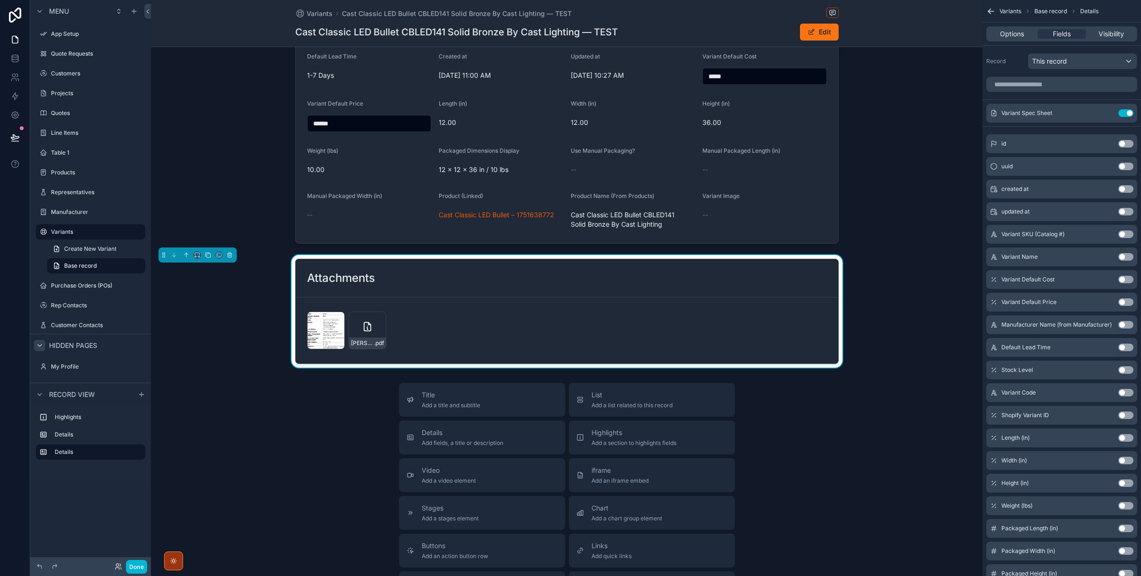
scroll to position [141, 0]
click at [525, 319] on div "Screenshot-2025-08-08-at-02.46.57 .png [PERSON_NAME]-Arcadia_SPL_Series_Large .…" at bounding box center [567, 329] width 520 height 38
click at [195, 256] on icon "scrollable content" at bounding box center [196, 256] width 2 height 0
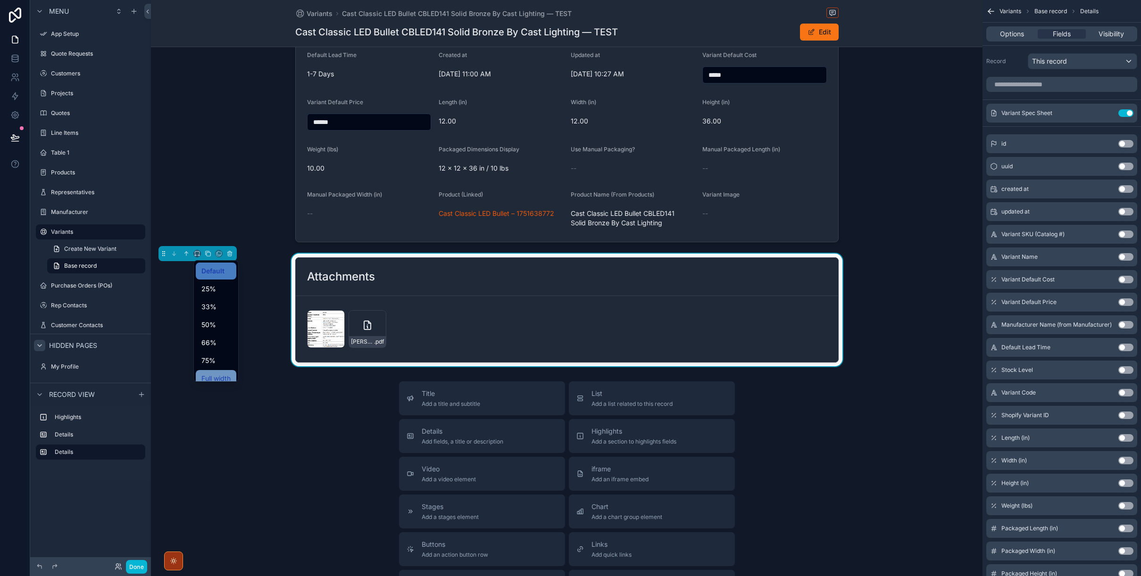
click at [205, 377] on span "Full width" at bounding box center [215, 378] width 29 height 11
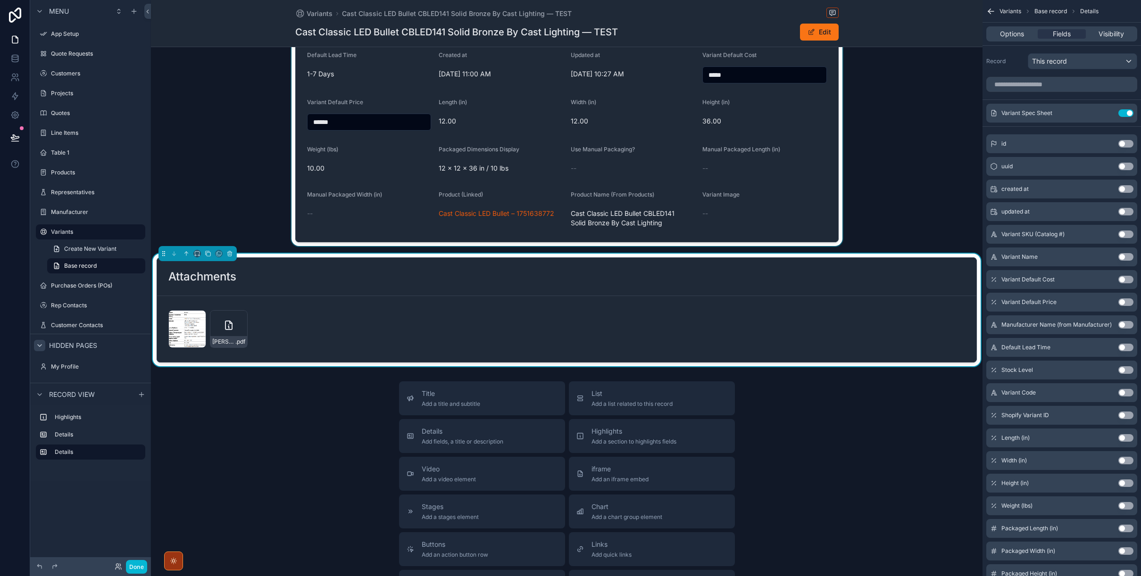
click at [418, 229] on div "scrollable content" at bounding box center [566, 113] width 831 height 265
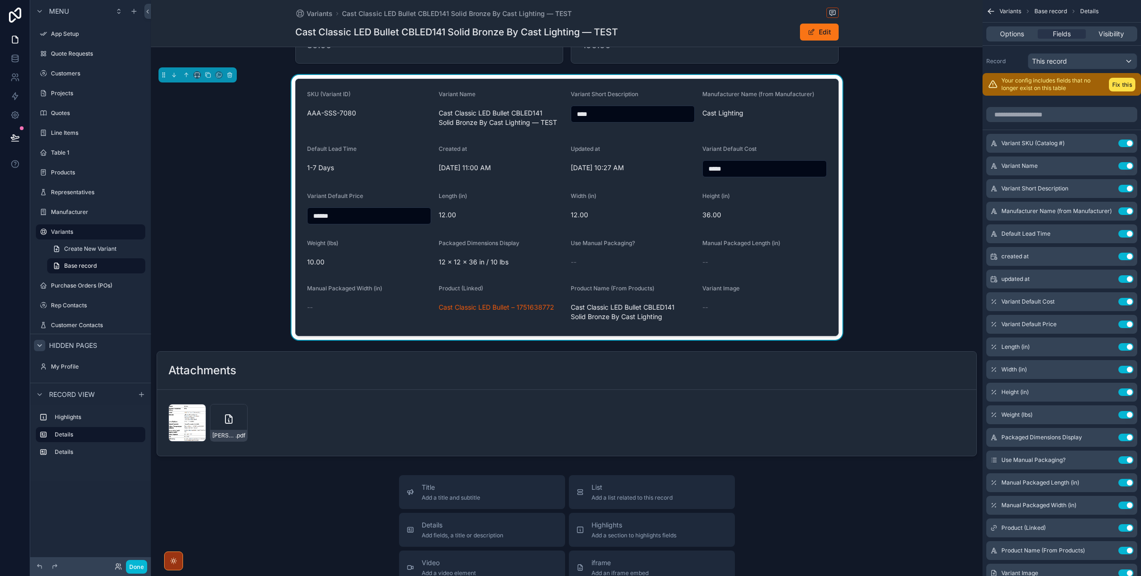
scroll to position [0, 0]
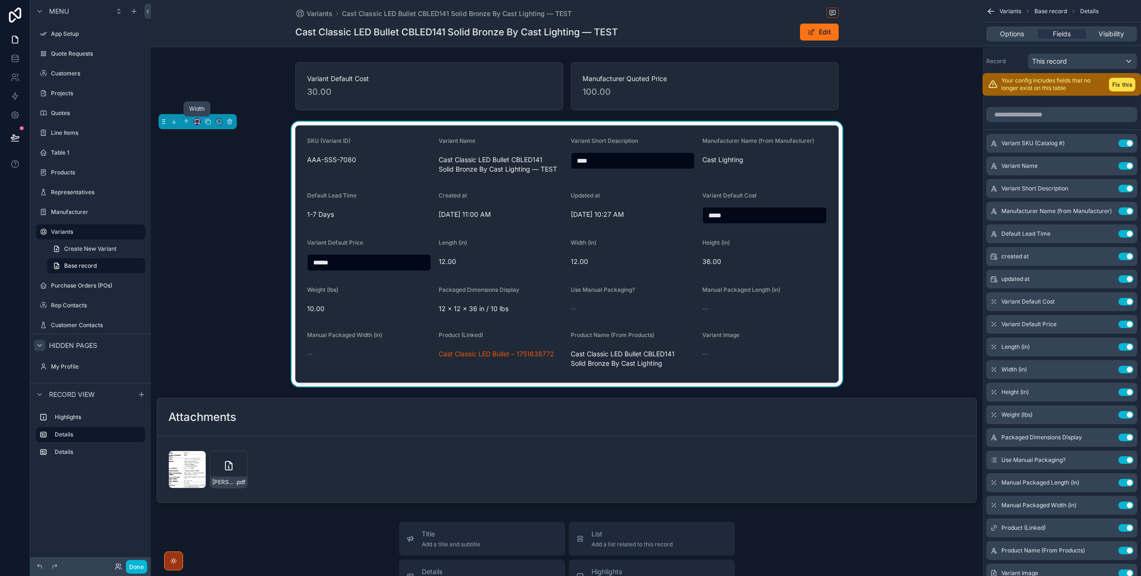
click at [194, 122] on icon "scrollable content" at bounding box center [197, 121] width 7 height 7
click at [205, 247] on span "Full width" at bounding box center [215, 246] width 29 height 11
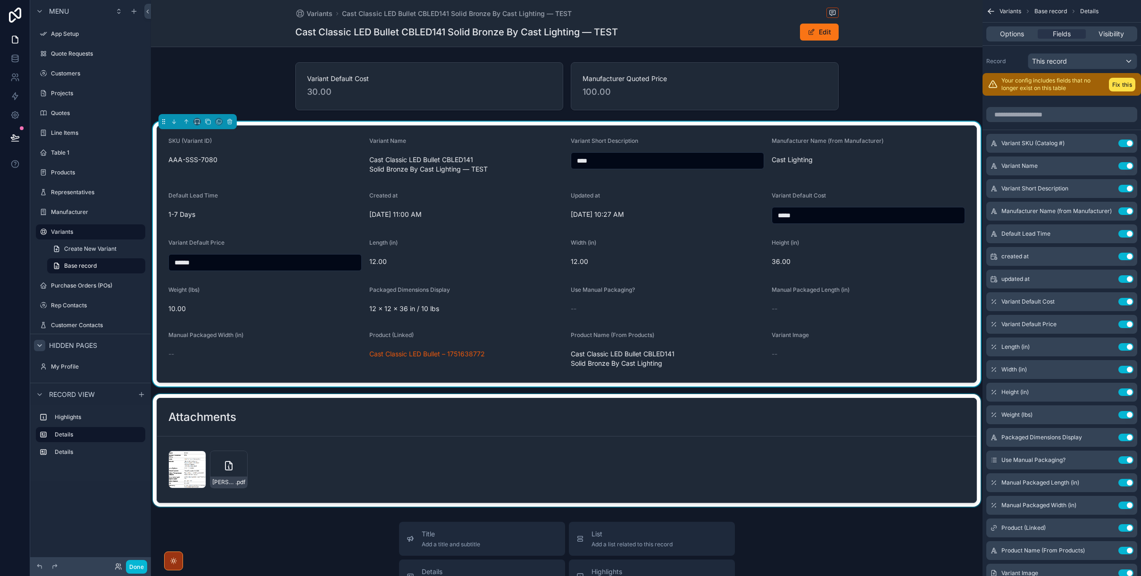
click at [722, 439] on div "scrollable content" at bounding box center [566, 450] width 831 height 113
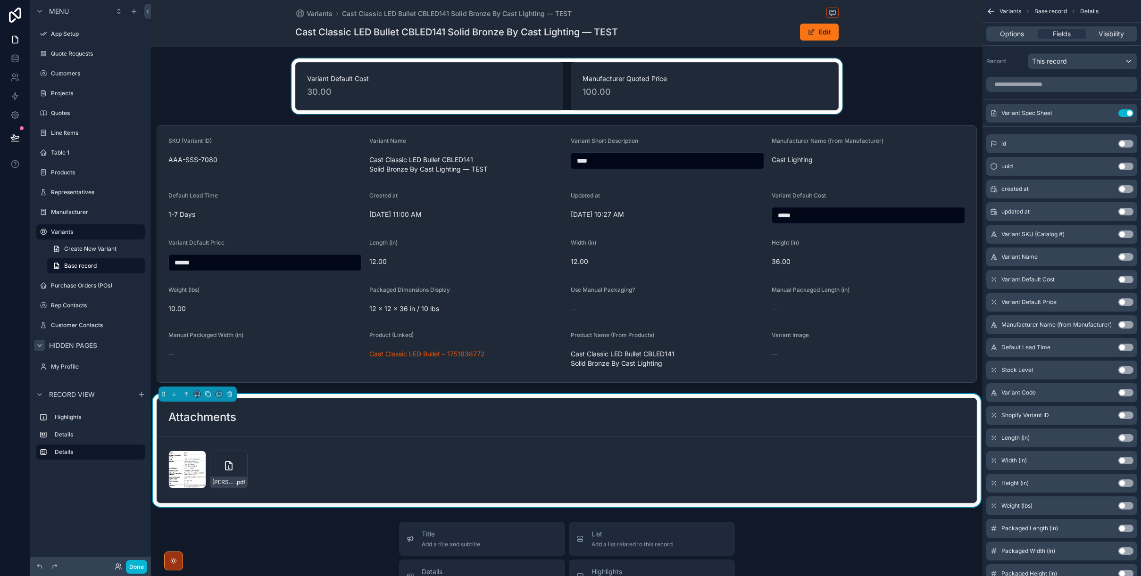
click at [762, 81] on div "scrollable content" at bounding box center [566, 86] width 831 height 56
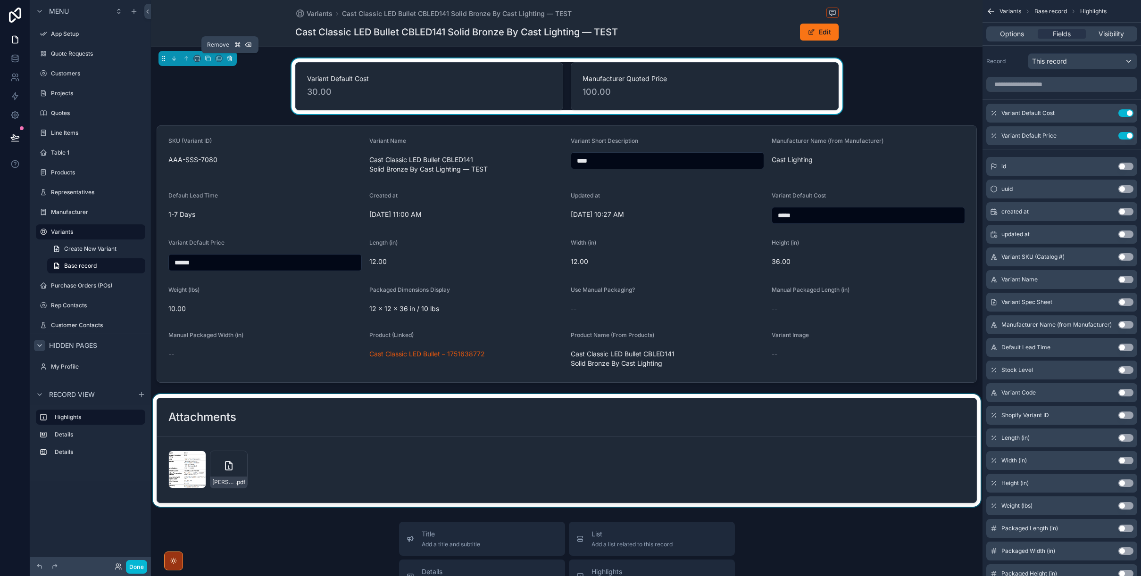
click at [230, 58] on icon "scrollable content" at bounding box center [229, 58] width 7 height 7
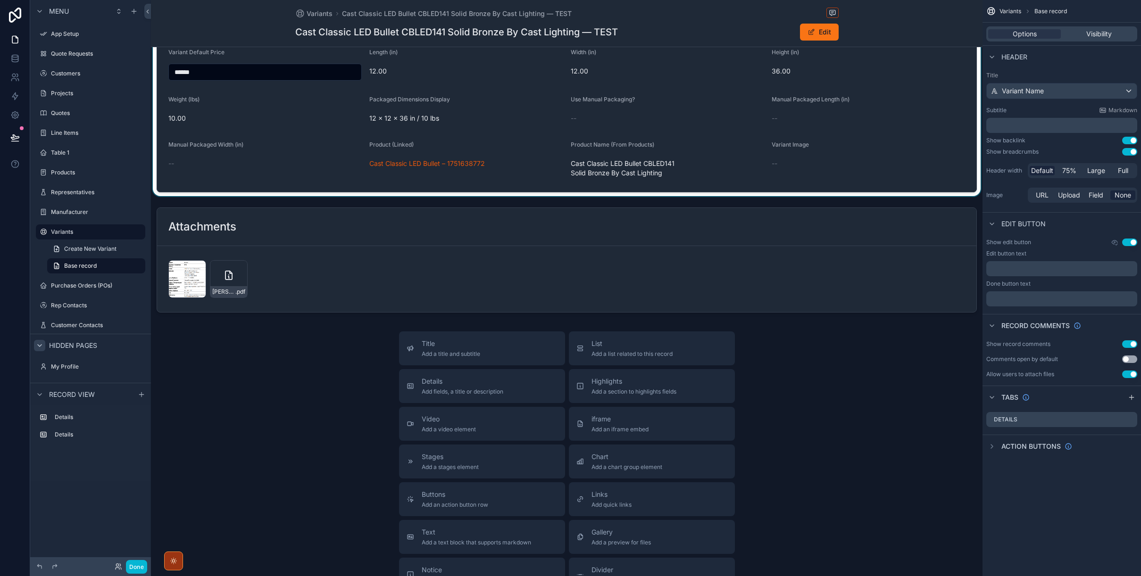
scroll to position [130, 0]
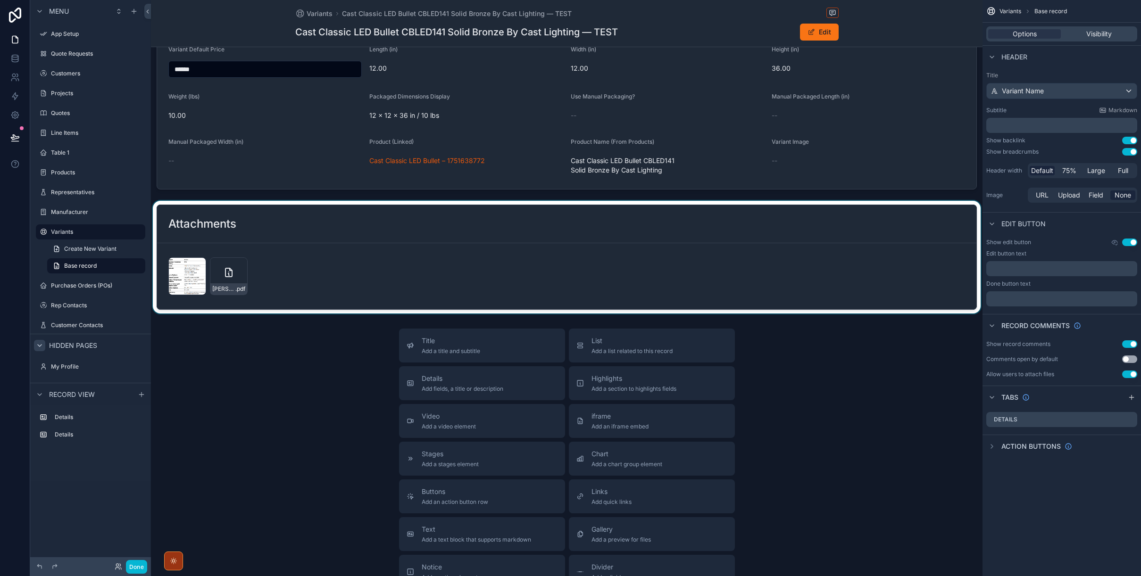
click at [475, 260] on div "scrollable content" at bounding box center [566, 257] width 831 height 113
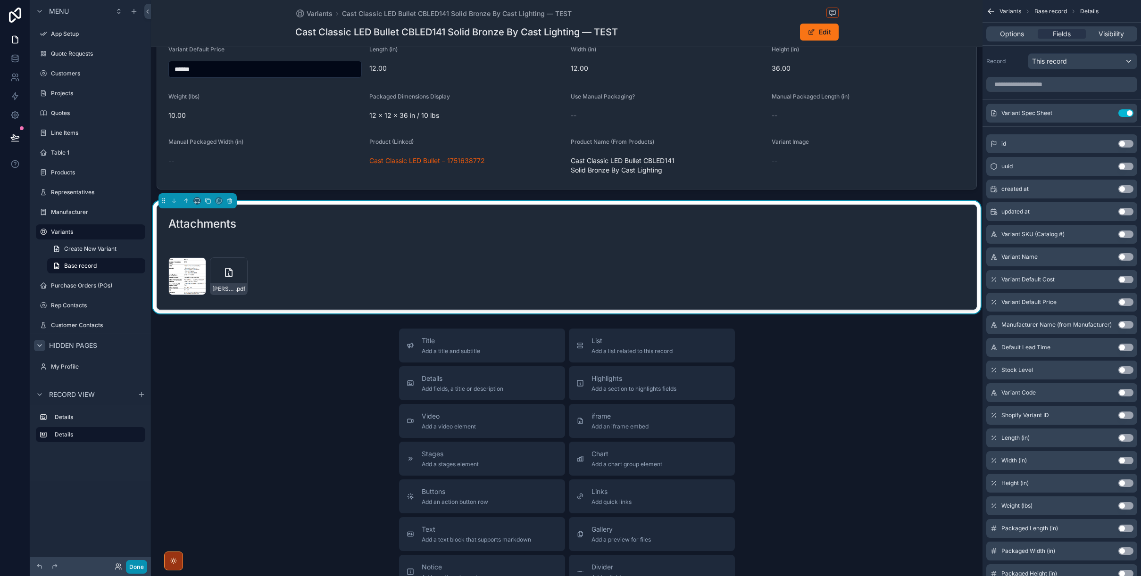
click at [137, 567] on button "Done" at bounding box center [136, 567] width 21 height 14
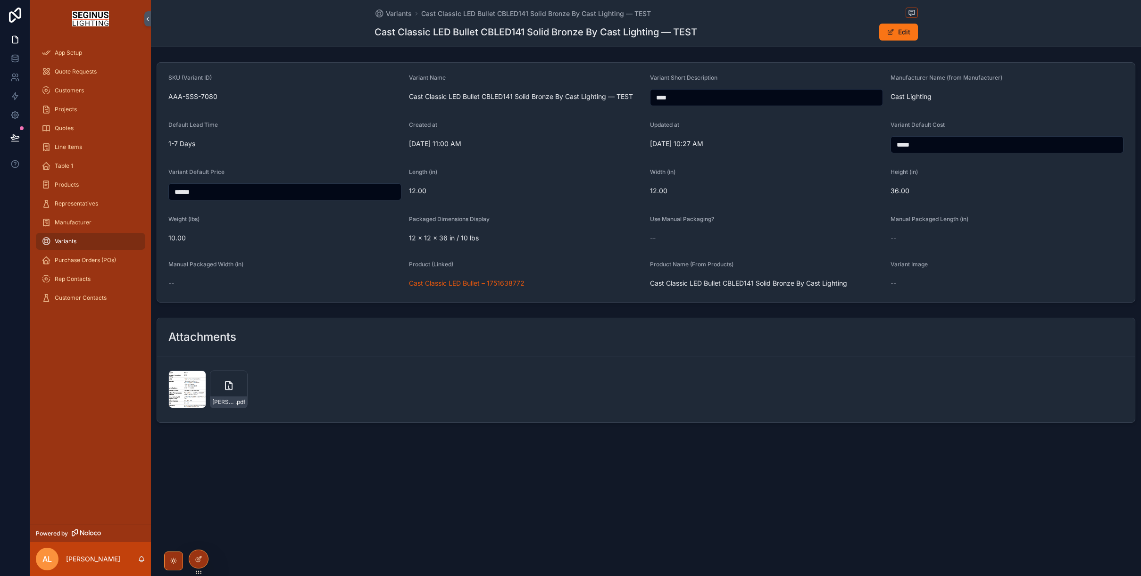
scroll to position [0, 0]
click at [299, 360] on form "Screenshot-2025-08-08-at-02.46.57 .png [PERSON_NAME]-Arcadia_SPL_Series_Large .…" at bounding box center [646, 390] width 978 height 66
click at [314, 349] on div "Attachments" at bounding box center [646, 337] width 978 height 38
click at [319, 374] on div "Screenshot-2025-08-08-at-02.46.57 .png [PERSON_NAME]-Arcadia_SPL_Series_Large .…" at bounding box center [645, 390] width 955 height 38
click at [857, 31] on span "scrollable content" at bounding box center [891, 32] width 8 height 8
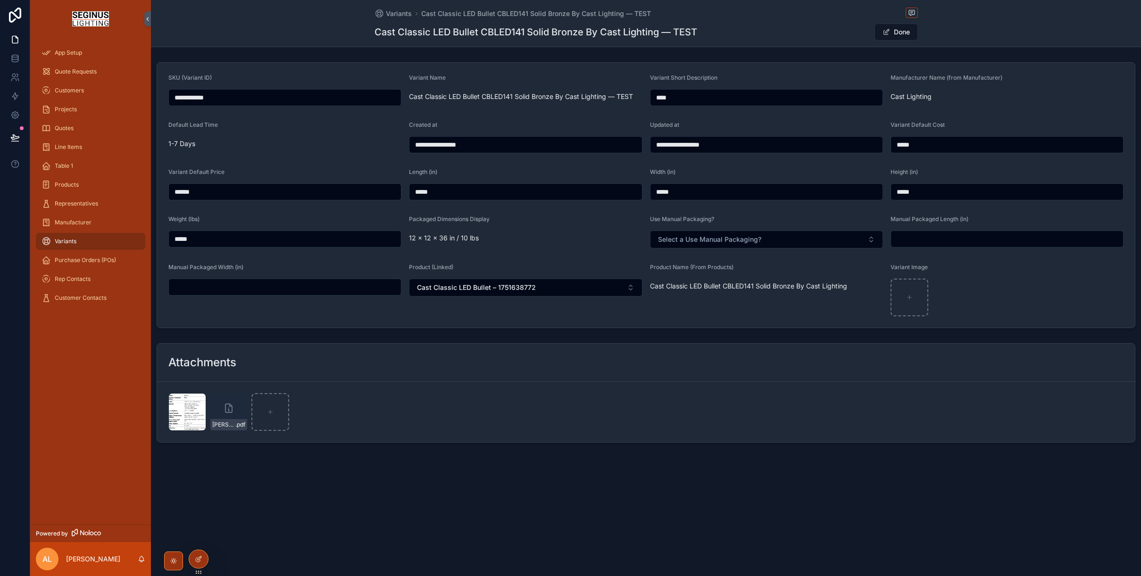
click at [367, 401] on div "Screenshot-2025-08-08-at-02.46.57 .png [PERSON_NAME]-Arcadia_SPL_Series_Large .…" at bounding box center [645, 412] width 955 height 38
click at [269, 407] on div "scrollable content" at bounding box center [270, 412] width 38 height 38
click at [426, 380] on div "Attachments" at bounding box center [646, 363] width 978 height 38
click at [361, 367] on div "Attachments" at bounding box center [645, 362] width 955 height 15
click at [385, 374] on div "Attachments" at bounding box center [646, 363] width 978 height 38
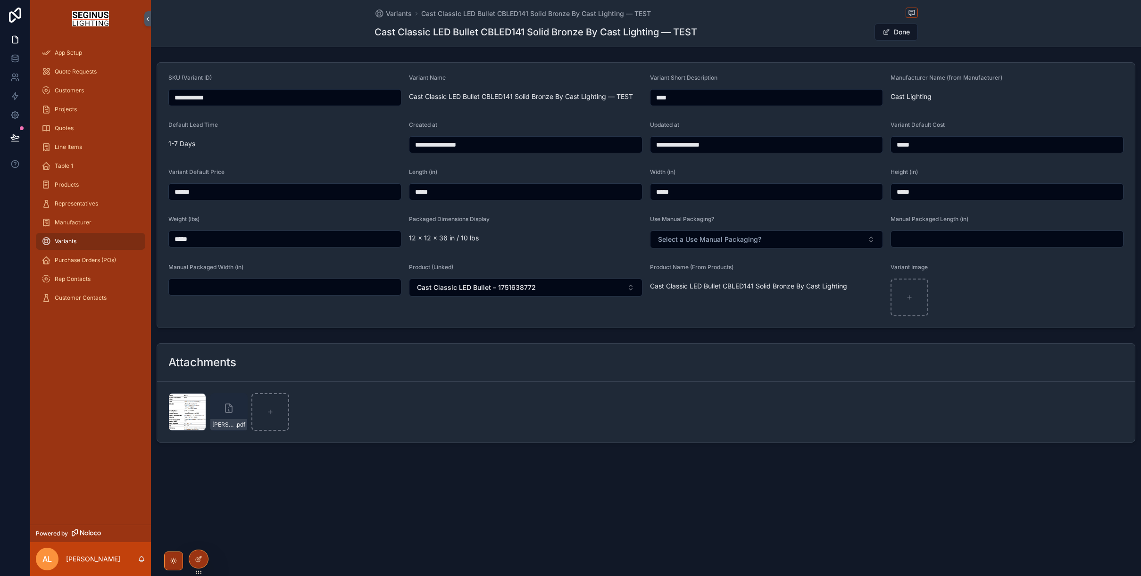
click at [375, 393] on div "Screenshot-2025-08-08-at-02.46.57 .png [PERSON_NAME]-Arcadia_SPL_Series_Large .…" at bounding box center [645, 412] width 955 height 38
click at [197, 560] on icon at bounding box center [199, 560] width 8 height 8
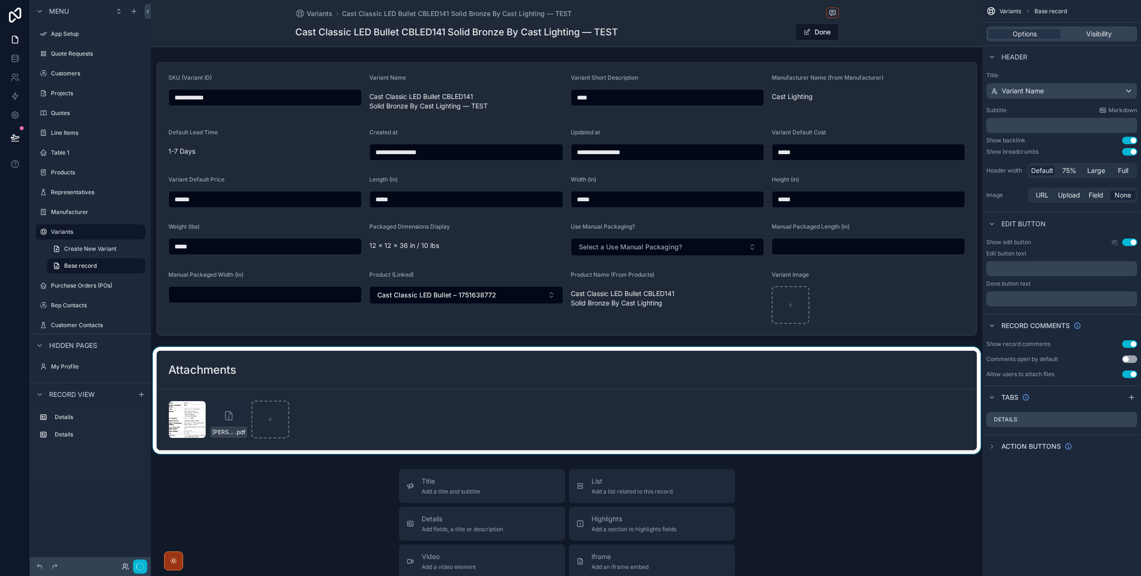
click at [363, 372] on div "scrollable content" at bounding box center [566, 400] width 831 height 107
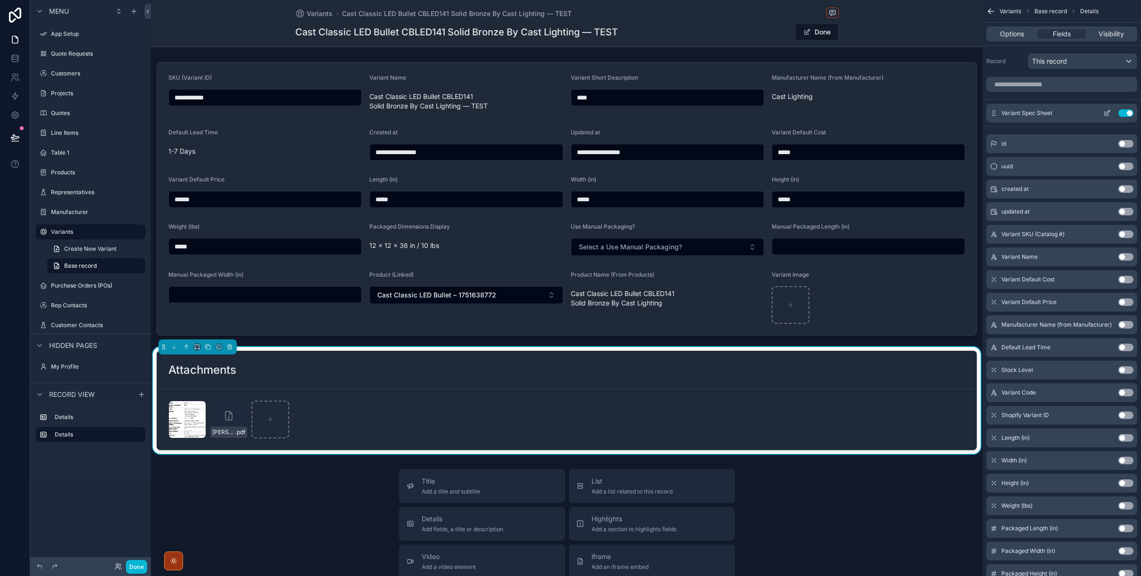
click at [857, 115] on icon "scrollable content" at bounding box center [1107, 113] width 8 height 8
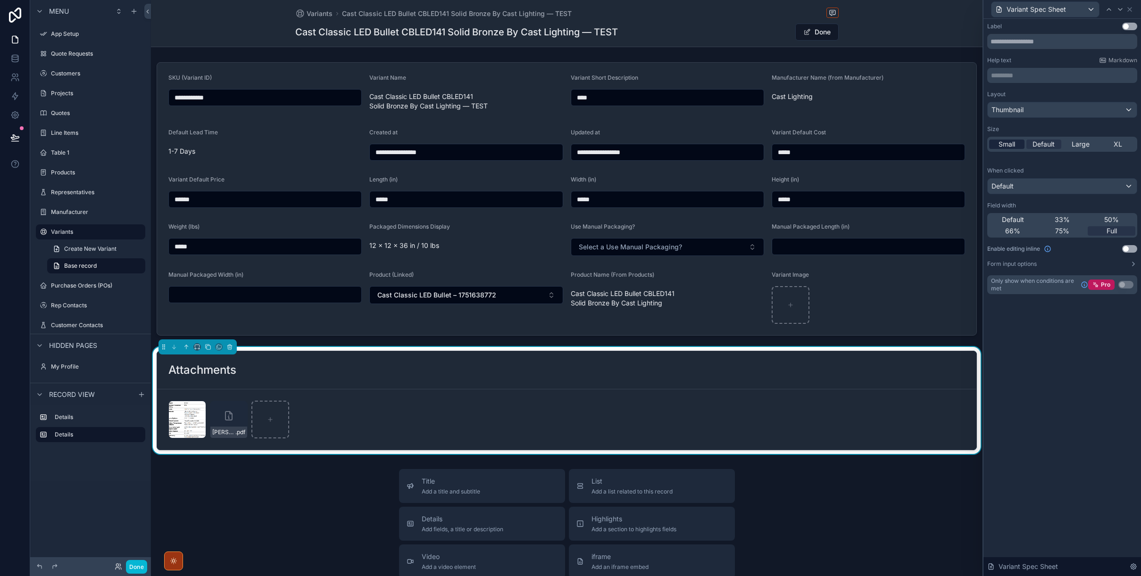
click at [857, 142] on span "Small" at bounding box center [1006, 144] width 17 height 9
click at [857, 144] on span "Large" at bounding box center [1080, 144] width 18 height 9
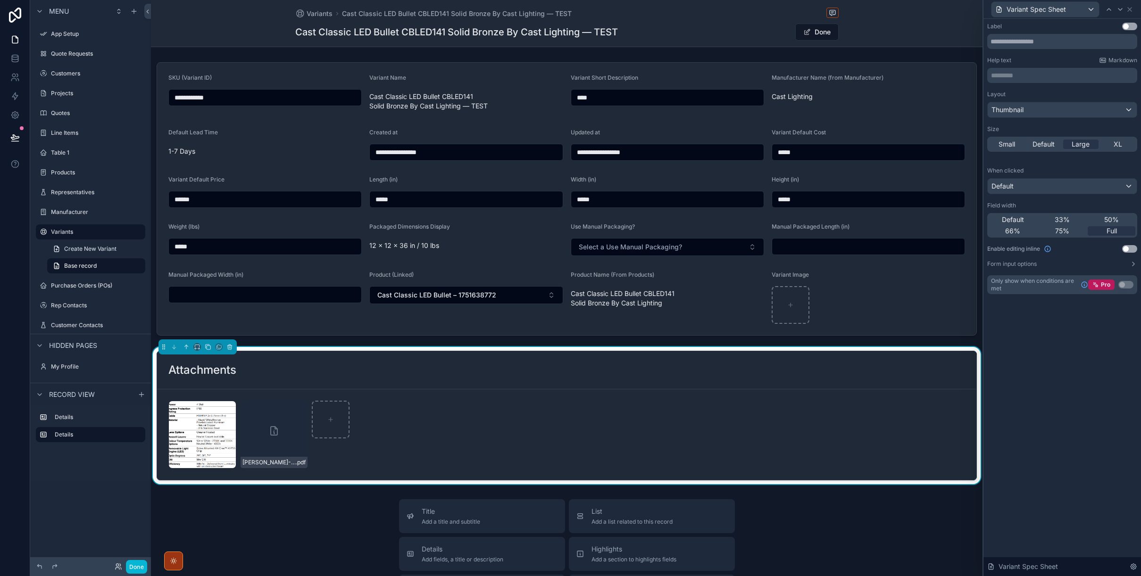
click at [857, 249] on button "Use setting" at bounding box center [1129, 249] width 15 height 8
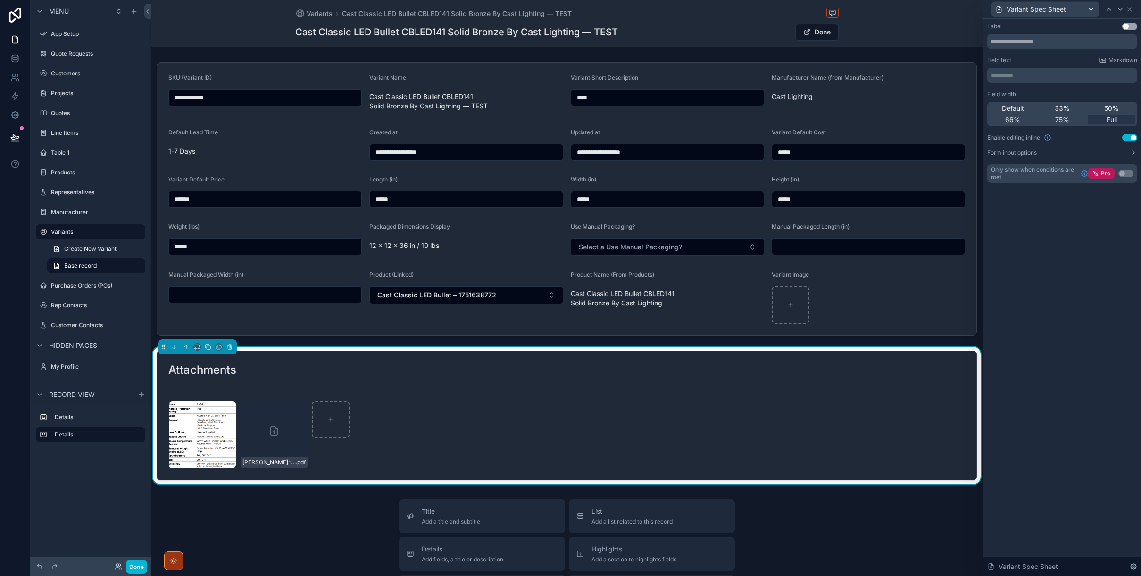
click at [857, 28] on button "Use setting" at bounding box center [1129, 27] width 15 height 8
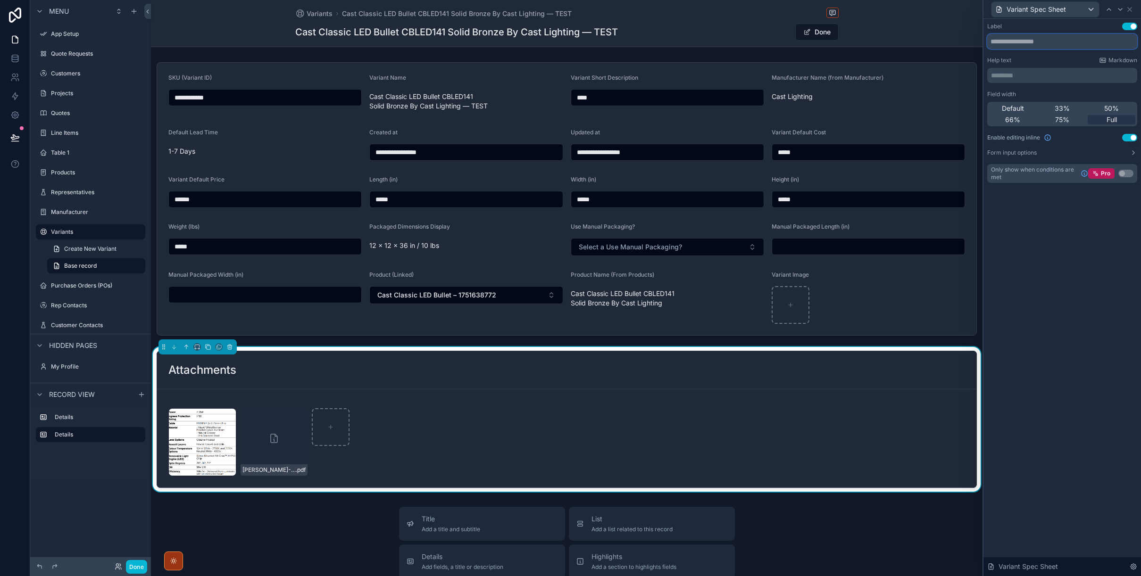
click at [857, 44] on input "text" at bounding box center [1062, 41] width 150 height 15
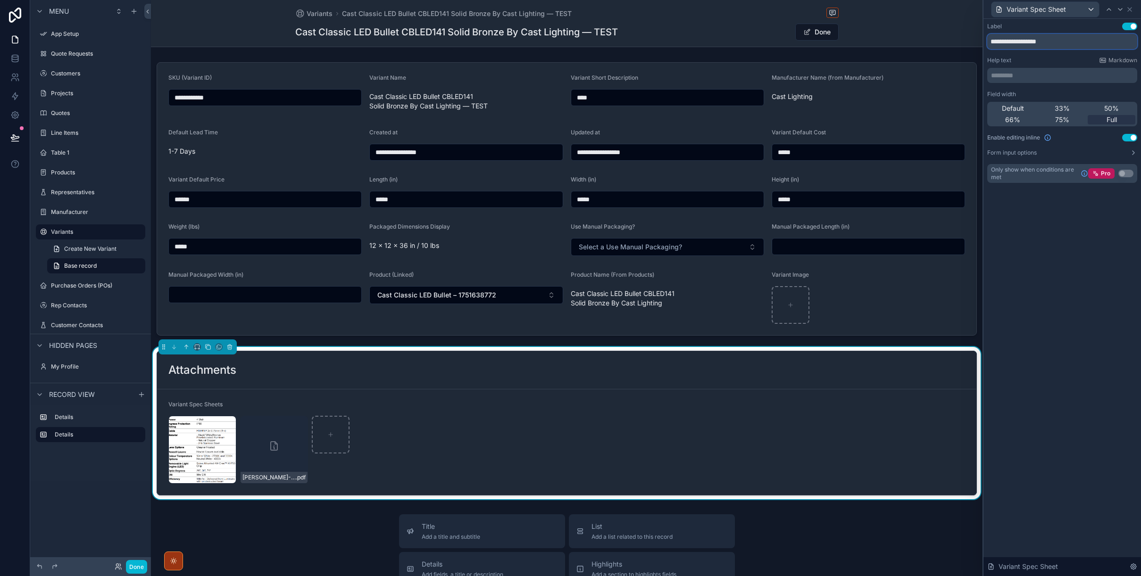
type input "**********"
click at [857, 24] on div "Label Use setting" at bounding box center [1062, 27] width 150 height 8
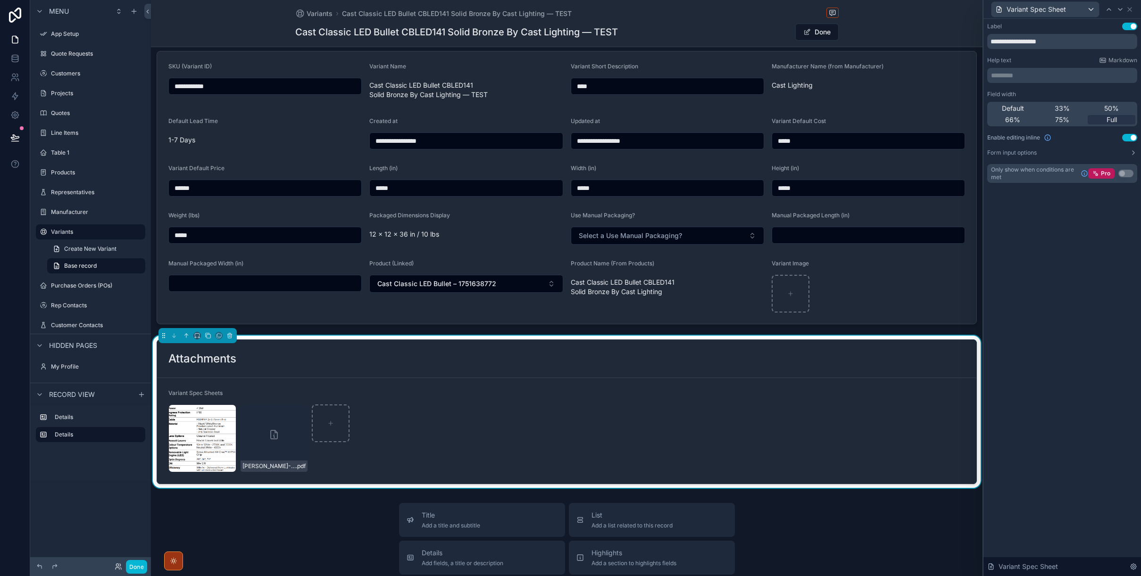
scroll to position [8, 0]
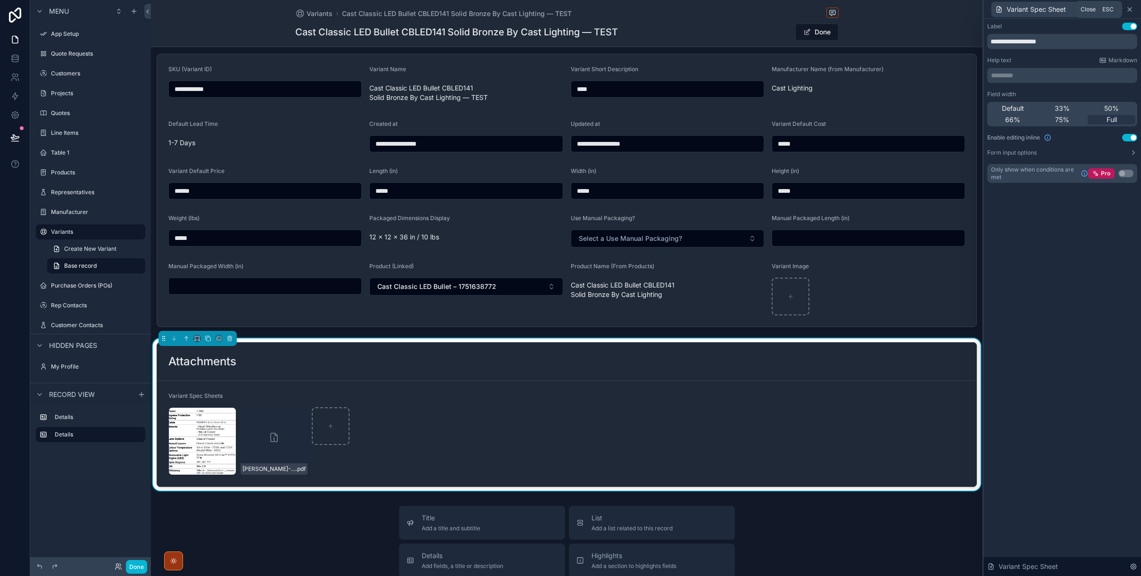
click at [857, 6] on icon at bounding box center [1130, 10] width 8 height 8
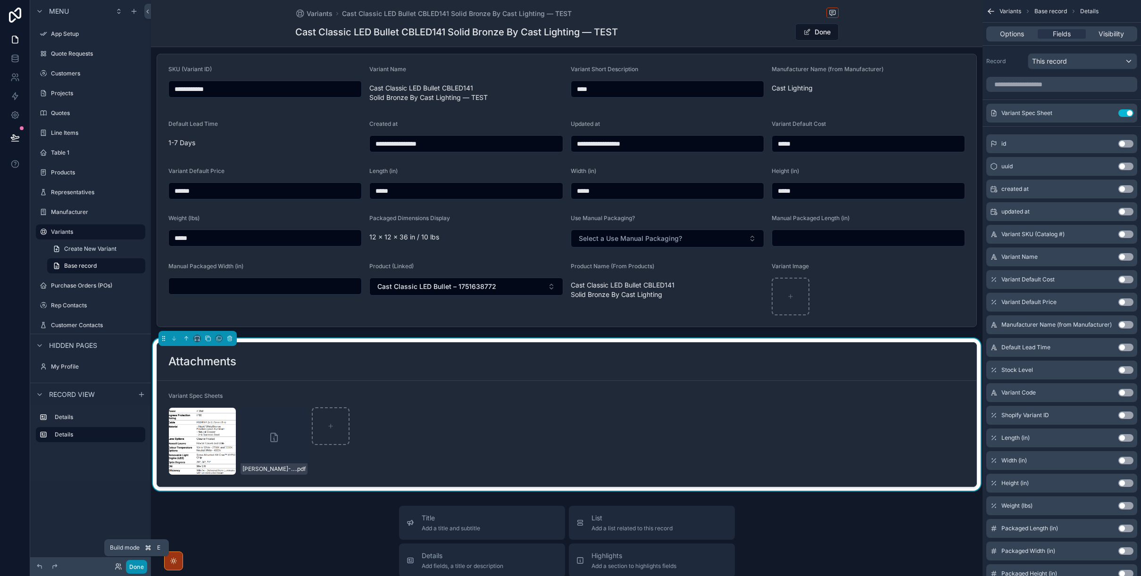
click at [137, 565] on button "Done" at bounding box center [136, 567] width 21 height 14
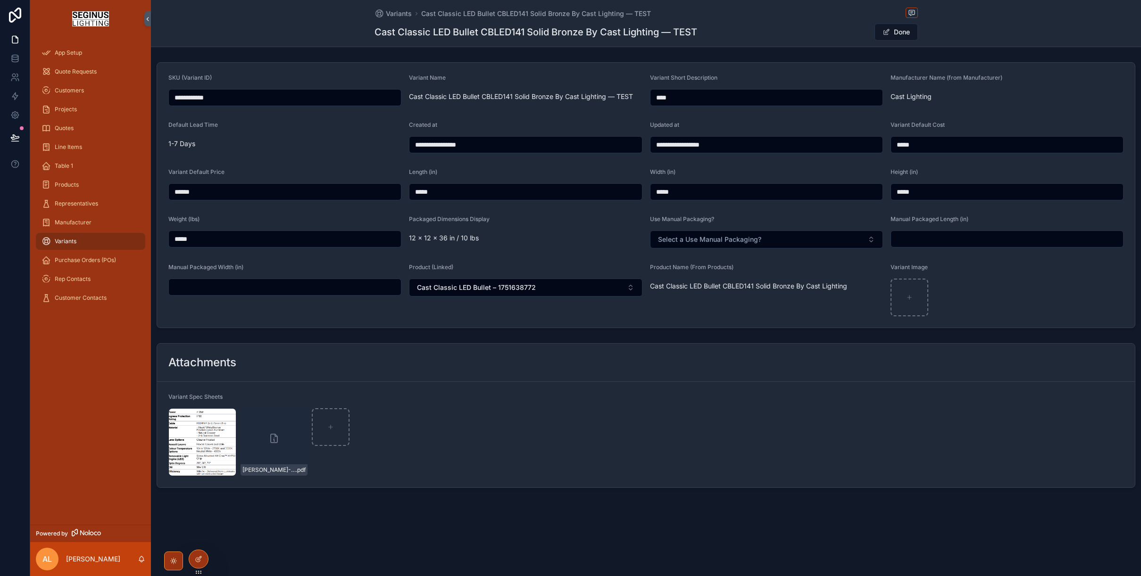
click at [519, 413] on div "Screenshot-2025-08-08-at-02.46.57 .png [PERSON_NAME]-Arcadia_SPL_Series_Large .…" at bounding box center [645, 442] width 955 height 68
click at [334, 431] on div "scrollable content" at bounding box center [331, 427] width 38 height 38
click at [617, 376] on div "Attachments" at bounding box center [646, 363] width 978 height 38
click at [857, 33] on span "scrollable content" at bounding box center [886, 32] width 8 height 8
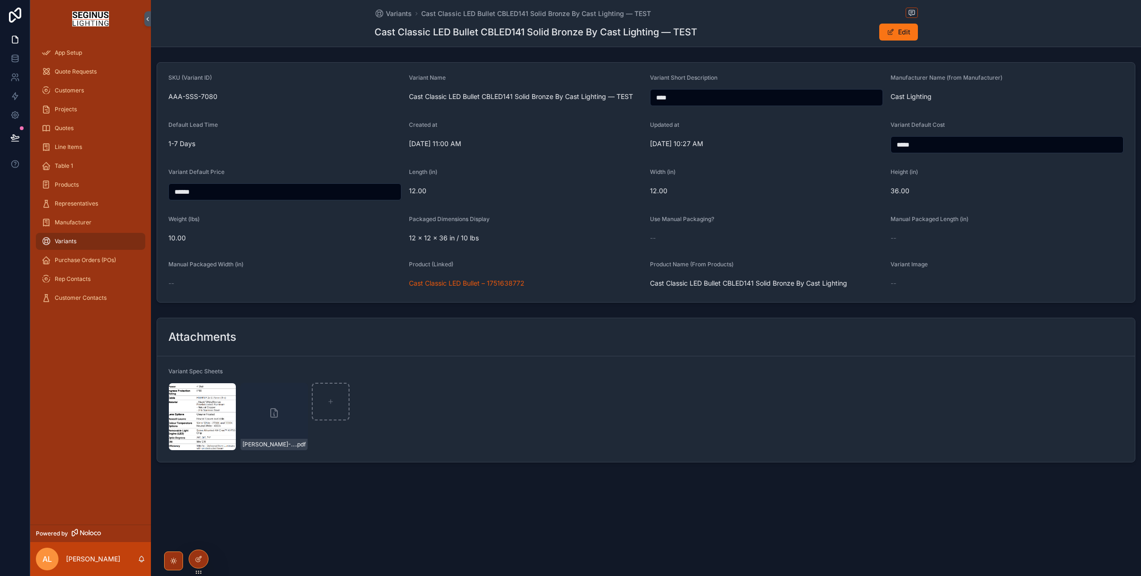
click at [481, 412] on div "Screenshot-2025-08-08-at-02.46.57 .png [PERSON_NAME]-Arcadia_SPL_Series_Large .…" at bounding box center [645, 417] width 955 height 68
click at [198, 559] on icon at bounding box center [199, 560] width 8 height 8
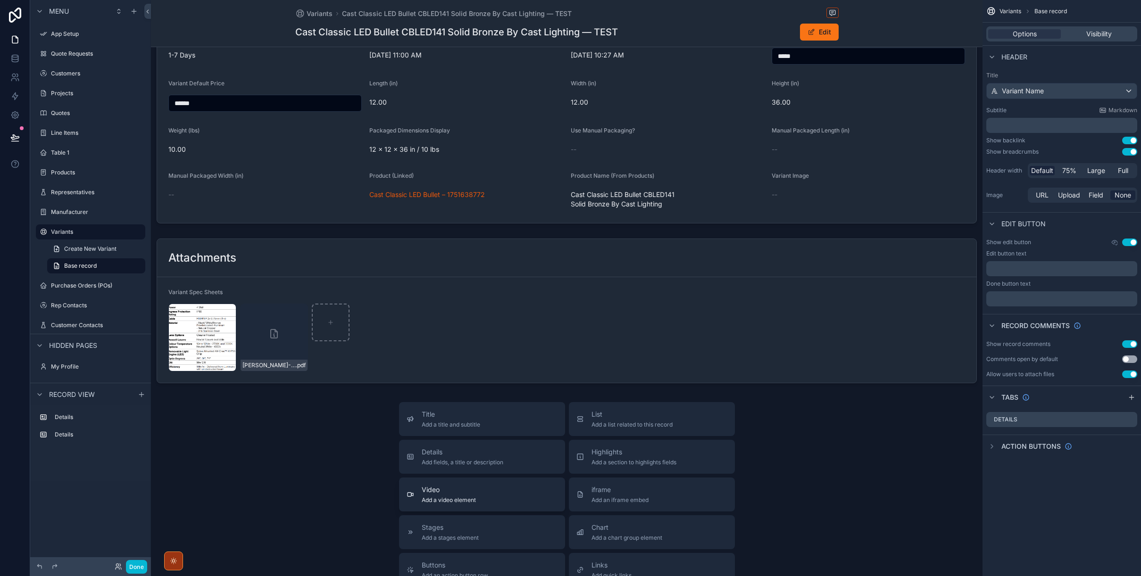
scroll to position [101, 0]
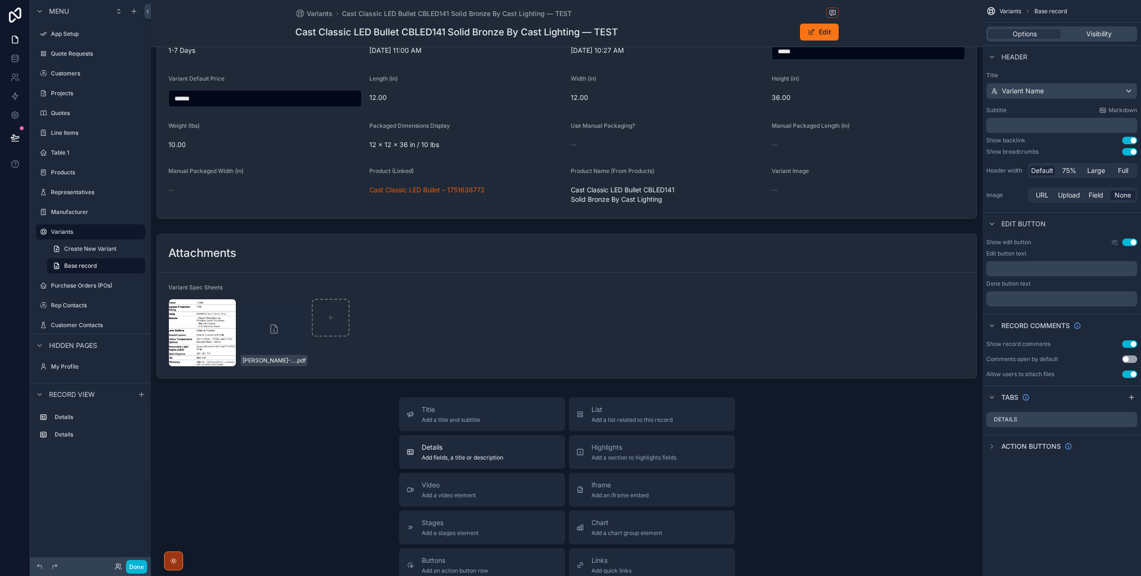
click at [471, 462] on button "Details Add fields, a title or description" at bounding box center [482, 452] width 166 height 34
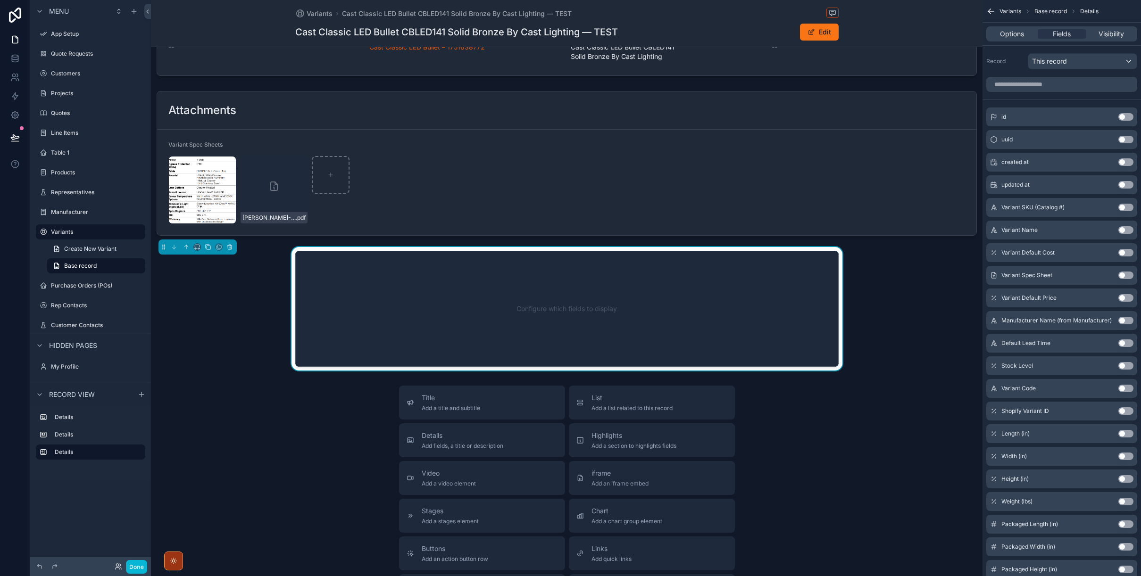
scroll to position [265, 0]
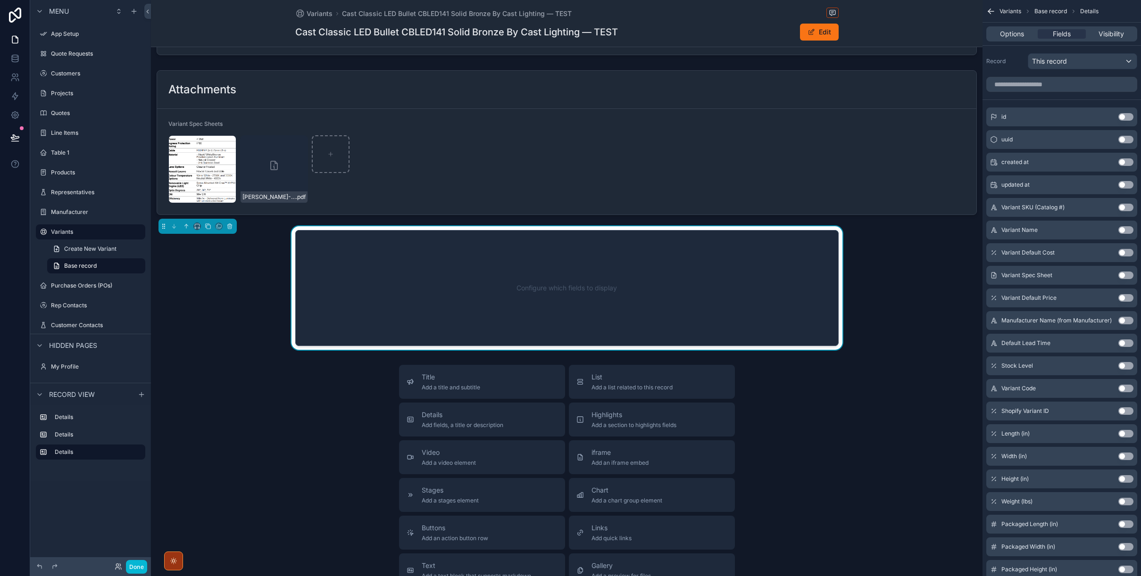
click at [382, 283] on div "Configure which fields to display" at bounding box center [567, 288] width 512 height 85
click at [199, 227] on icon "scrollable content" at bounding box center [199, 228] width 1 height 2
click at [204, 349] on span "Full width" at bounding box center [215, 351] width 29 height 11
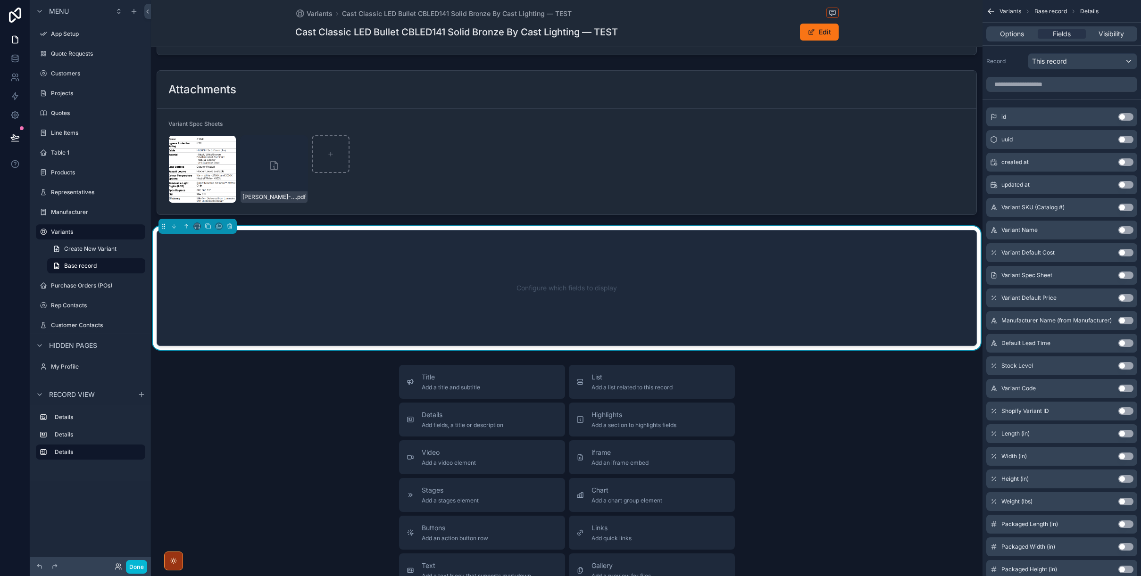
click at [490, 282] on div "Configure which fields to display" at bounding box center [566, 288] width 789 height 85
click at [857, 31] on span "Options" at bounding box center [1012, 33] width 24 height 9
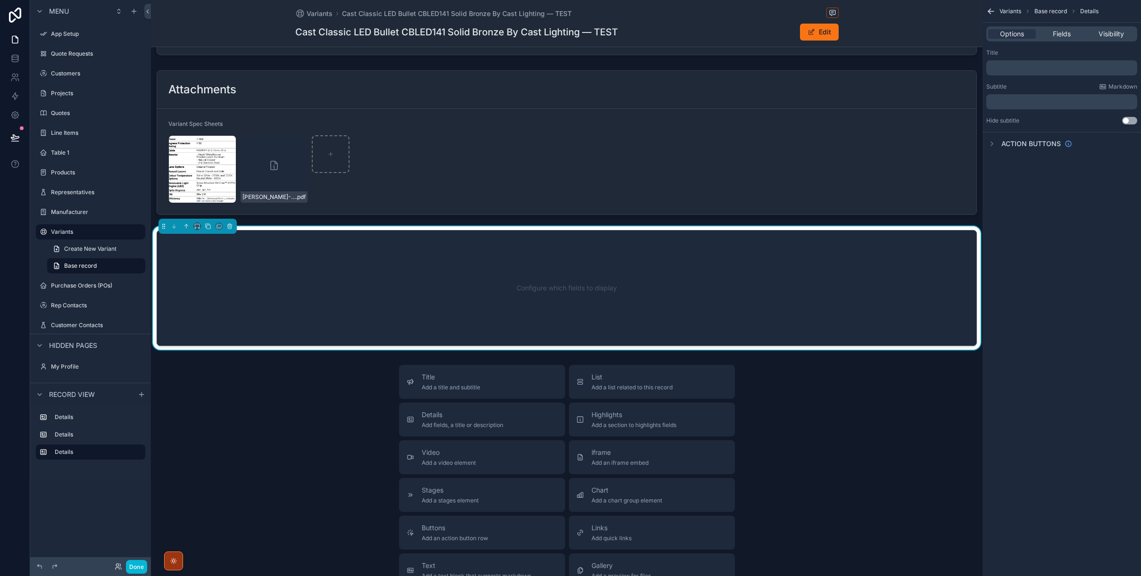
click at [857, 64] on p "﻿" at bounding box center [1062, 68] width 145 height 8
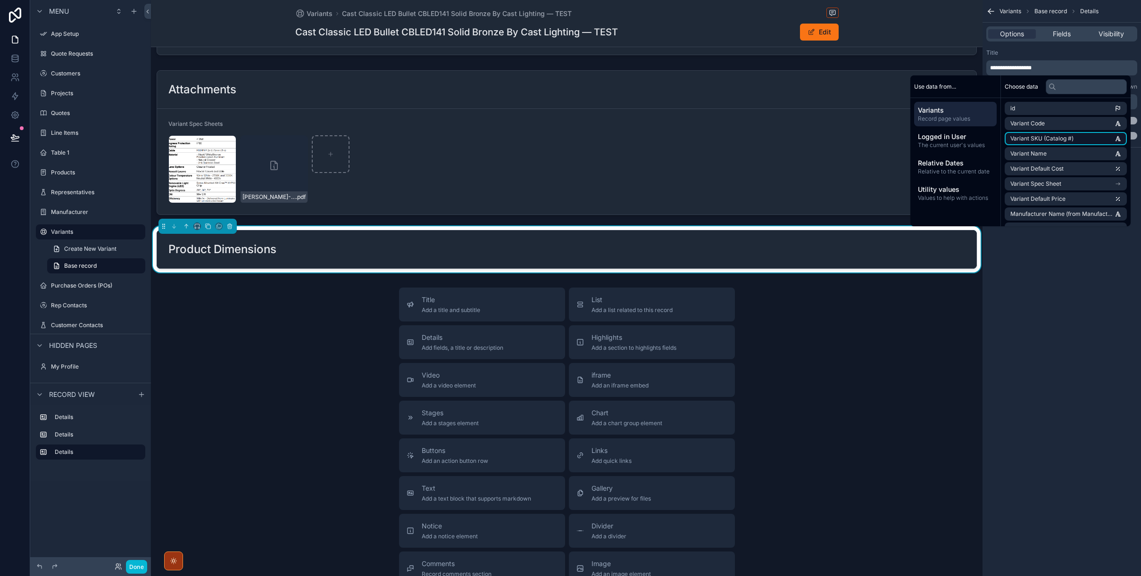
click at [857, 138] on span "Variant SKU (Catalog #)" at bounding box center [1041, 139] width 63 height 8
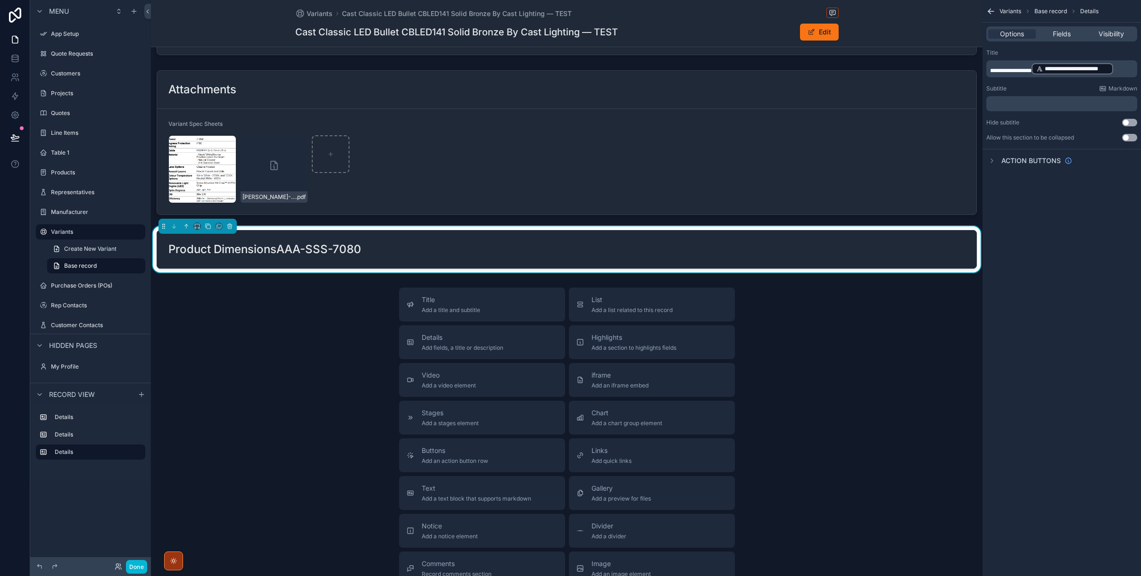
click at [857, 70] on span "**********" at bounding box center [1011, 71] width 42 height 6
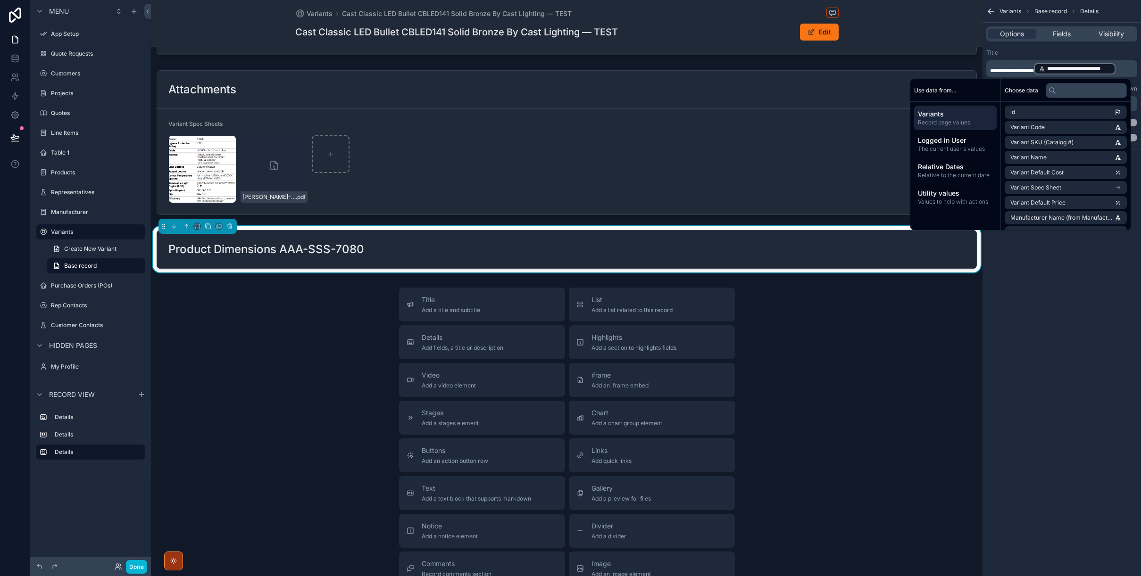
click at [857, 254] on div "**********" at bounding box center [1061, 288] width 158 height 576
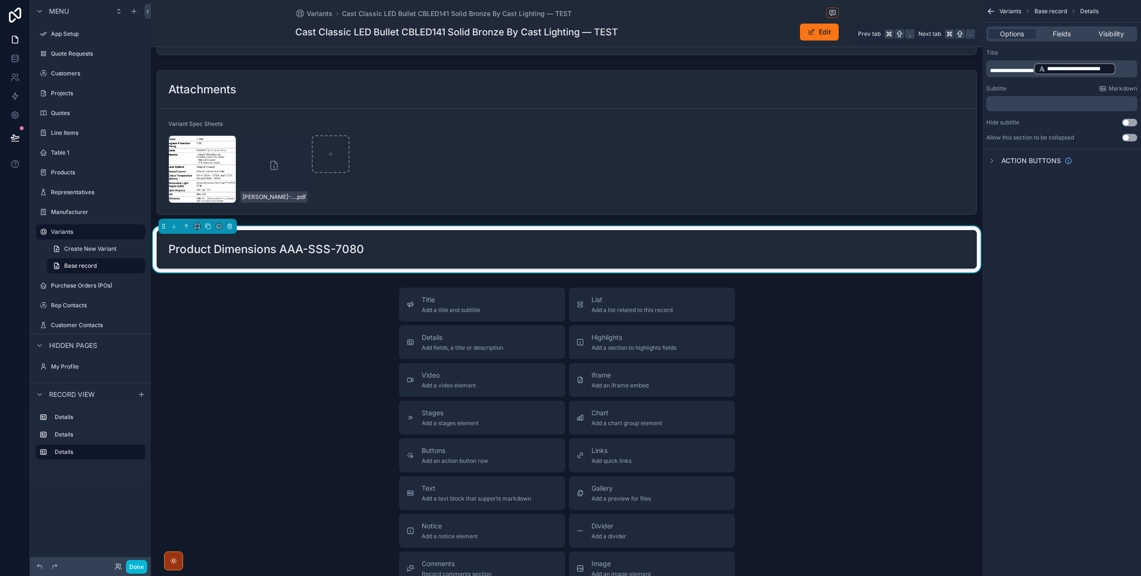
click at [857, 40] on div "Options Fields Visibility" at bounding box center [1061, 33] width 151 height 15
click at [857, 37] on span "Fields" at bounding box center [1062, 33] width 18 height 9
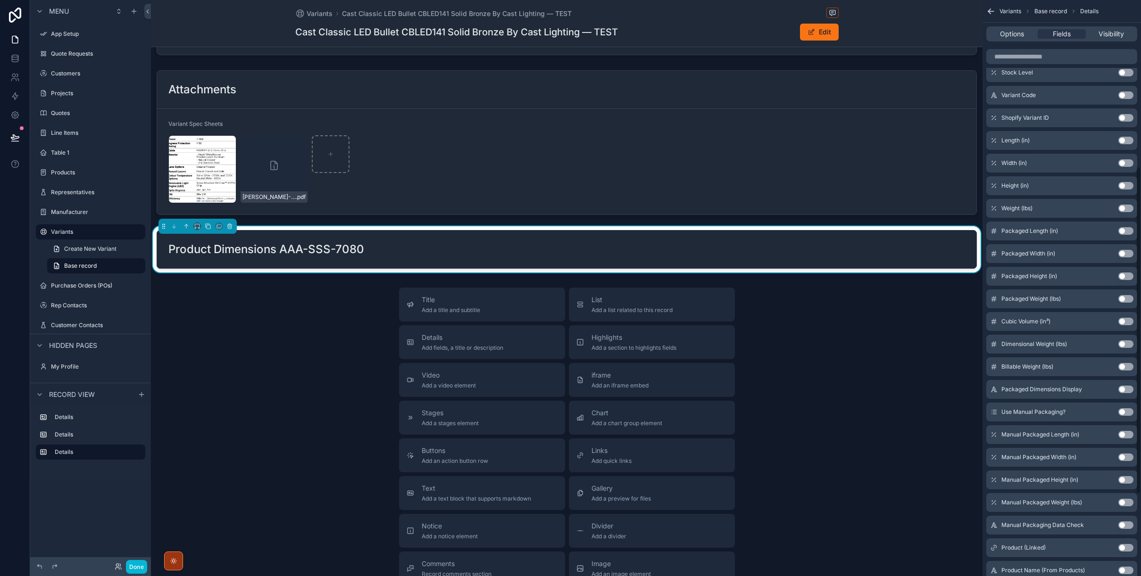
scroll to position [295, 0]
click at [857, 140] on button "Use setting" at bounding box center [1125, 139] width 15 height 8
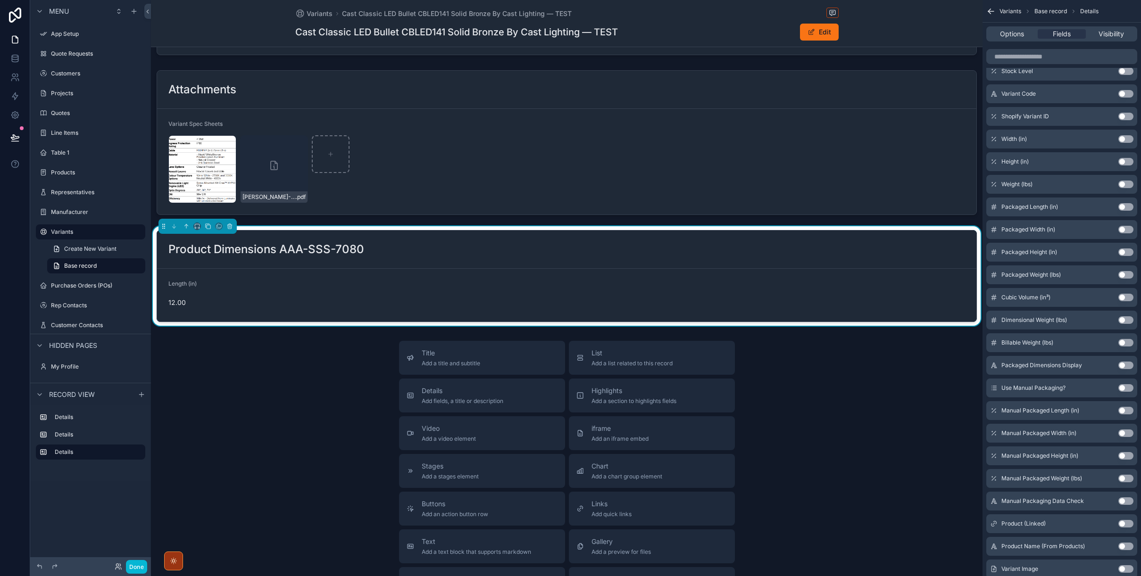
click at [857, 140] on button "Use setting" at bounding box center [1125, 139] width 15 height 8
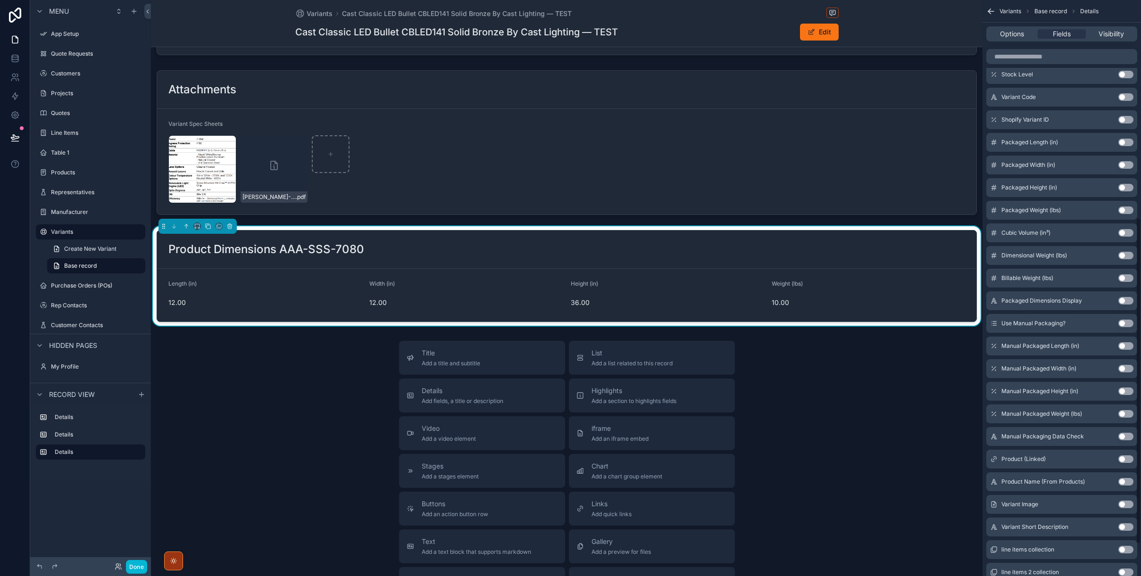
scroll to position [385, 0]
click at [857, 144] on button "Use setting" at bounding box center [1125, 144] width 15 height 8
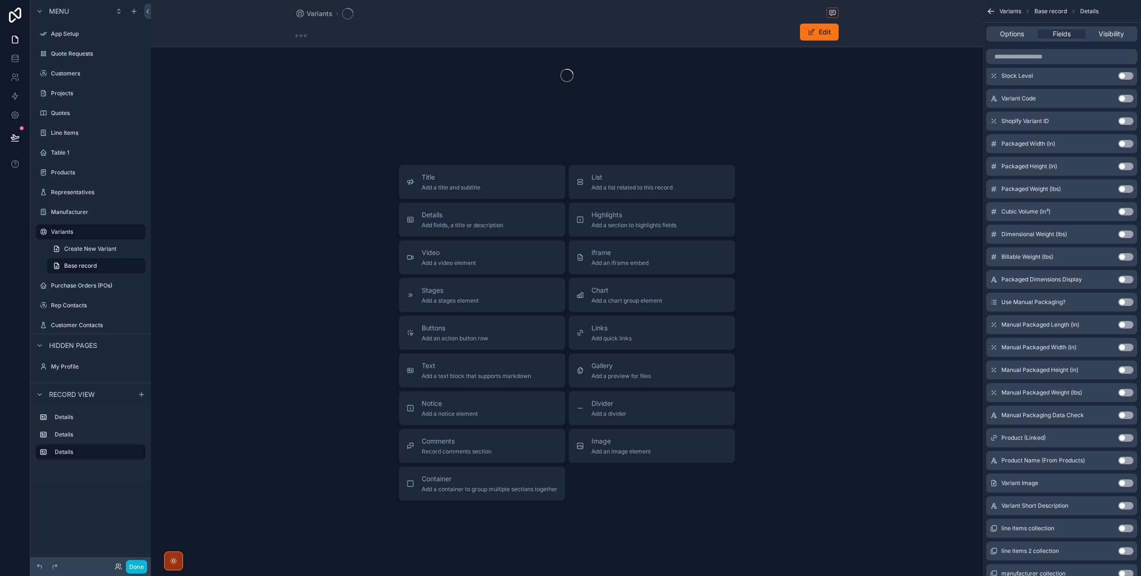
scroll to position [265, 0]
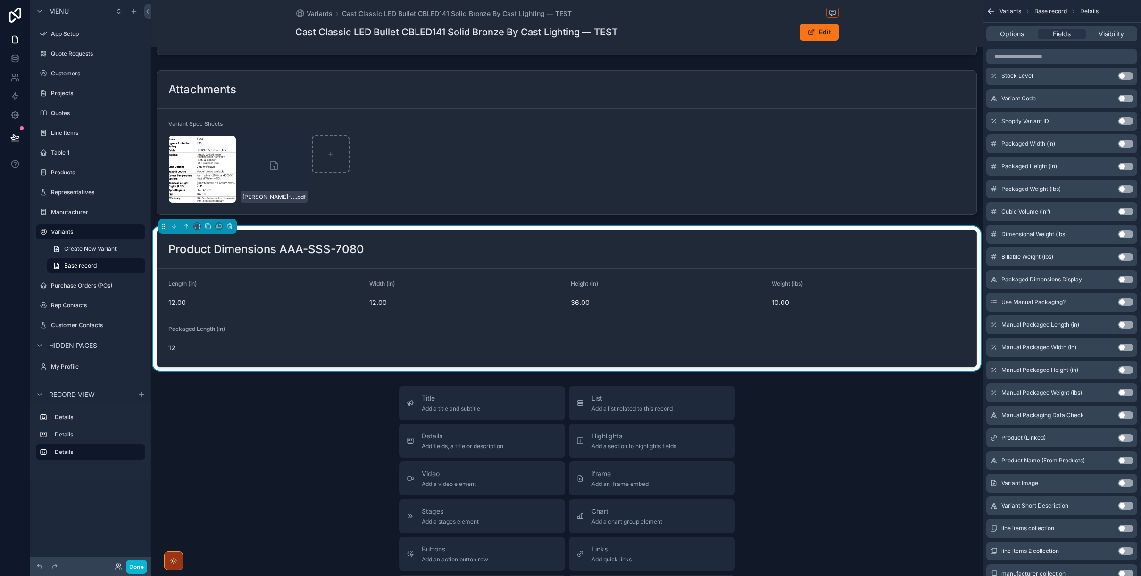
click at [857, 144] on button "Use setting" at bounding box center [1125, 144] width 15 height 8
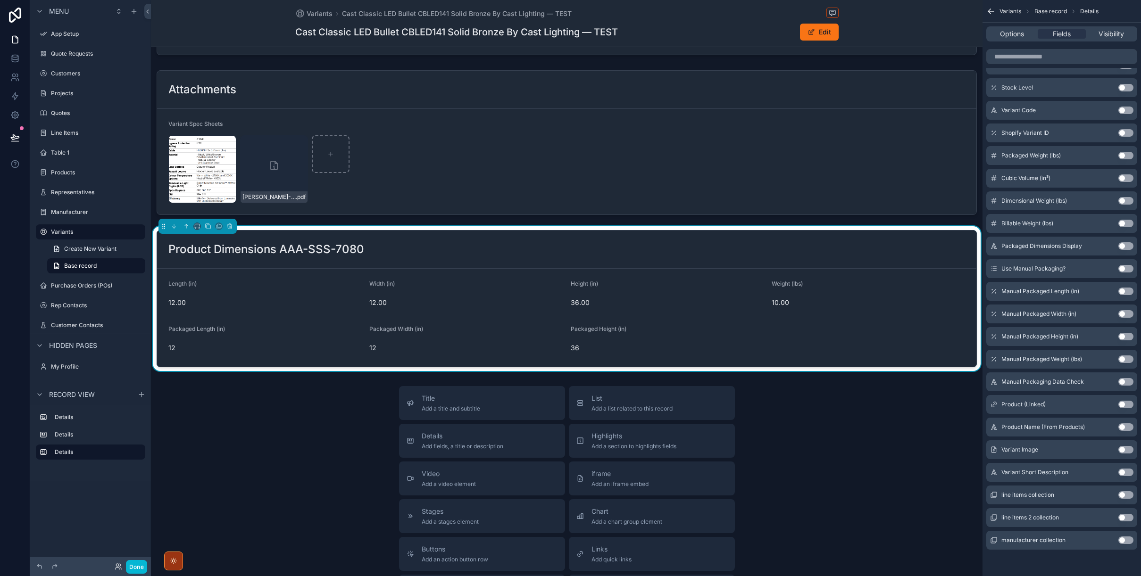
click at [857, 156] on button "Use setting" at bounding box center [1125, 156] width 15 height 8
click at [857, 203] on button "Use setting" at bounding box center [1125, 201] width 15 height 8
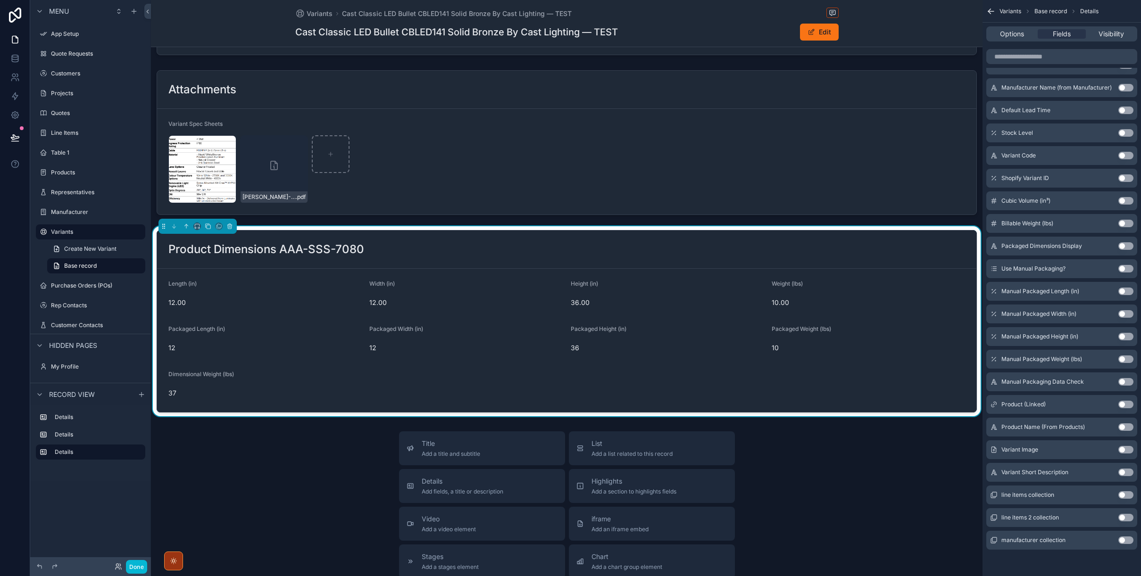
click at [857, 224] on button "Use setting" at bounding box center [1125, 224] width 15 height 8
click at [857, 246] on button "Use setting" at bounding box center [1125, 246] width 15 height 8
click at [857, 268] on button "Use setting" at bounding box center [1125, 269] width 15 height 8
click at [857, 291] on button "Use setting" at bounding box center [1125, 292] width 15 height 8
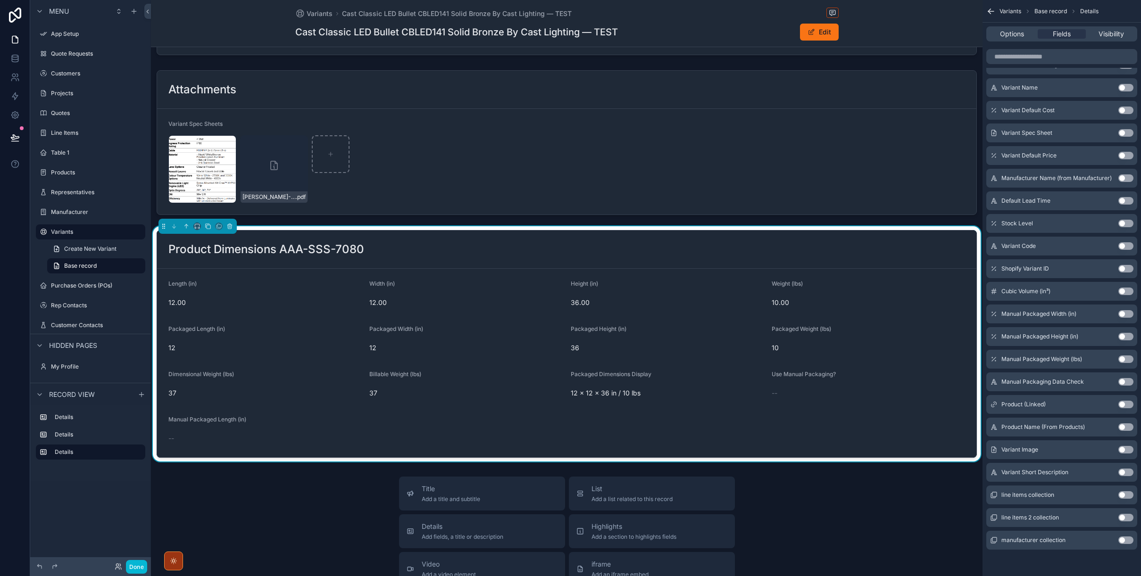
click at [857, 313] on button "Use setting" at bounding box center [1125, 314] width 15 height 8
click at [857, 336] on button "Use setting" at bounding box center [1125, 337] width 15 height 8
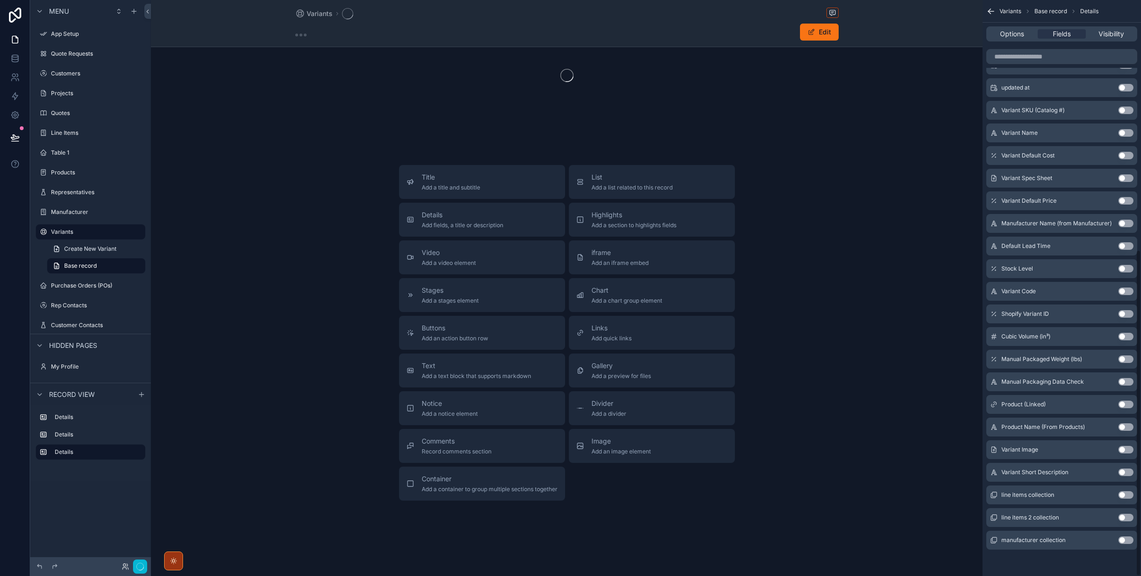
scroll to position [58, 0]
click at [857, 359] on button "Use setting" at bounding box center [1125, 360] width 15 height 8
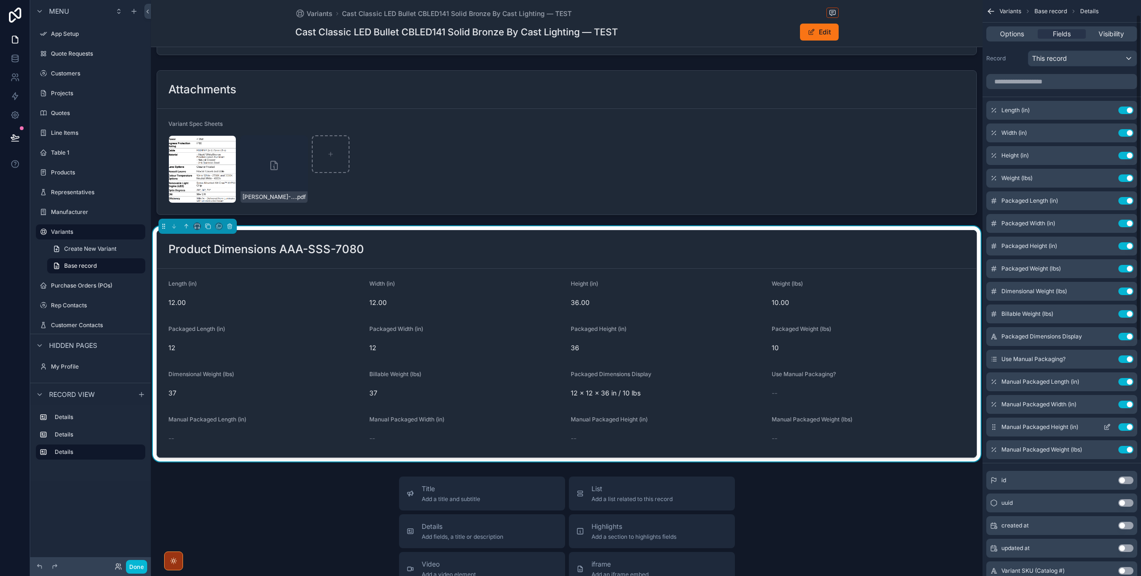
scroll to position [0, 0]
click at [857, 113] on icon "scrollable content" at bounding box center [1108, 112] width 4 height 4
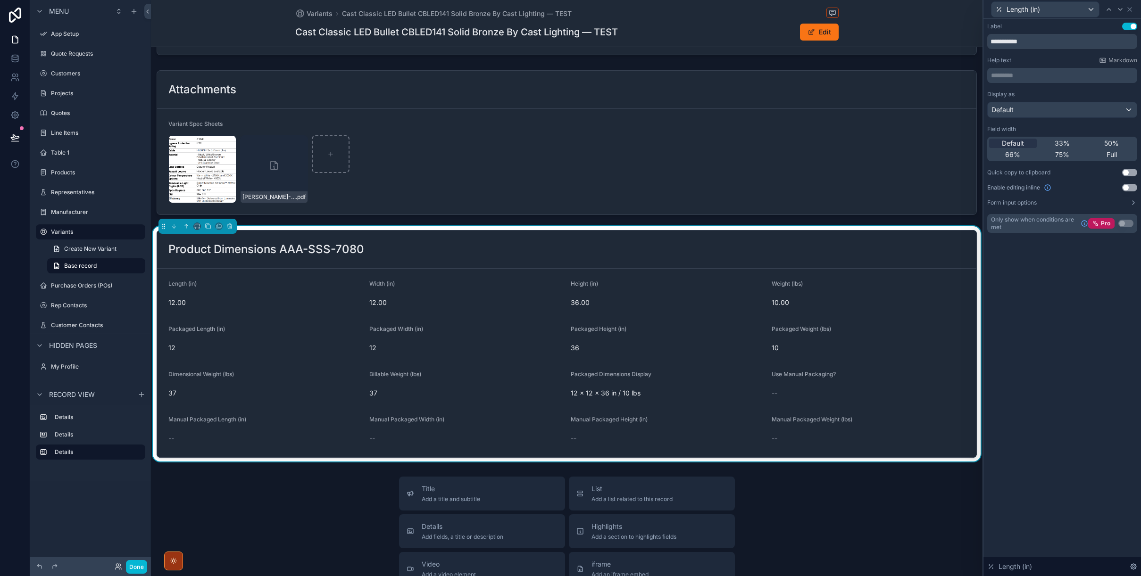
click at [857, 186] on button "Use setting" at bounding box center [1129, 188] width 15 height 8
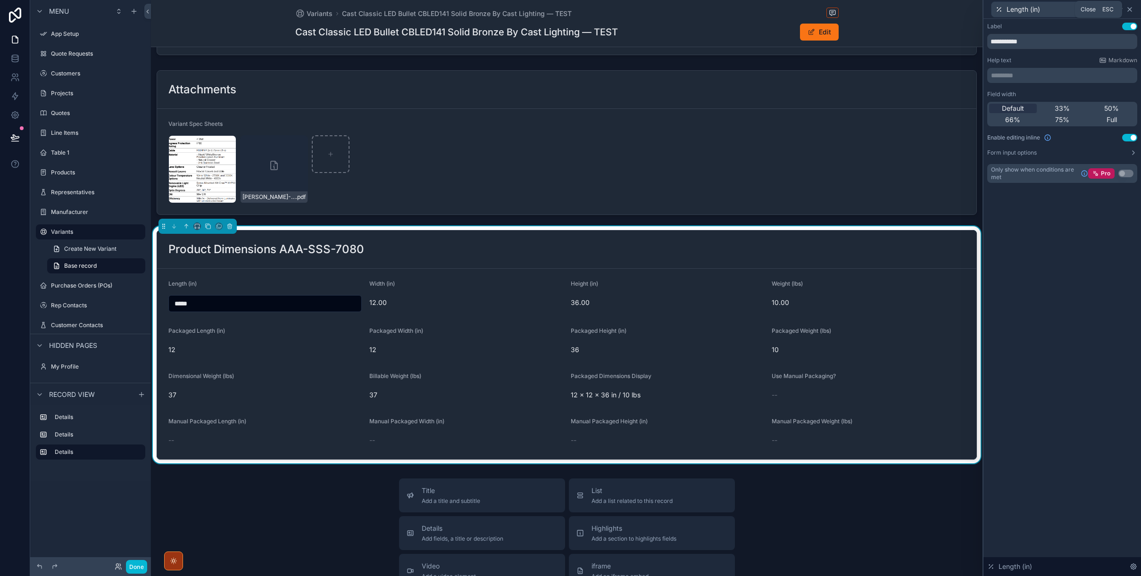
click at [857, 7] on icon at bounding box center [1130, 10] width 8 height 8
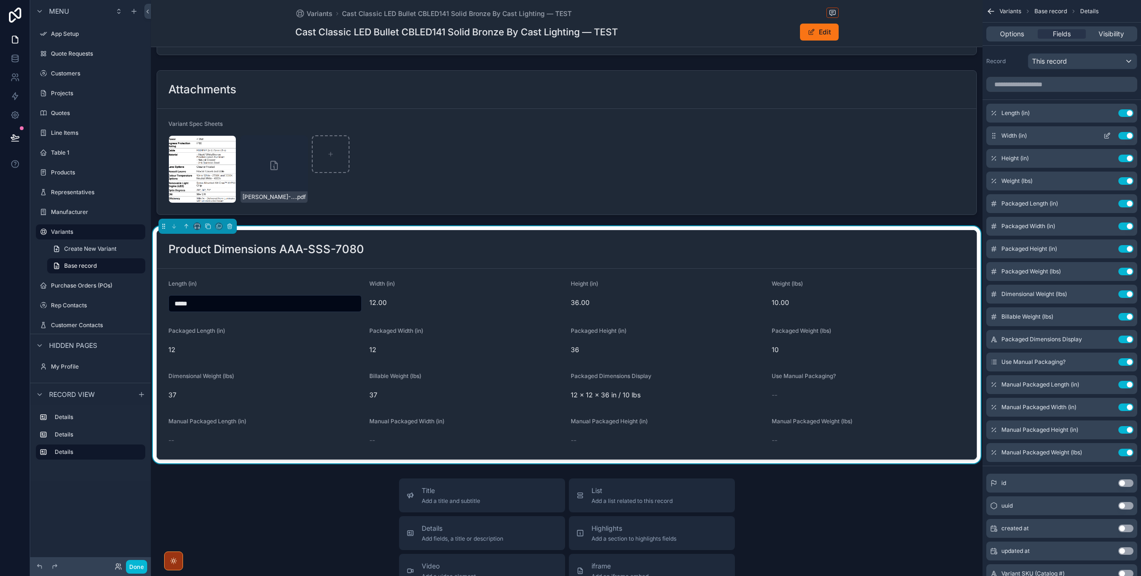
click at [857, 135] on icon "scrollable content" at bounding box center [1107, 136] width 8 height 8
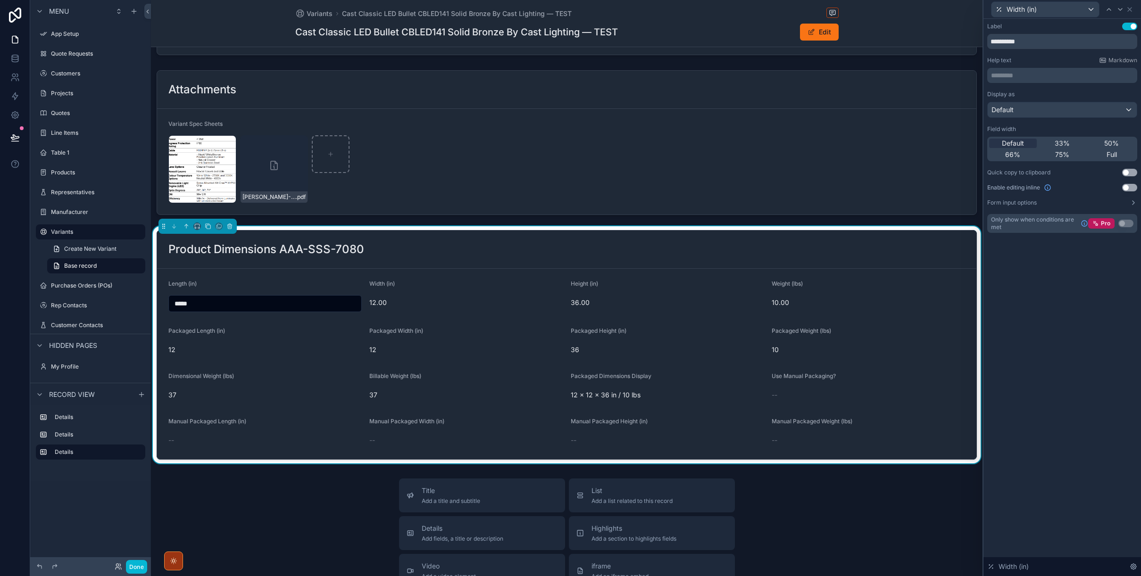
click at [857, 187] on button "Use setting" at bounding box center [1129, 188] width 15 height 8
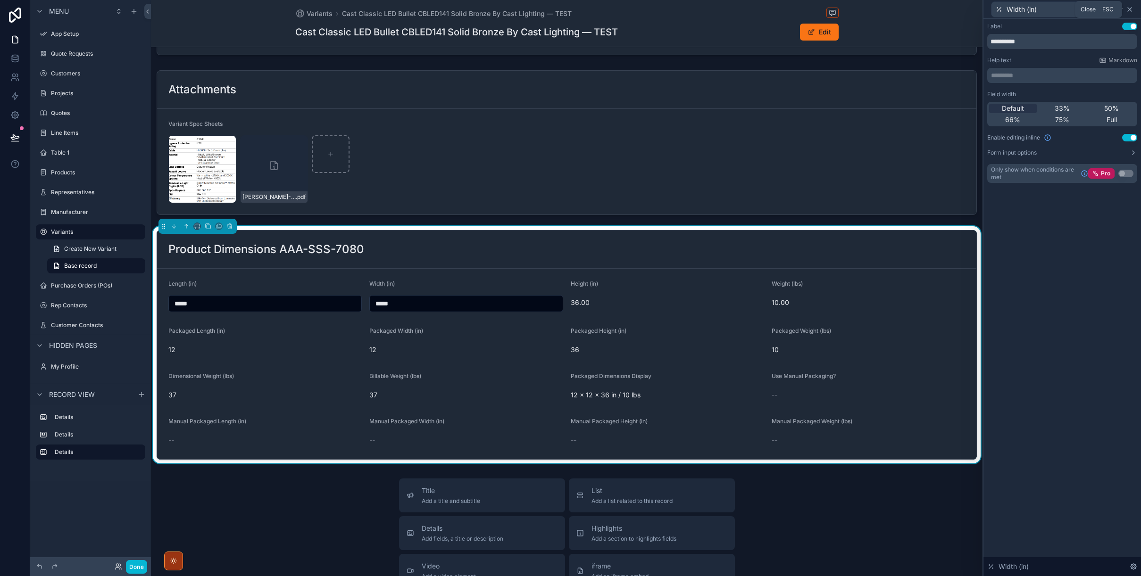
click at [857, 9] on icon at bounding box center [1130, 10] width 4 height 4
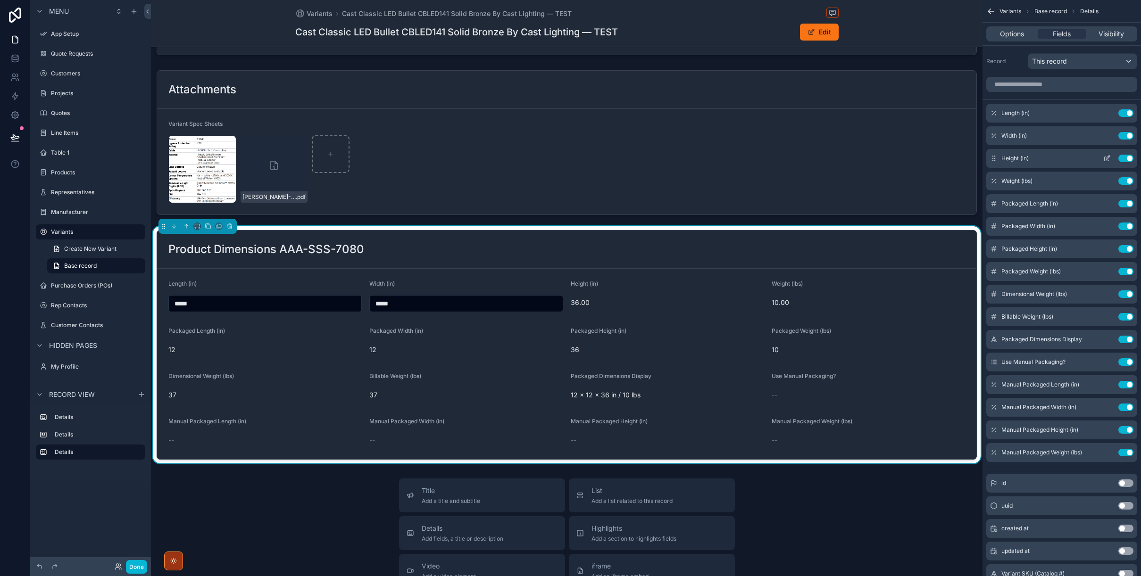
click at [857, 159] on icon "scrollable content" at bounding box center [1107, 159] width 8 height 8
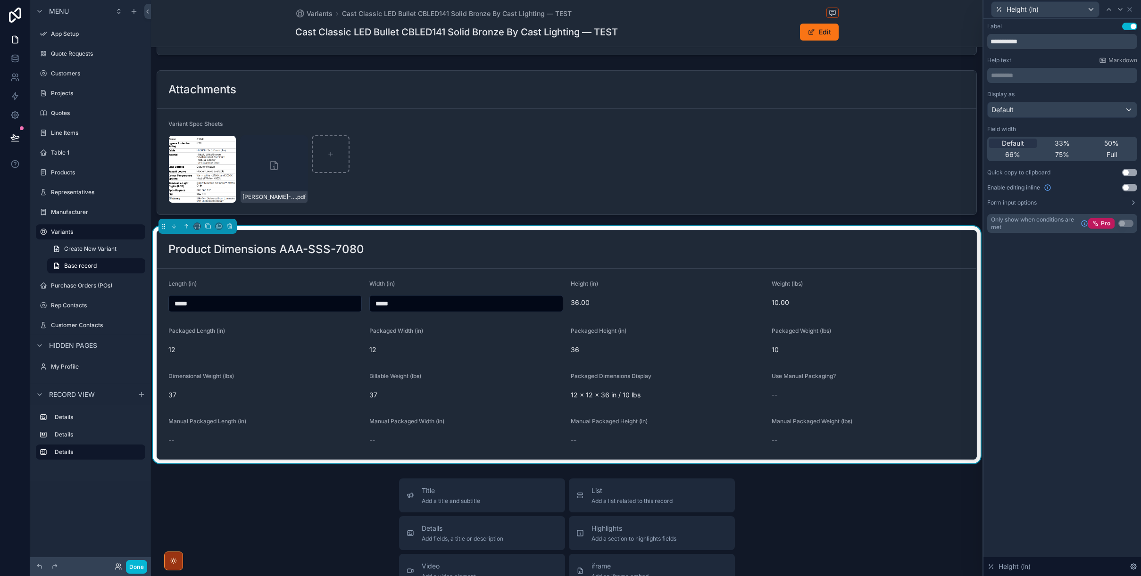
click at [857, 186] on button "Use setting" at bounding box center [1129, 188] width 15 height 8
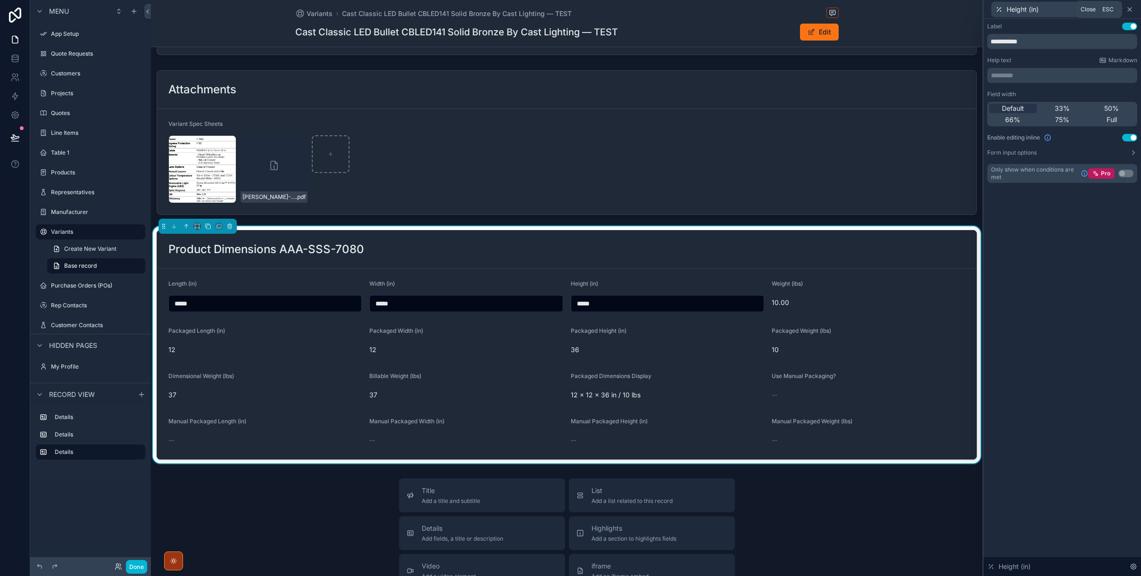
click at [857, 11] on icon at bounding box center [1130, 10] width 8 height 8
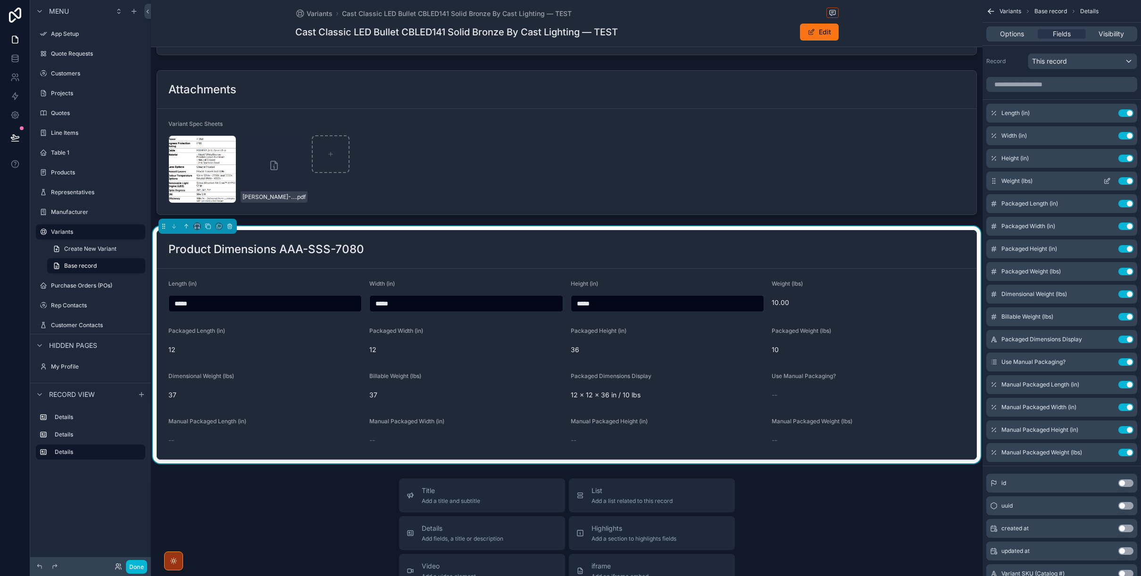
click at [857, 181] on icon "scrollable content" at bounding box center [1107, 181] width 8 height 8
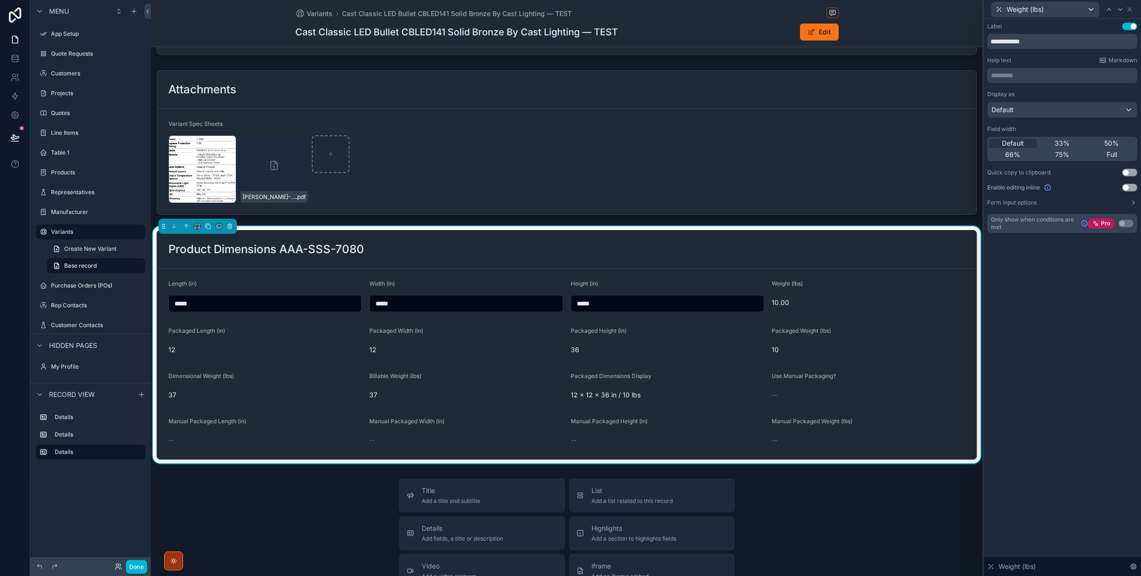
click at [857, 185] on button "Use setting" at bounding box center [1129, 188] width 15 height 8
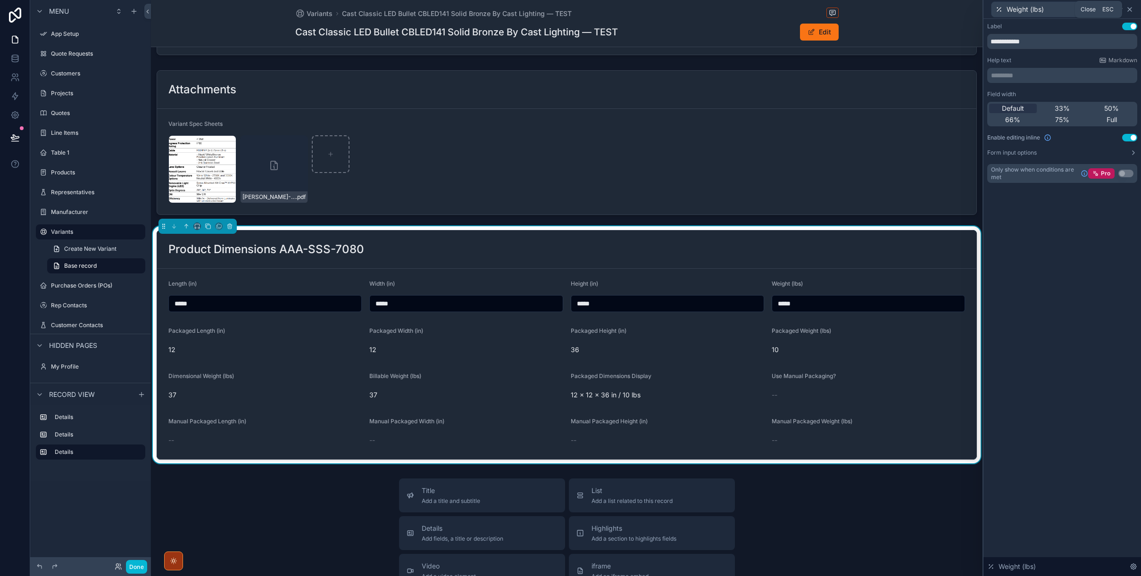
click at [857, 8] on icon at bounding box center [1130, 10] width 8 height 8
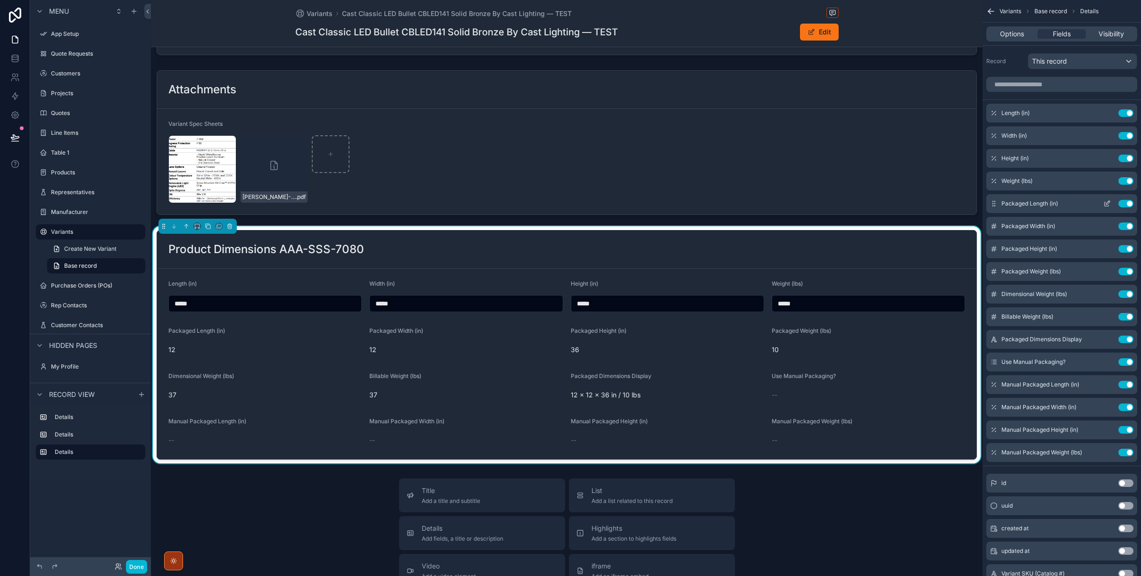
click at [857, 204] on icon "scrollable content" at bounding box center [1107, 204] width 8 height 8
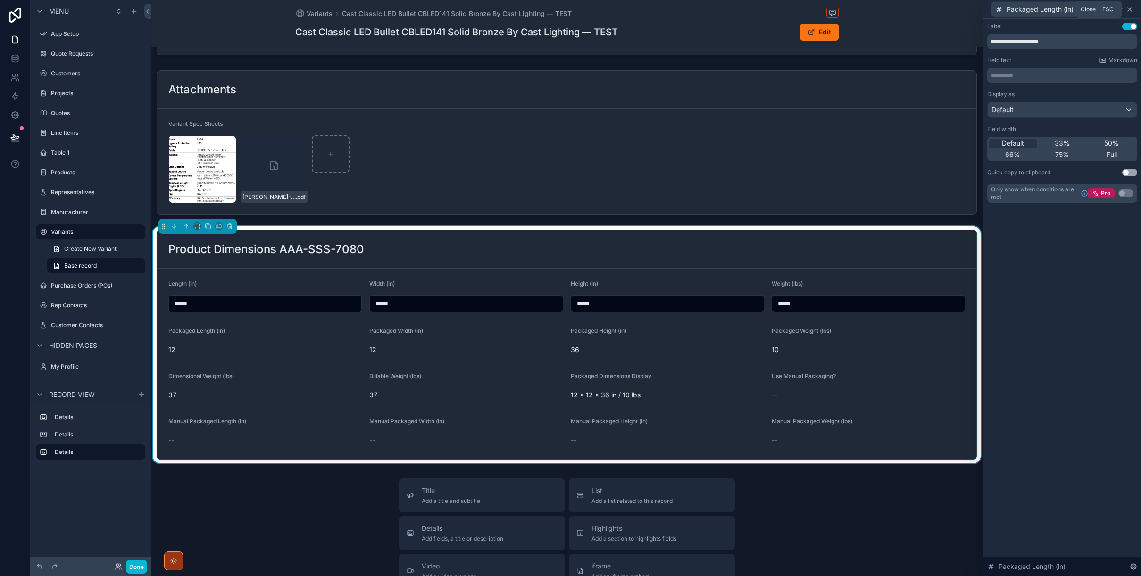
click at [857, 10] on icon at bounding box center [1130, 10] width 8 height 8
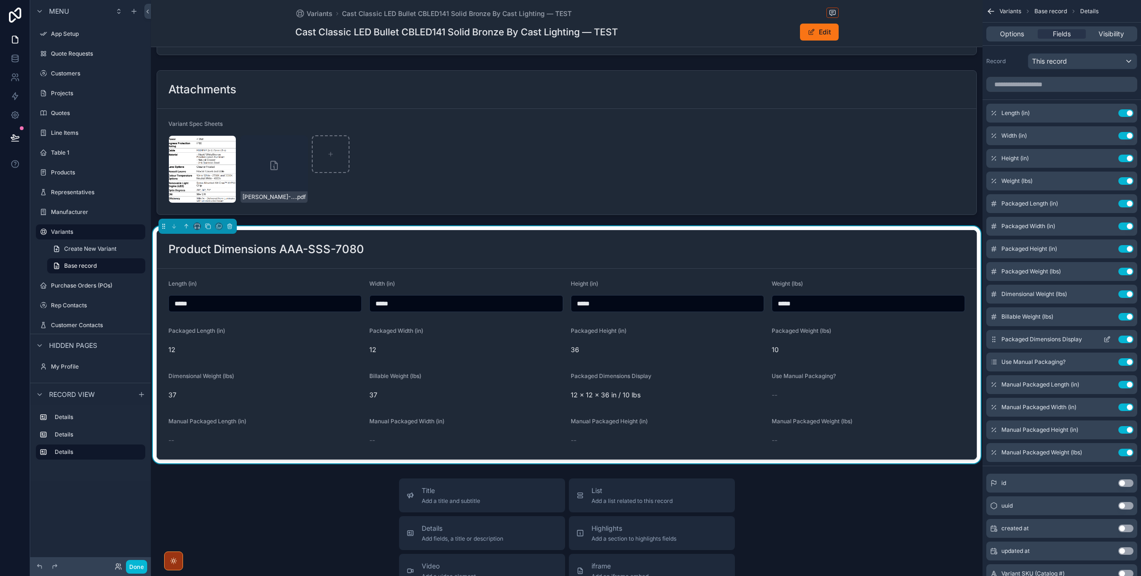
click at [857, 340] on icon "scrollable content" at bounding box center [1107, 340] width 8 height 8
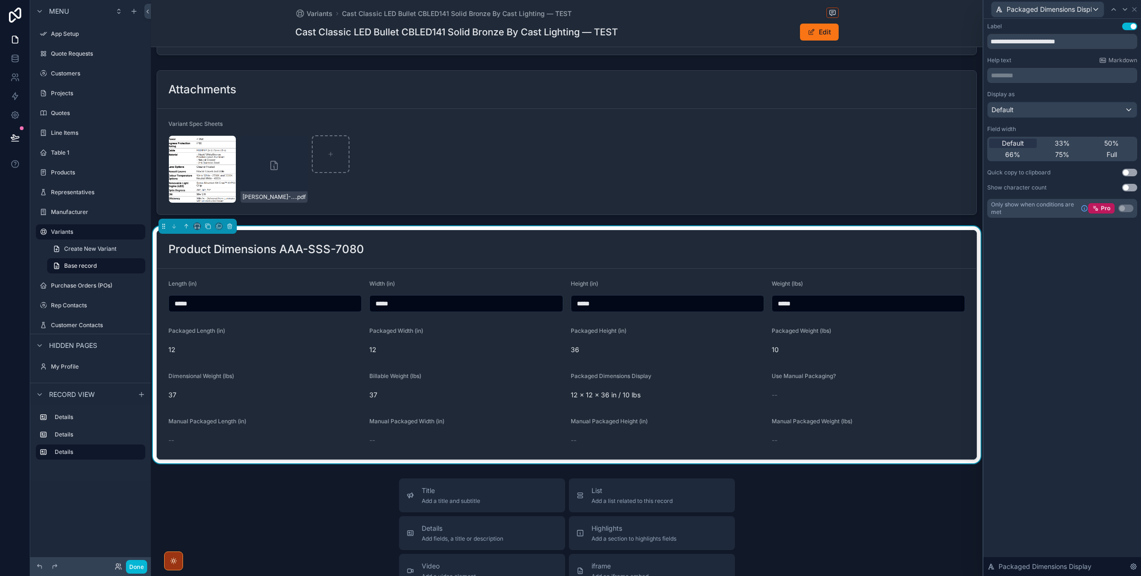
click at [857, 171] on button "Use setting" at bounding box center [1129, 173] width 15 height 8
click at [857, 8] on icon at bounding box center [1134, 10] width 8 height 8
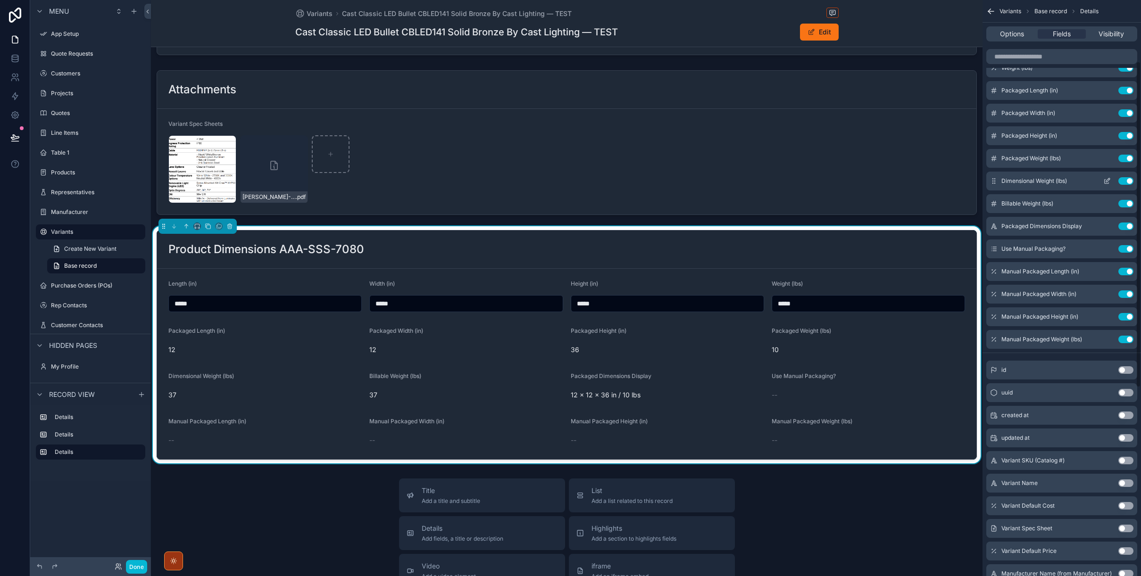
scroll to position [115, 0]
click at [857, 269] on icon "scrollable content" at bounding box center [1108, 269] width 4 height 4
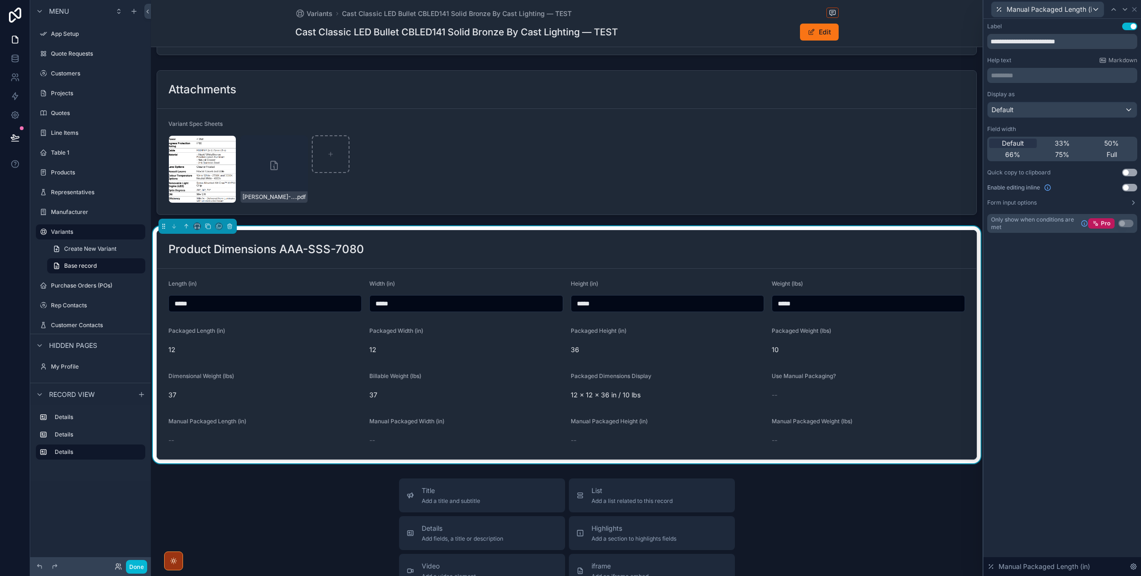
click at [857, 188] on button "Use setting" at bounding box center [1129, 188] width 15 height 8
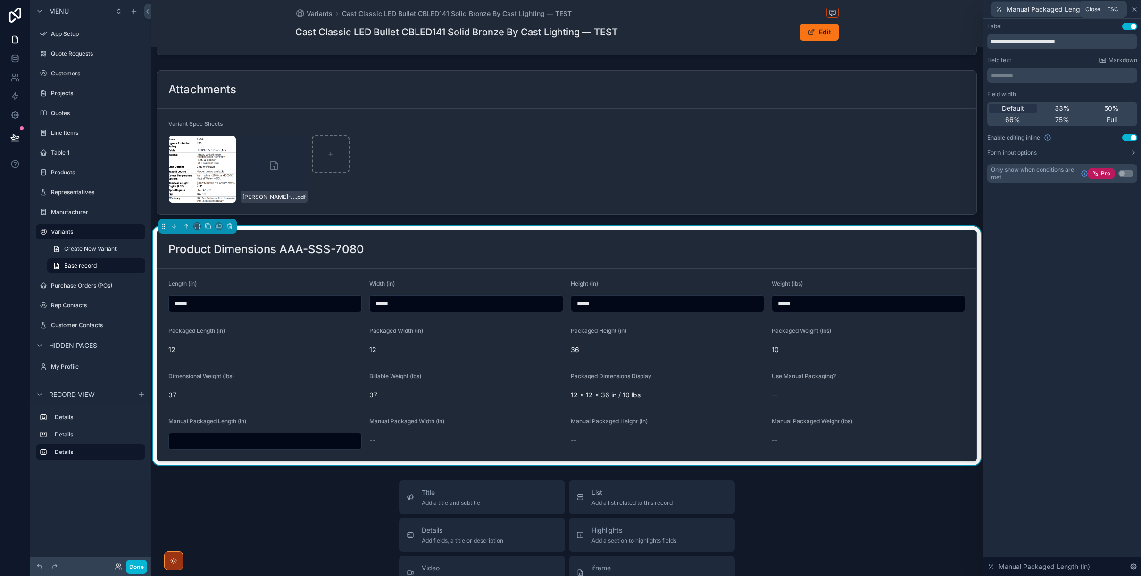
click at [857, 6] on icon at bounding box center [1134, 10] width 8 height 8
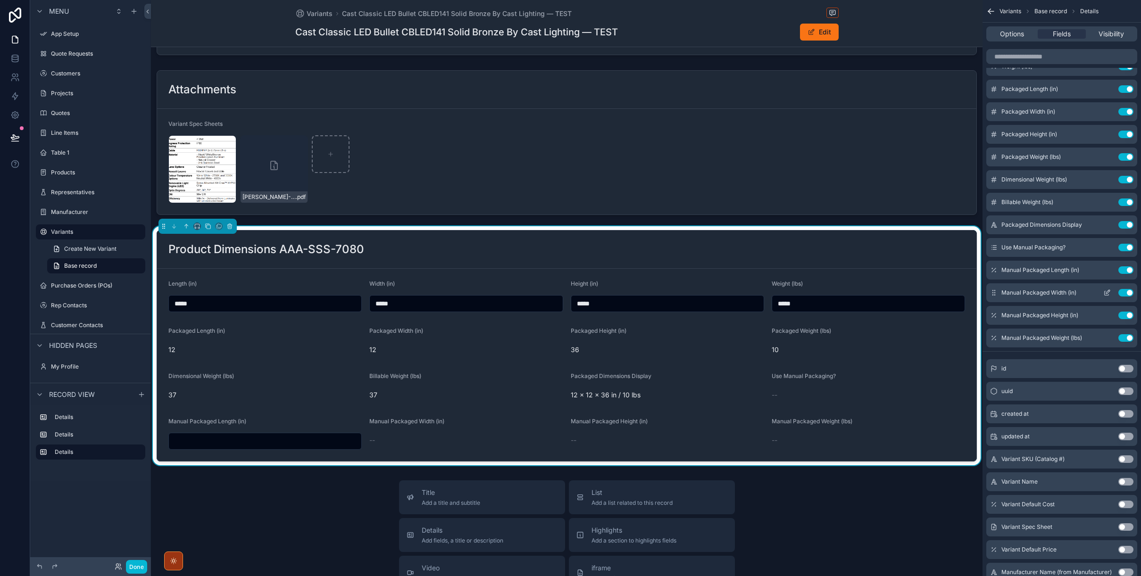
click at [857, 292] on icon "scrollable content" at bounding box center [1108, 292] width 4 height 4
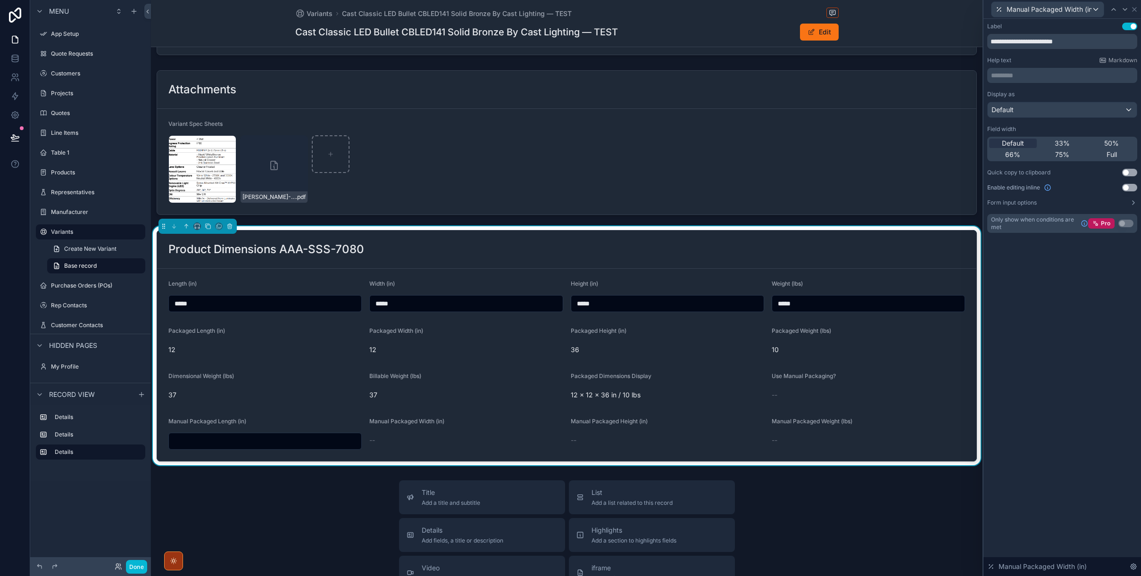
click at [857, 187] on button "Use setting" at bounding box center [1129, 188] width 15 height 8
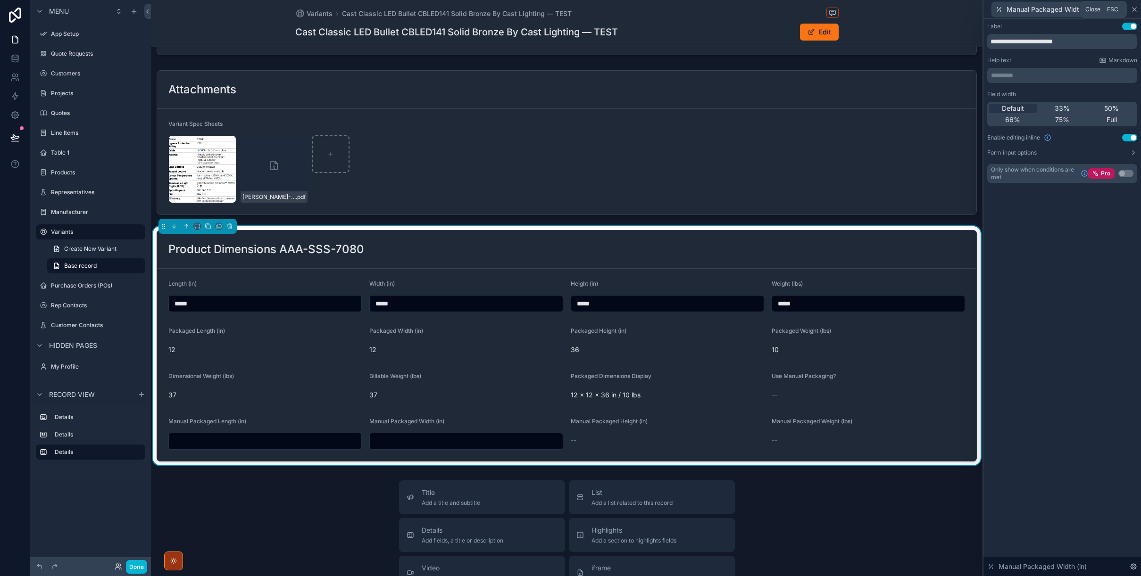
click at [857, 8] on icon at bounding box center [1134, 10] width 8 height 8
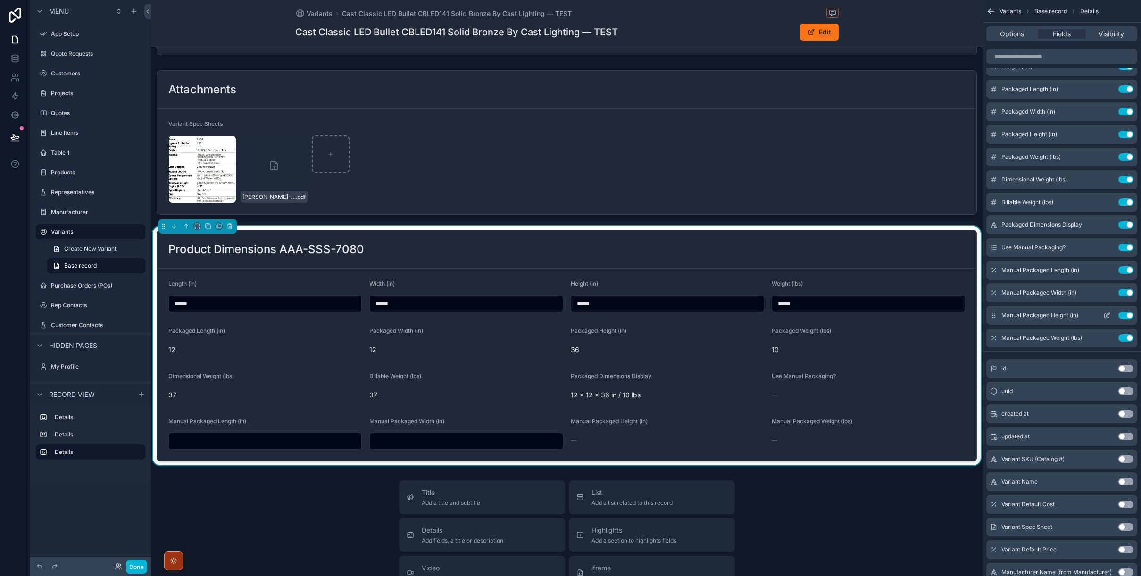
click at [857, 315] on icon "scrollable content" at bounding box center [1107, 316] width 8 height 8
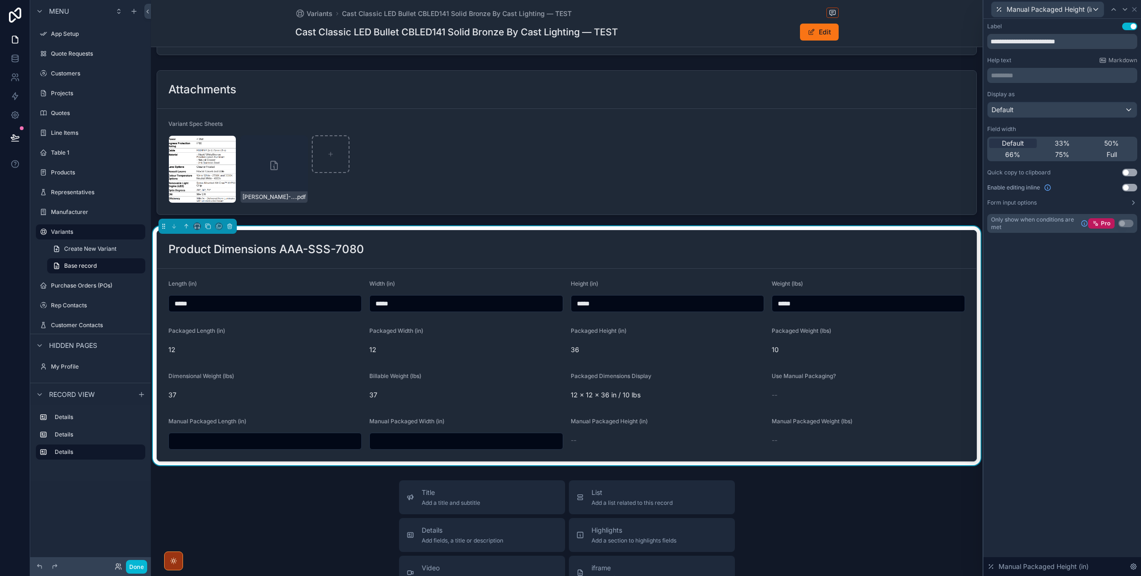
click at [857, 188] on button "Use setting" at bounding box center [1129, 188] width 15 height 8
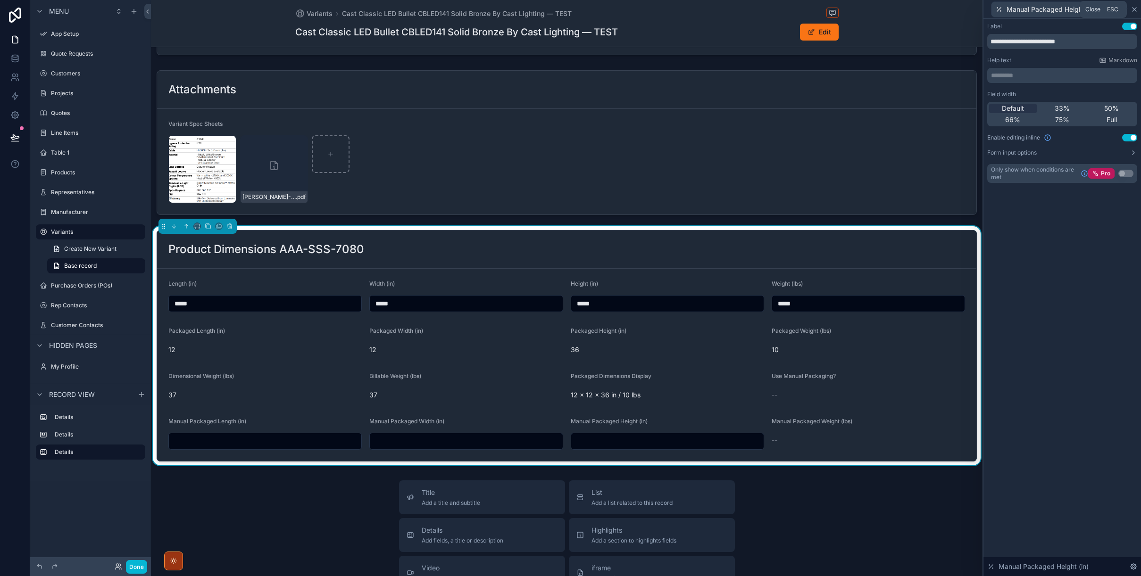
click at [857, 10] on icon at bounding box center [1134, 10] width 8 height 8
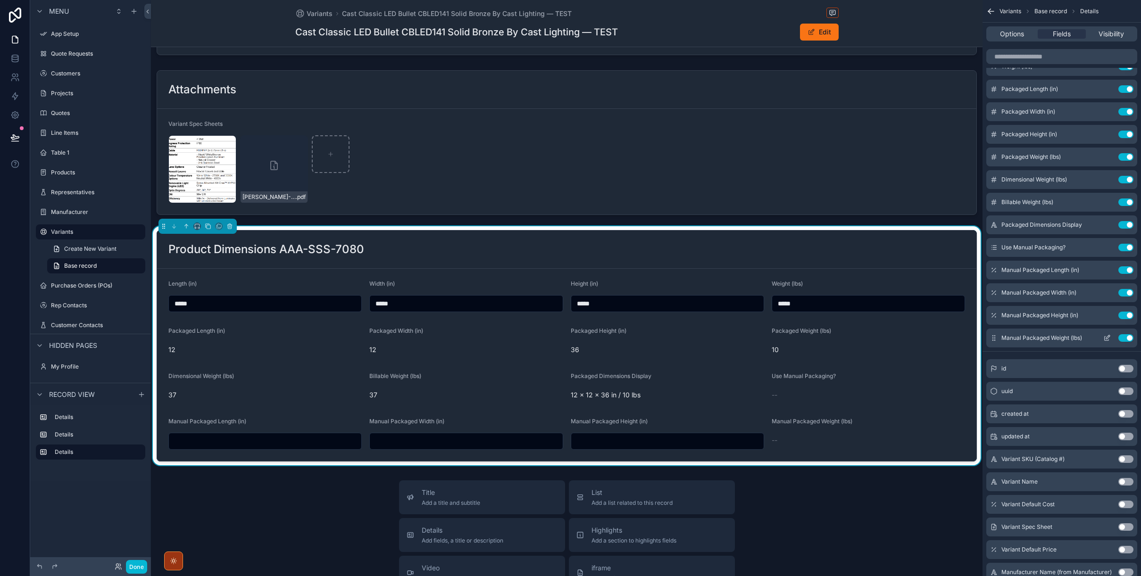
click at [857, 337] on icon "scrollable content" at bounding box center [1106, 339] width 4 height 4
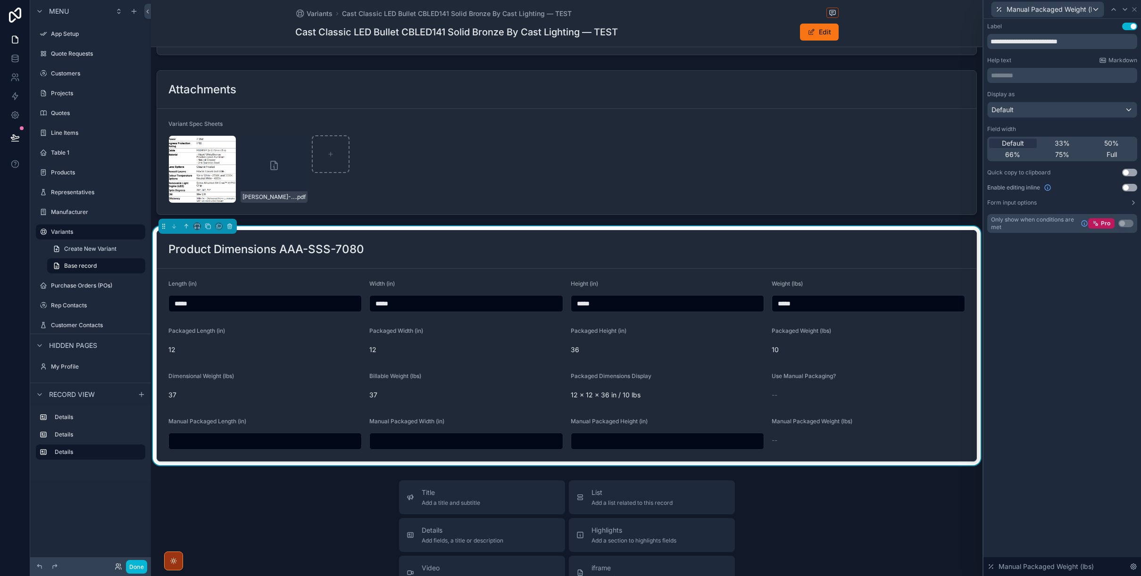
click at [857, 185] on button "Use setting" at bounding box center [1129, 188] width 15 height 8
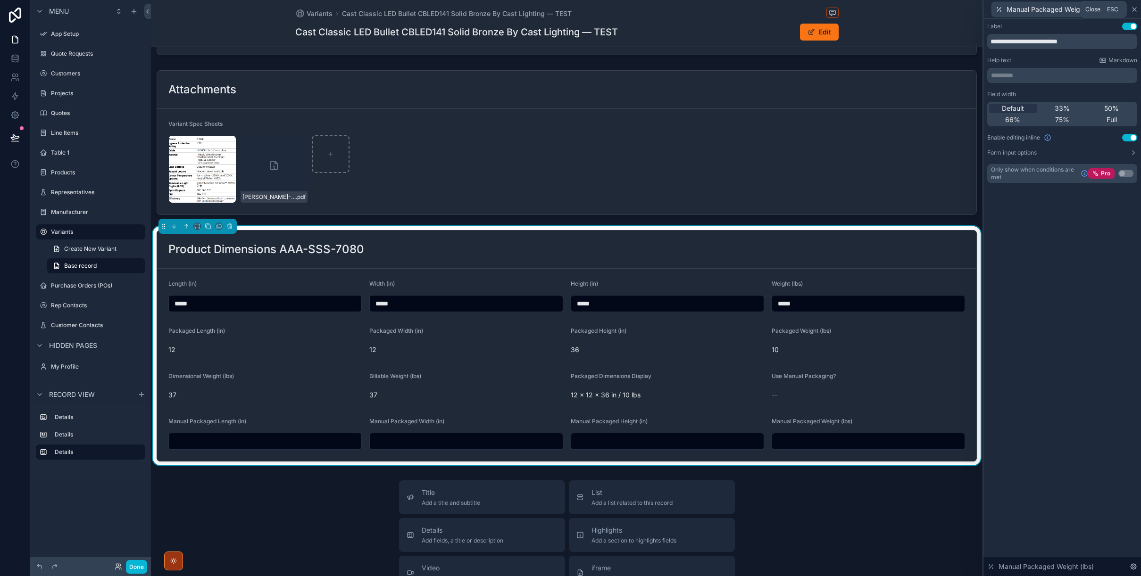
click at [857, 11] on icon at bounding box center [1134, 10] width 8 height 8
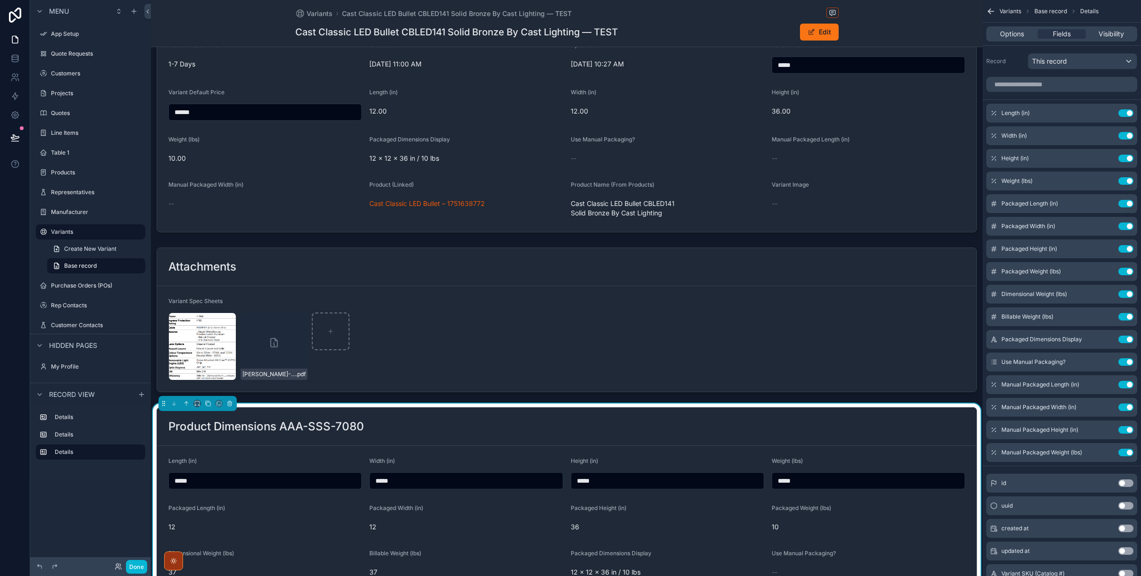
scroll to position [83, 0]
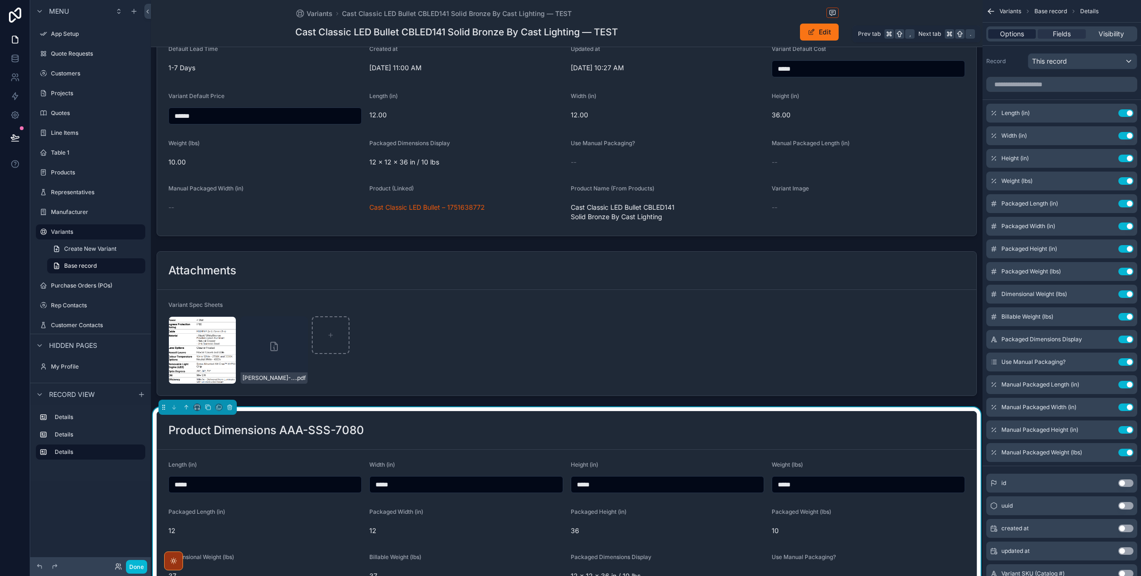
click at [857, 35] on span "Options" at bounding box center [1012, 33] width 24 height 9
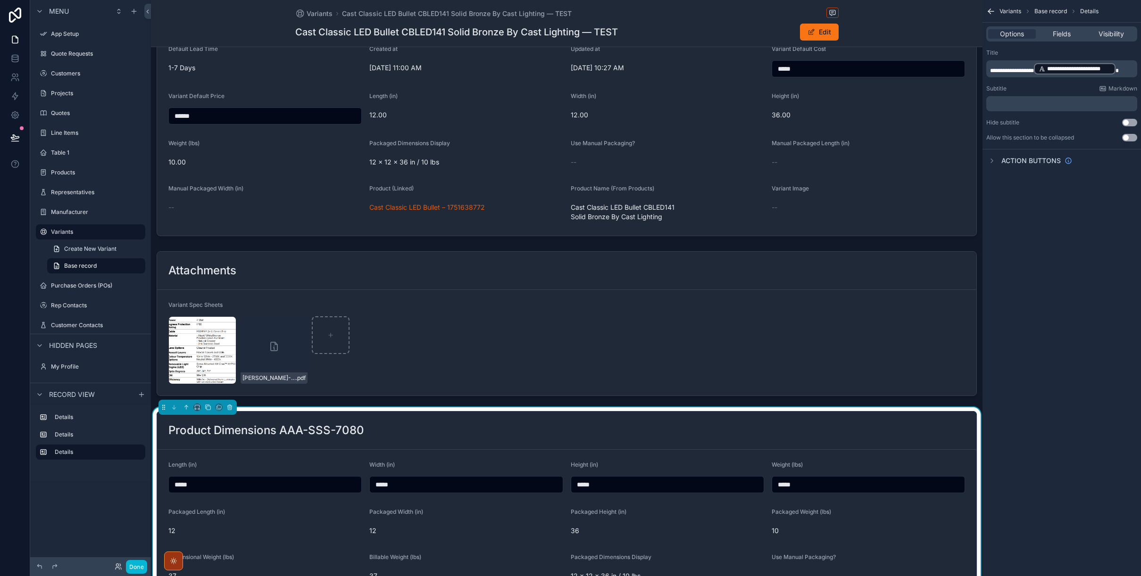
click at [857, 137] on button "Use setting" at bounding box center [1129, 138] width 15 height 8
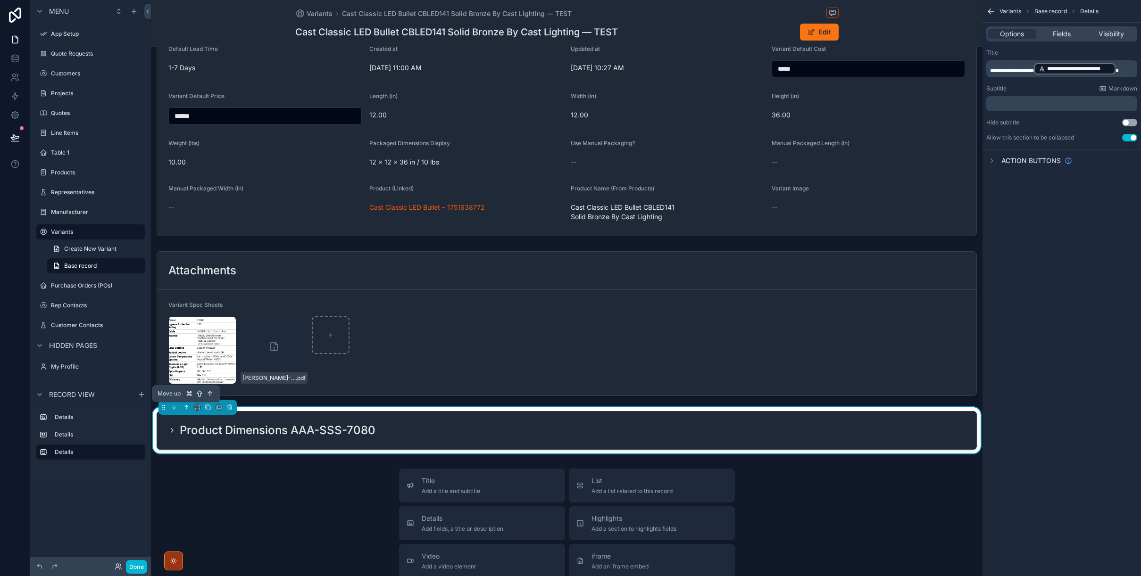
click at [187, 407] on icon "scrollable content" at bounding box center [186, 407] width 7 height 7
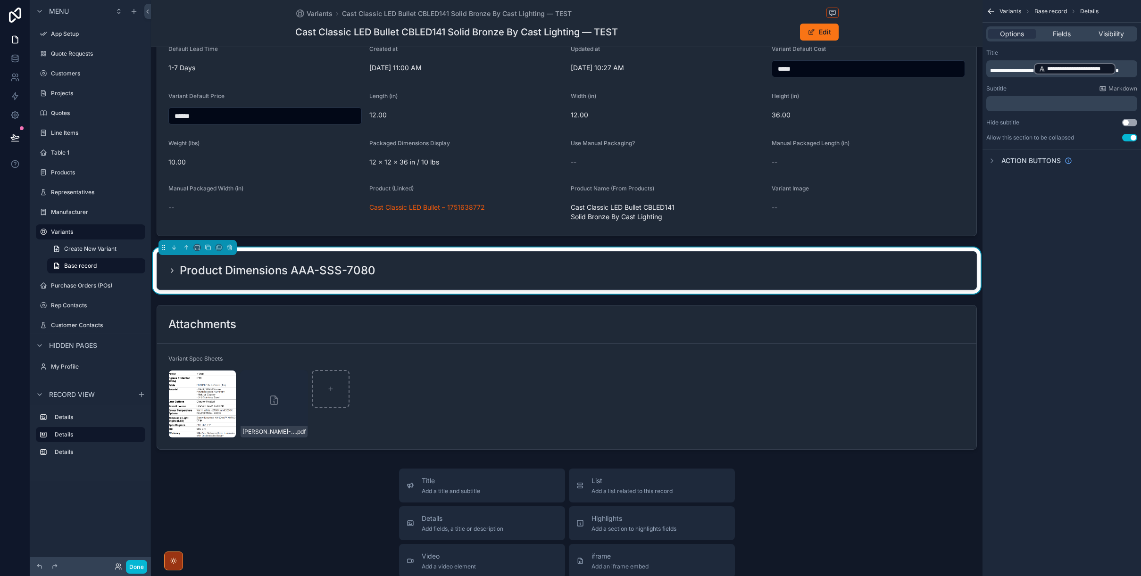
click at [170, 274] on icon "scrollable content" at bounding box center [172, 271] width 8 height 8
click at [170, 271] on icon "scrollable content" at bounding box center [172, 271] width 8 height 8
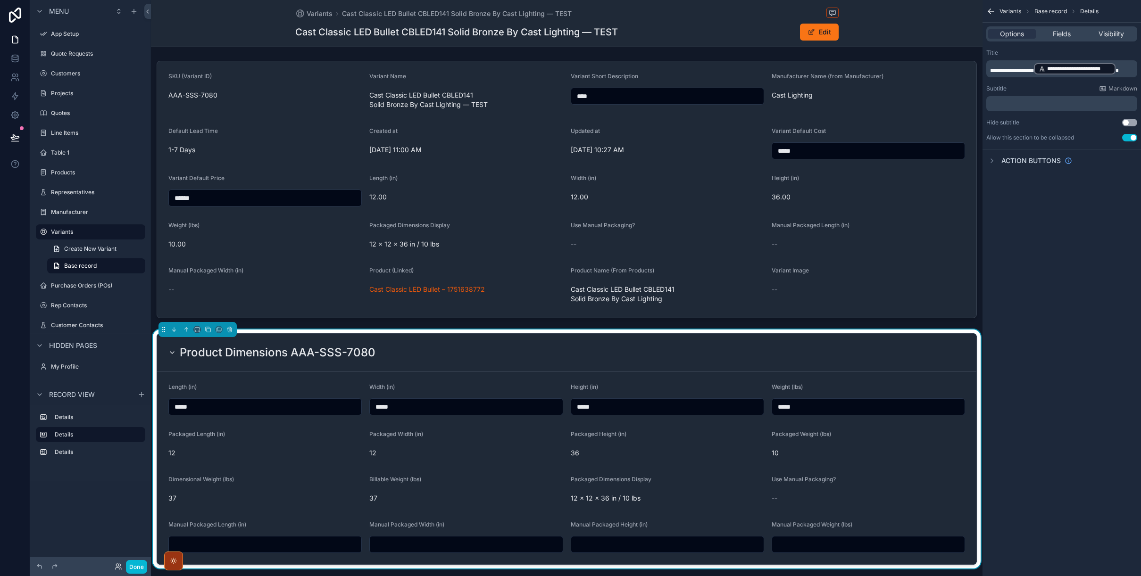
scroll to position [0, 0]
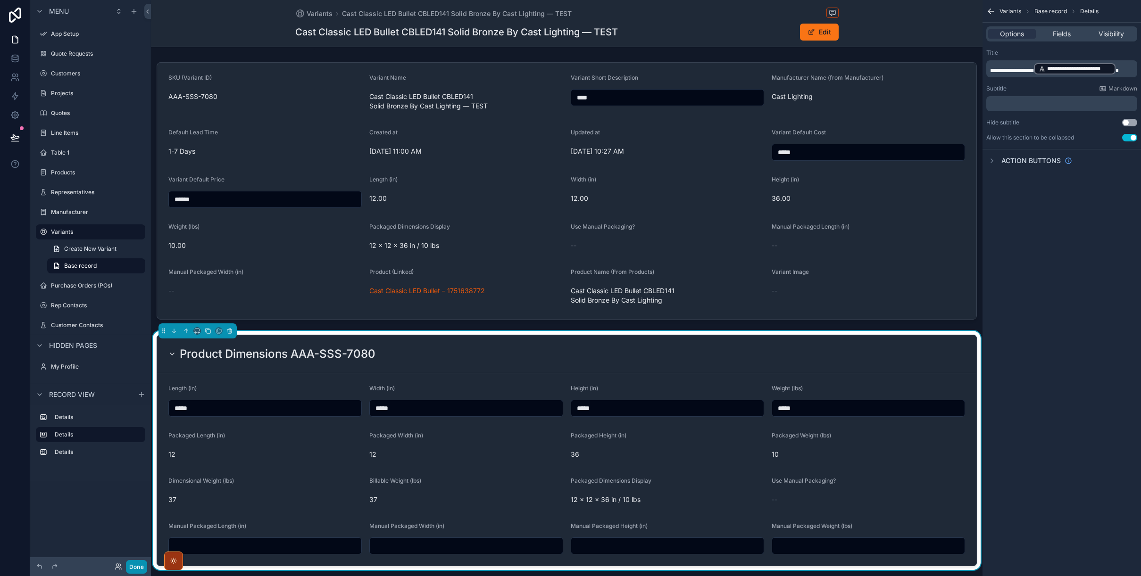
click at [135, 566] on button "Done" at bounding box center [136, 567] width 21 height 14
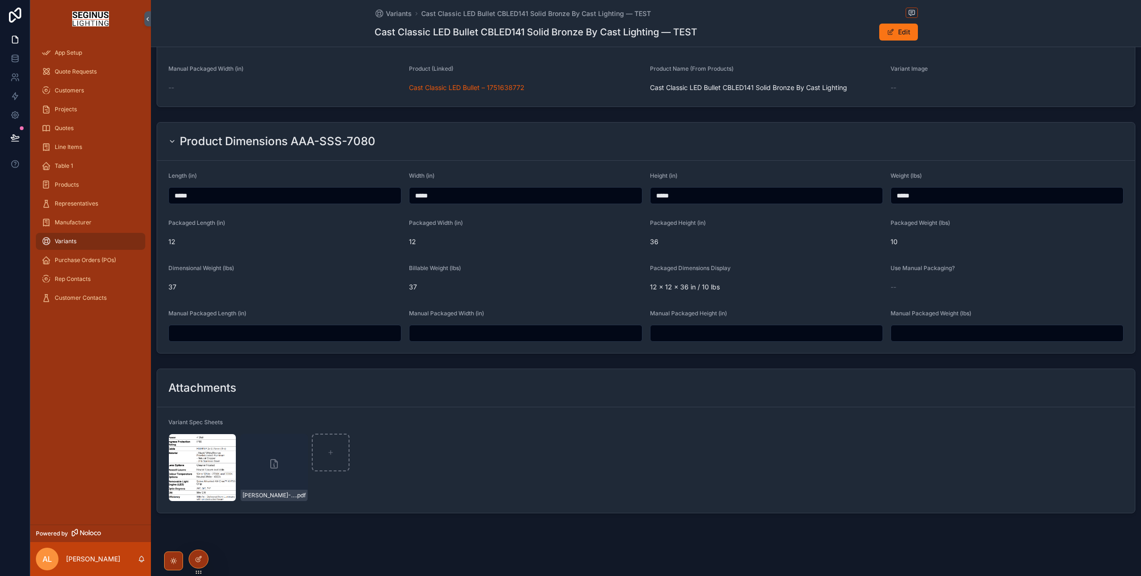
scroll to position [197, 0]
click at [857, 274] on div "Use Manual Packaging?" at bounding box center [1006, 268] width 233 height 11
click at [857, 273] on div "Use Manual Packaging?" at bounding box center [1006, 268] width 233 height 11
click at [857, 284] on span "--" at bounding box center [893, 285] width 6 height 9
click at [857, 267] on span "Use Manual Packaging?" at bounding box center [922, 266] width 64 height 7
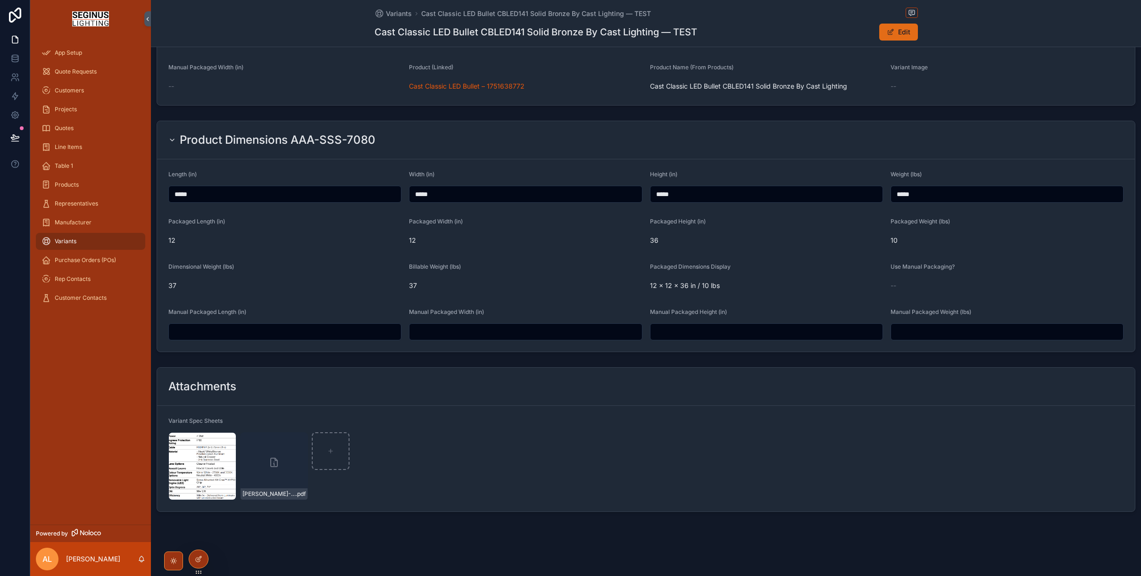
click at [857, 31] on span "scrollable content" at bounding box center [891, 32] width 8 height 8
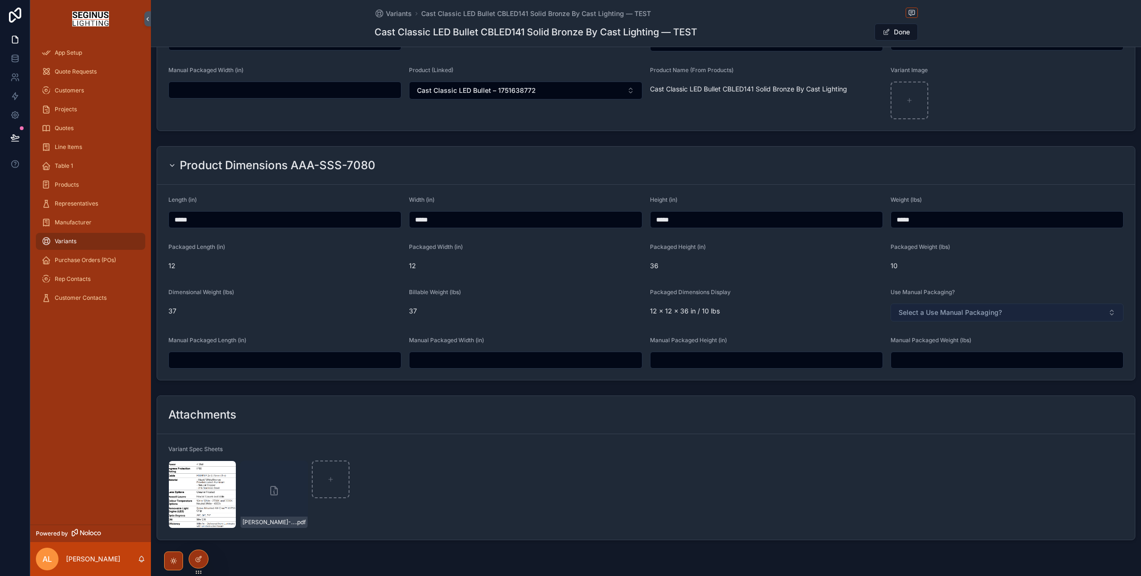
click at [857, 311] on span "Select a Use Manual Packaging?" at bounding box center [949, 312] width 103 height 9
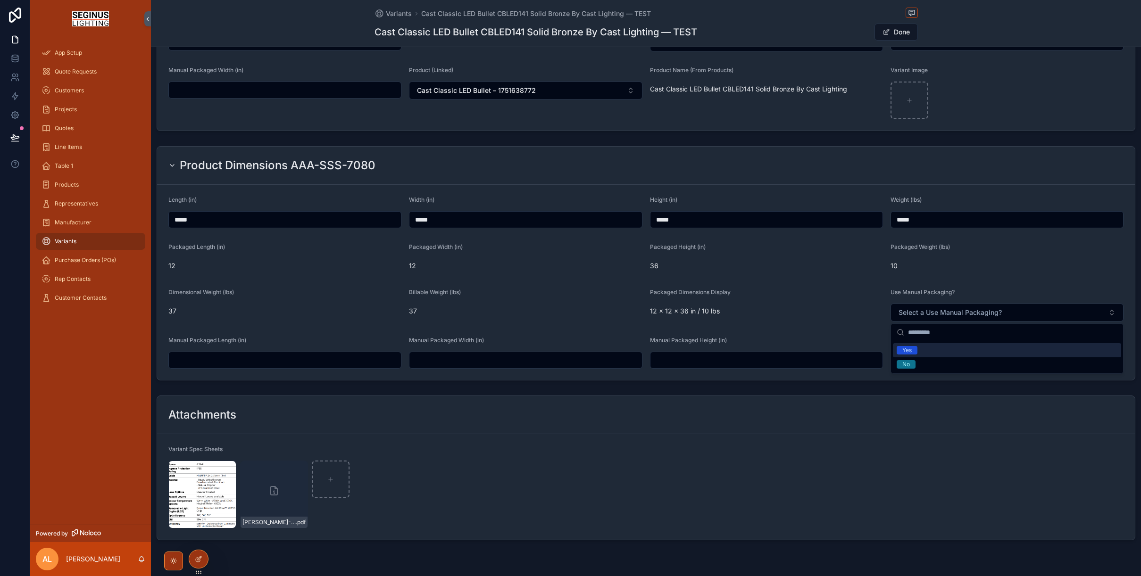
click at [857, 349] on div "Yes" at bounding box center [906, 350] width 9 height 8
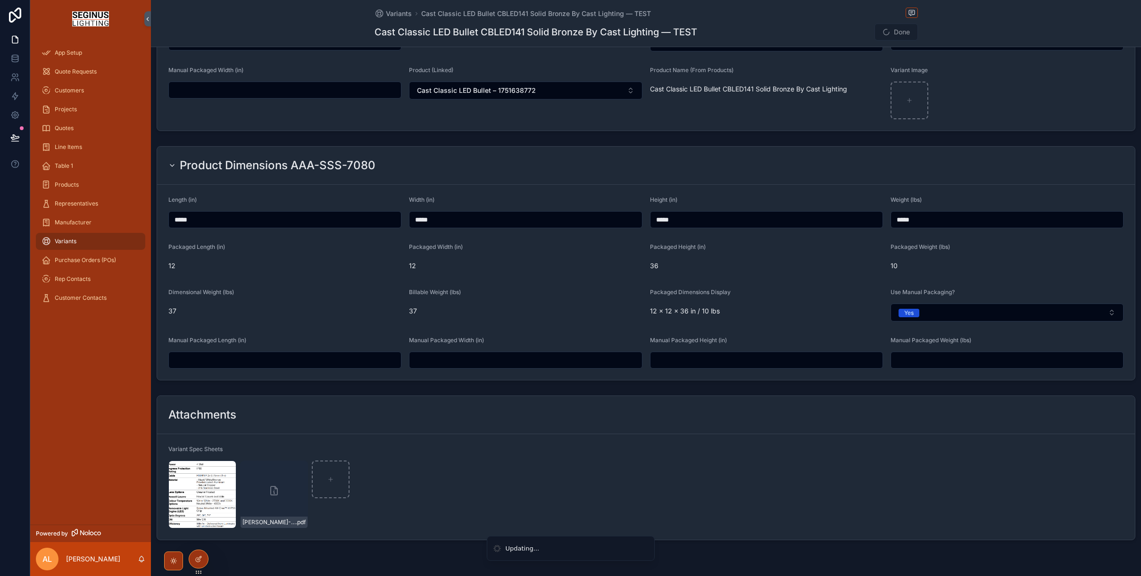
type input "**********"
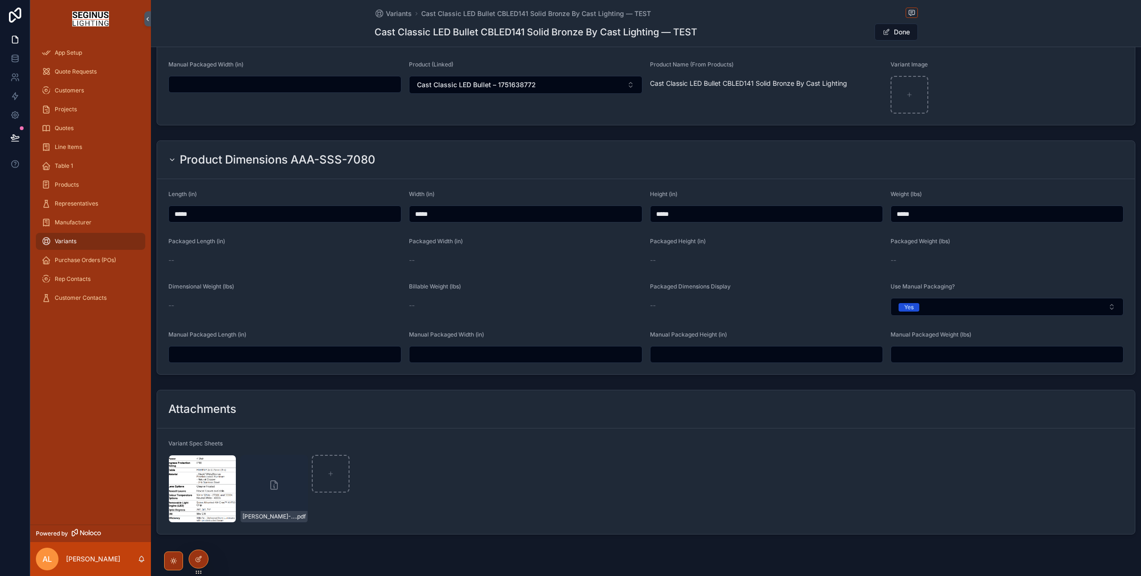
scroll to position [206, 0]
click at [857, 303] on button "Yes" at bounding box center [1006, 304] width 233 height 18
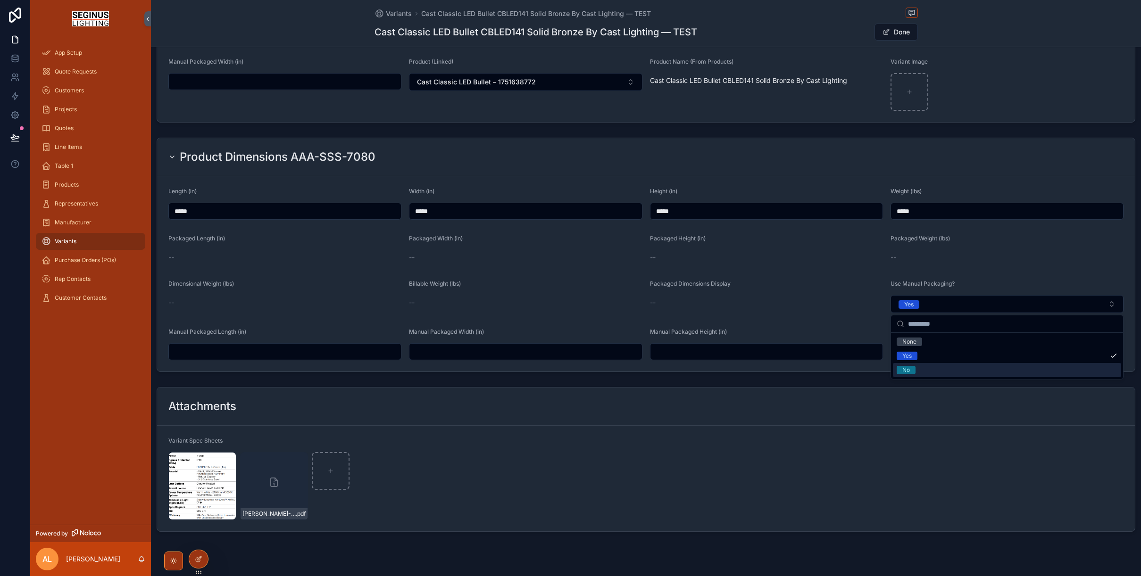
click at [857, 372] on div "No" at bounding box center [906, 370] width 8 height 8
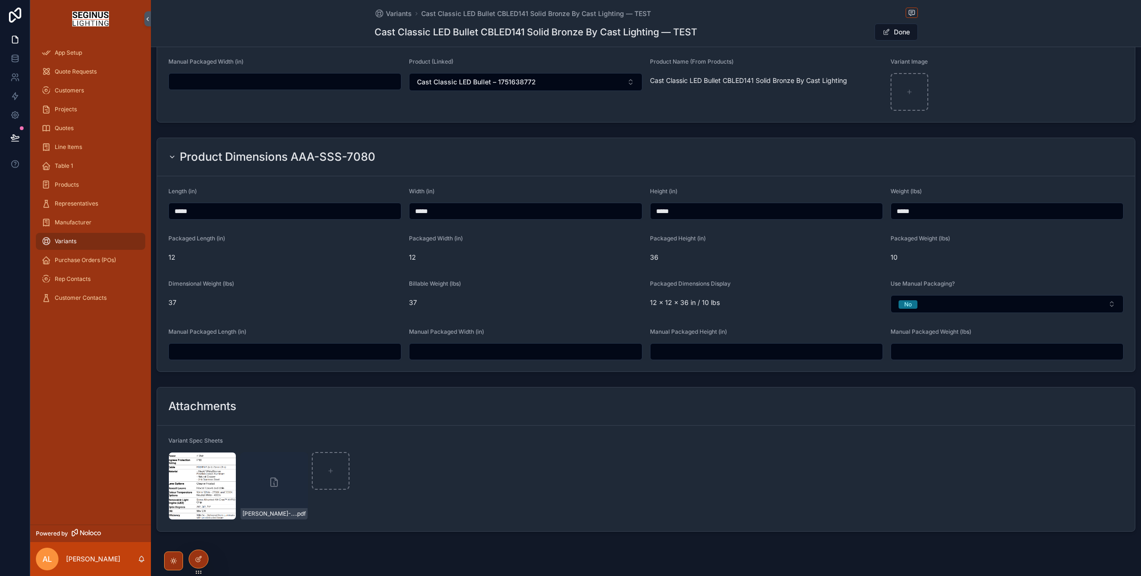
scroll to position [0, 0]
